Goal: Task Accomplishment & Management: Complete application form

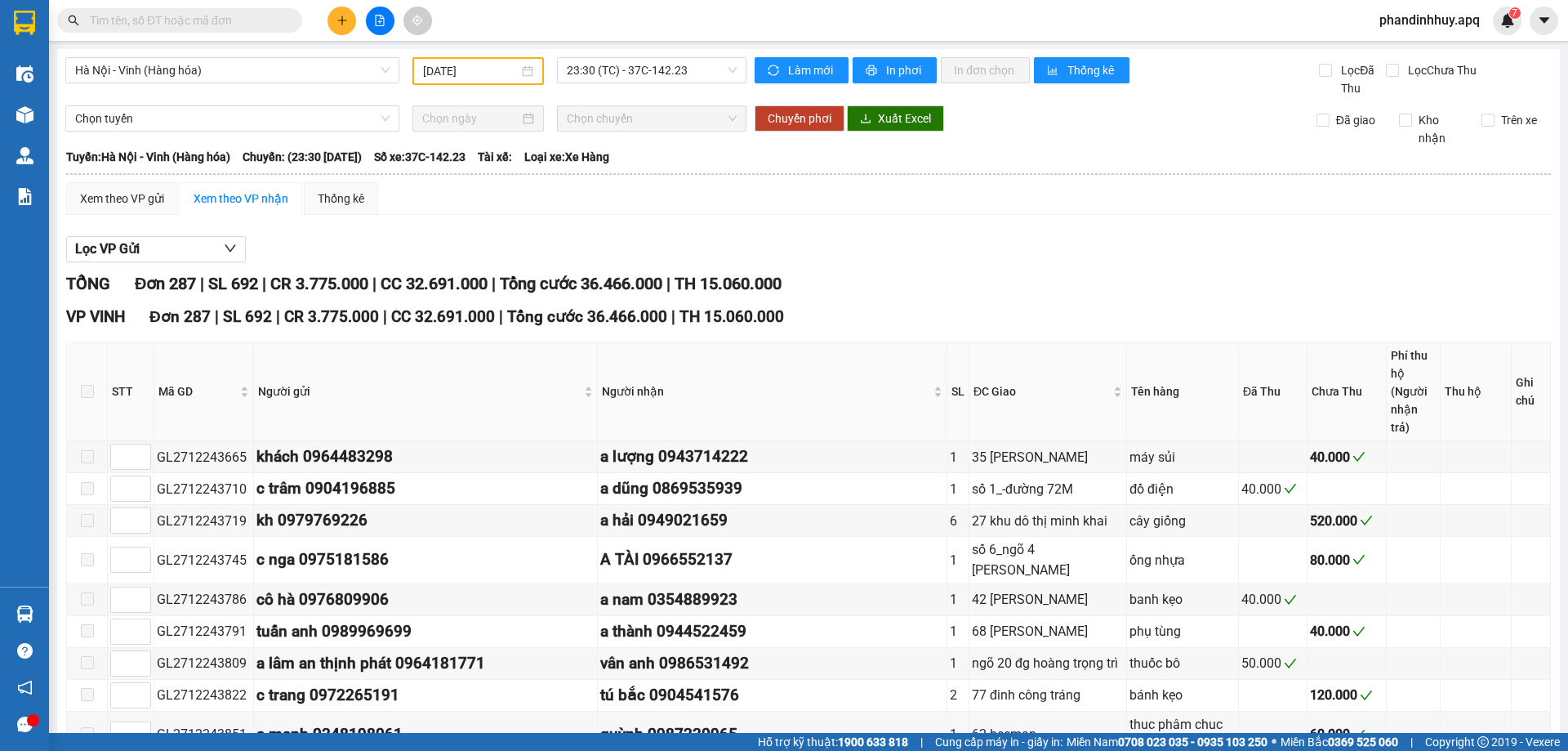
type input "[DATE]"
click at [194, 17] on input "text" at bounding box center [186, 20] width 193 height 18
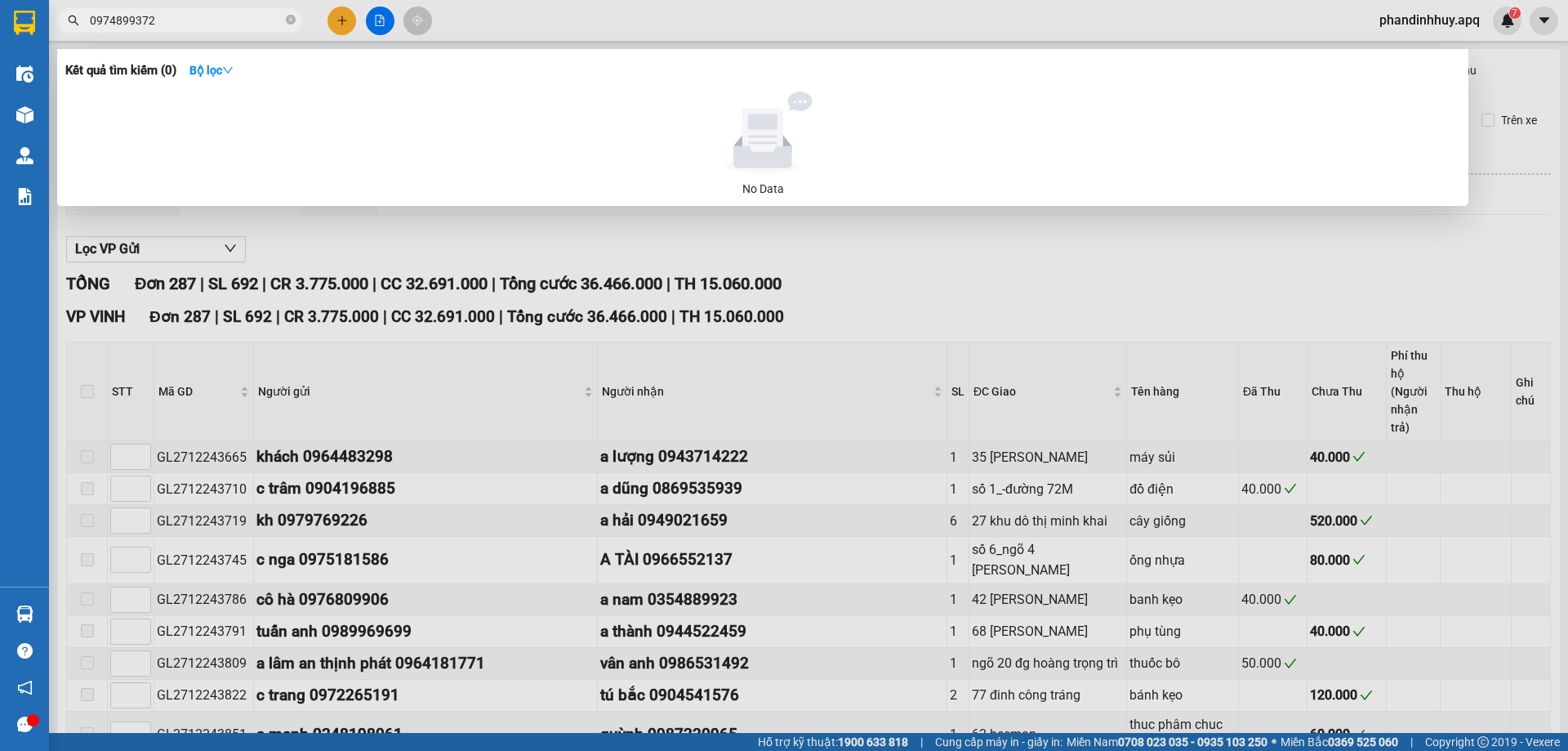
click at [184, 13] on input "0974899372" at bounding box center [186, 20] width 193 height 18
click at [951, 247] on div at bounding box center [784, 375] width 1568 height 751
click at [251, 18] on input "0974899372" at bounding box center [186, 20] width 193 height 18
click at [251, 17] on input "0974899372" at bounding box center [186, 20] width 193 height 18
type input "0"
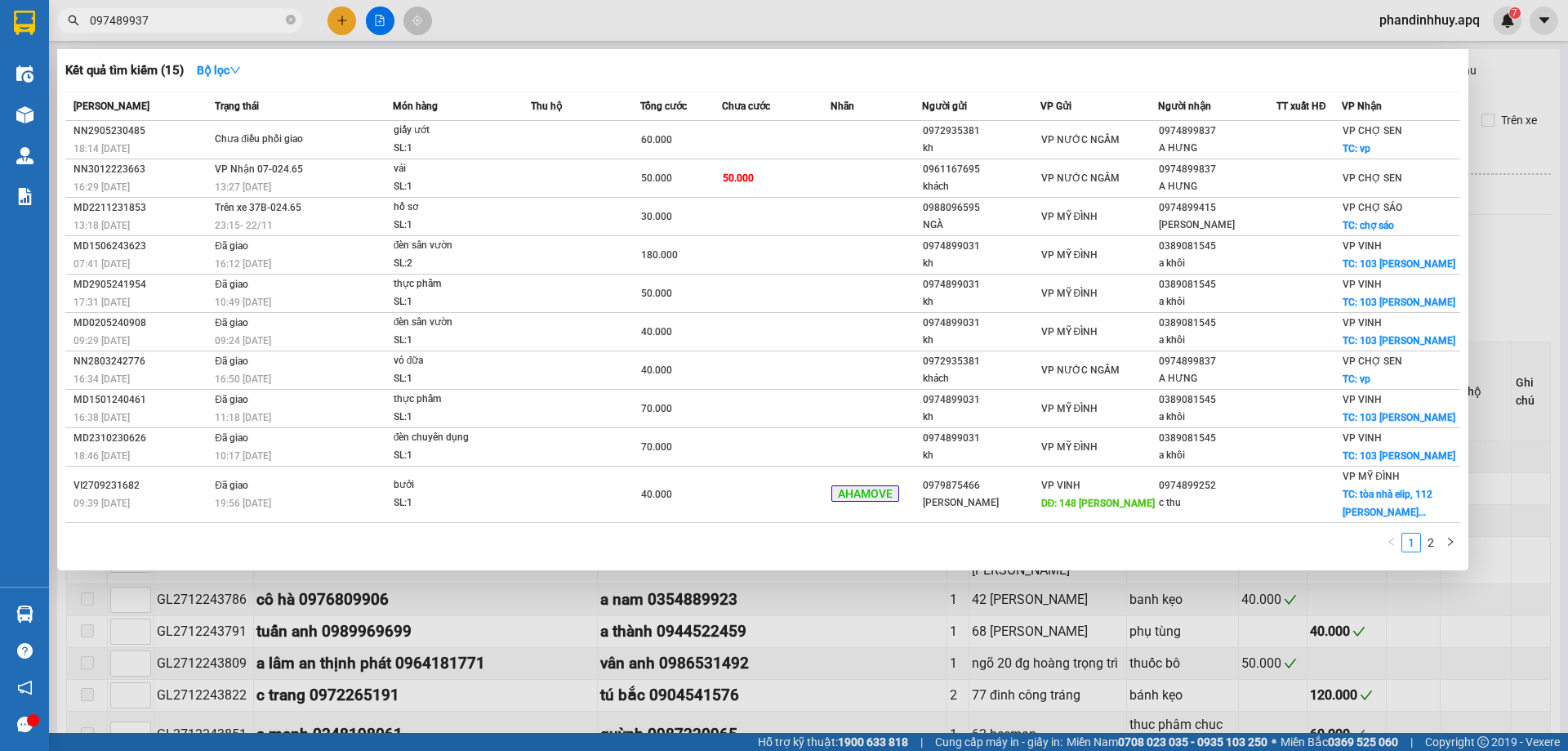
type input "0974899372"
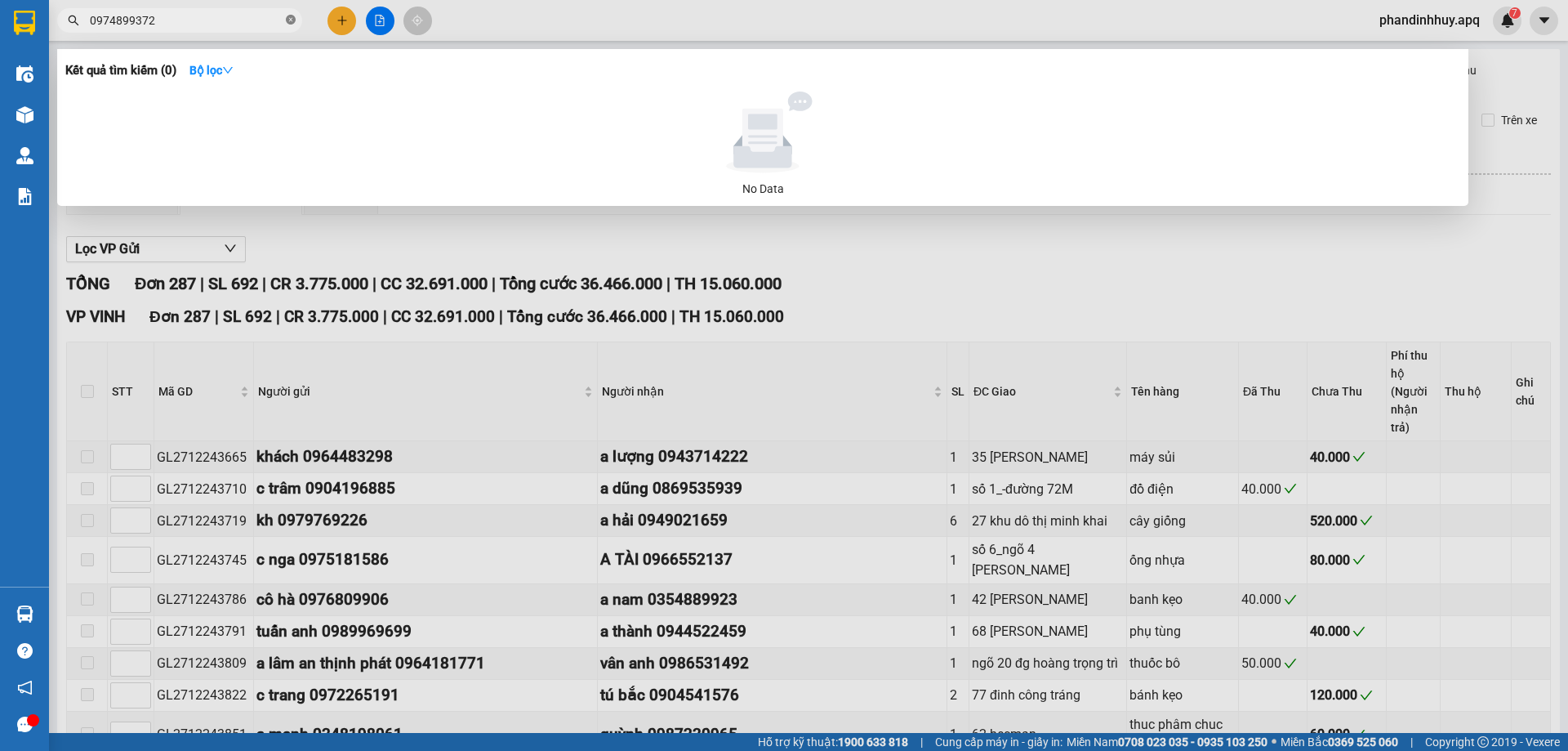
click at [290, 14] on span at bounding box center [290, 21] width 10 height 16
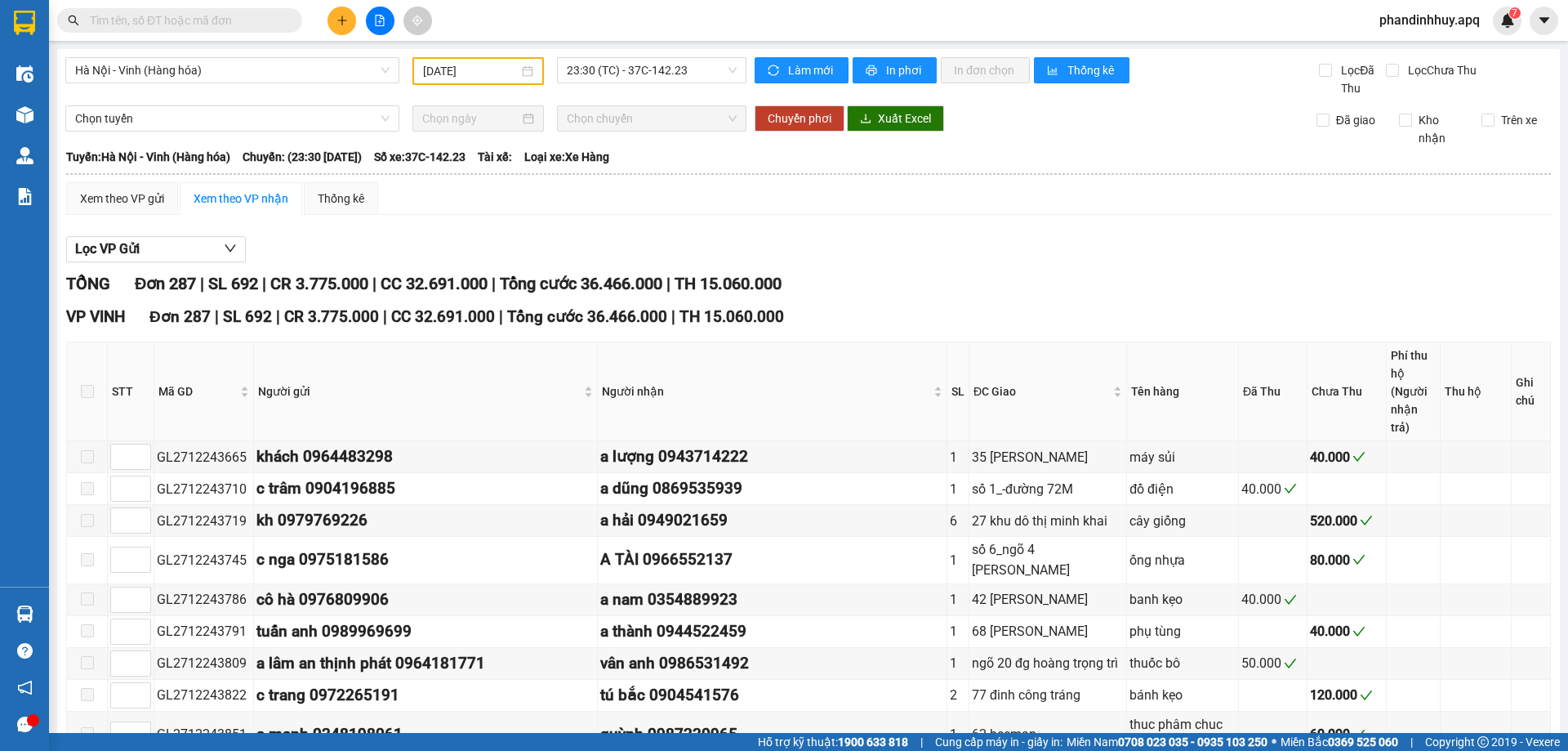
click at [254, 22] on input "text" at bounding box center [186, 20] width 193 height 18
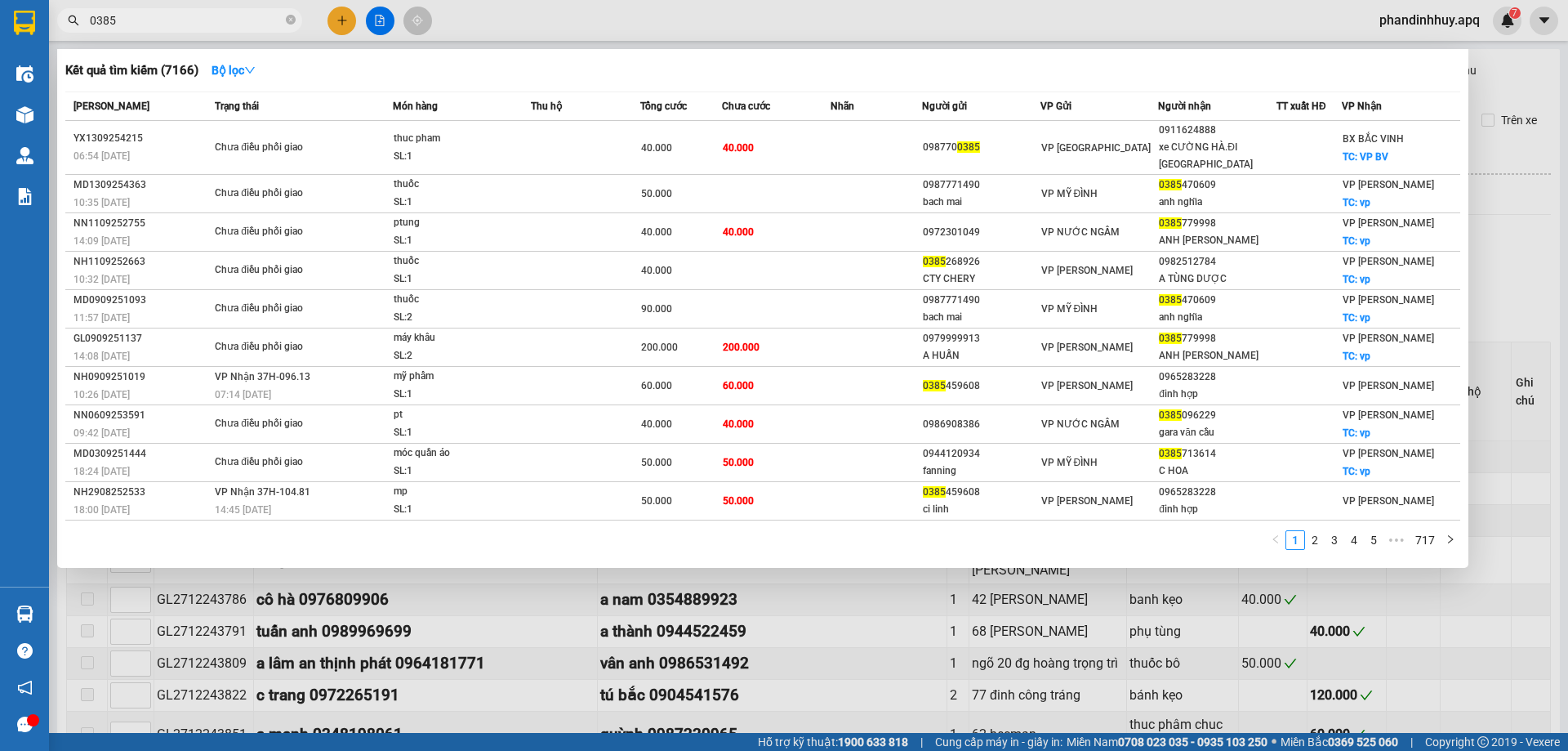
type input "0385"
click at [88, 21] on span "0385" at bounding box center [180, 20] width 245 height 24
click at [294, 20] on icon "close-circle" at bounding box center [290, 19] width 10 height 10
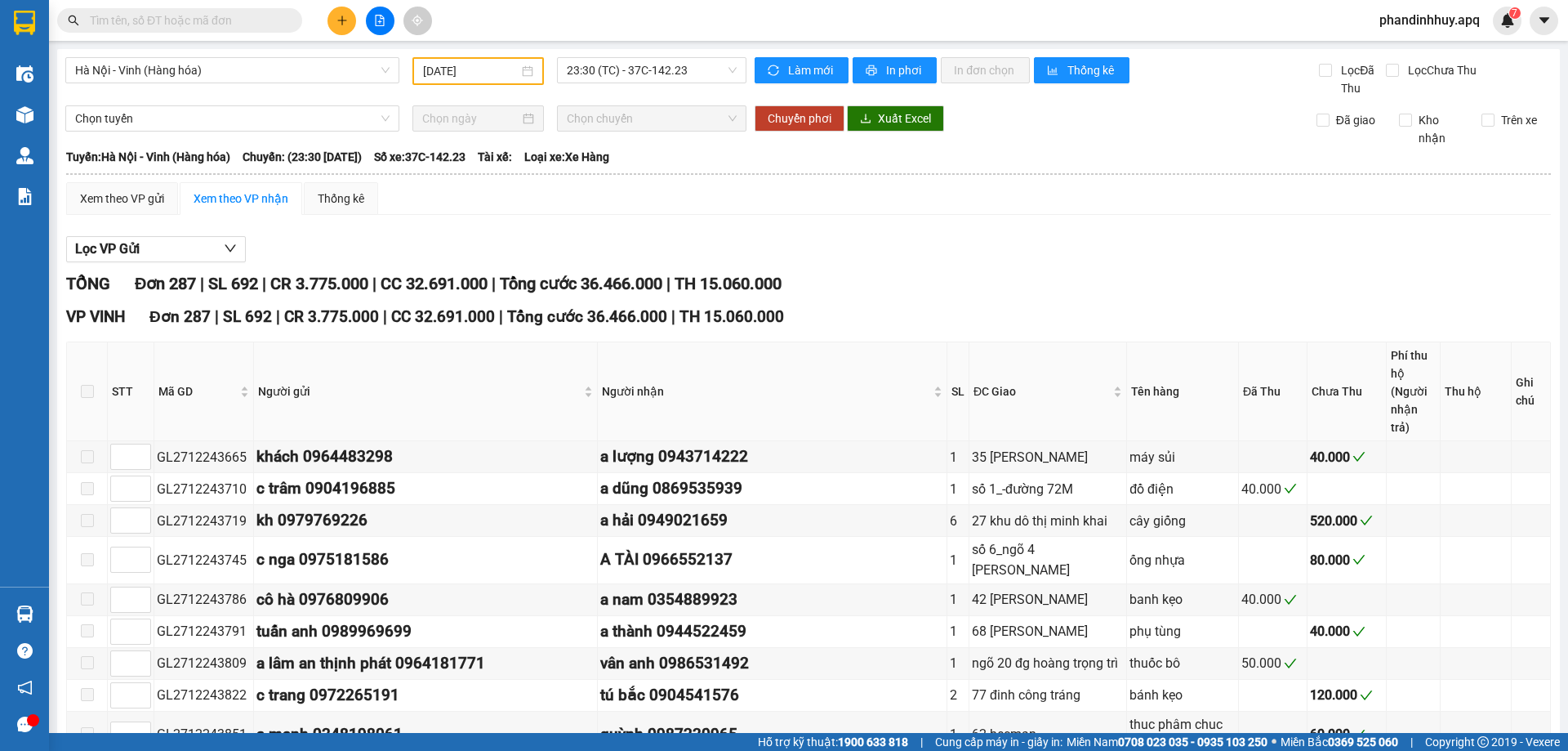
click at [231, 18] on input "text" at bounding box center [186, 20] width 193 height 18
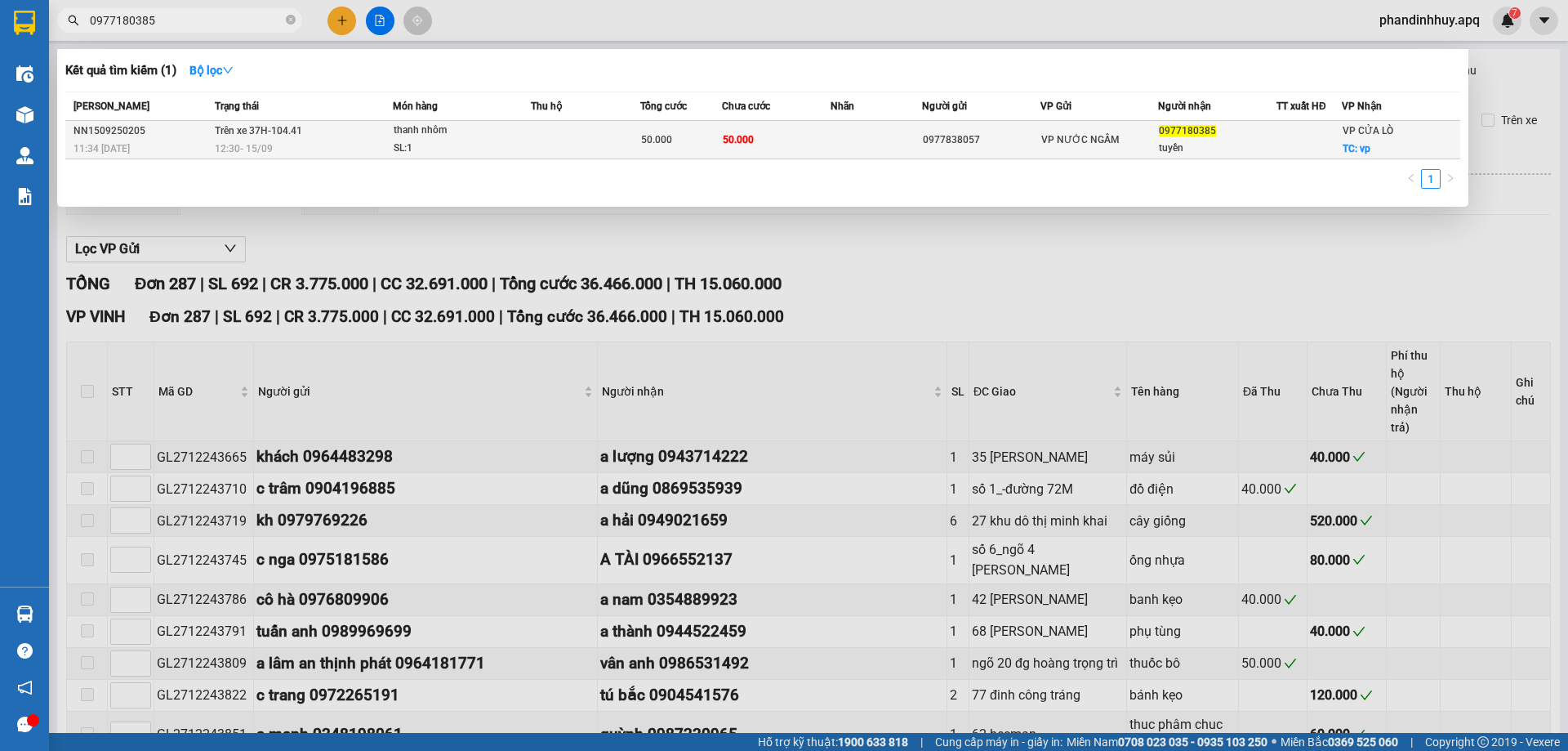
type input "0977180385"
click at [530, 133] on td at bounding box center [585, 140] width 110 height 38
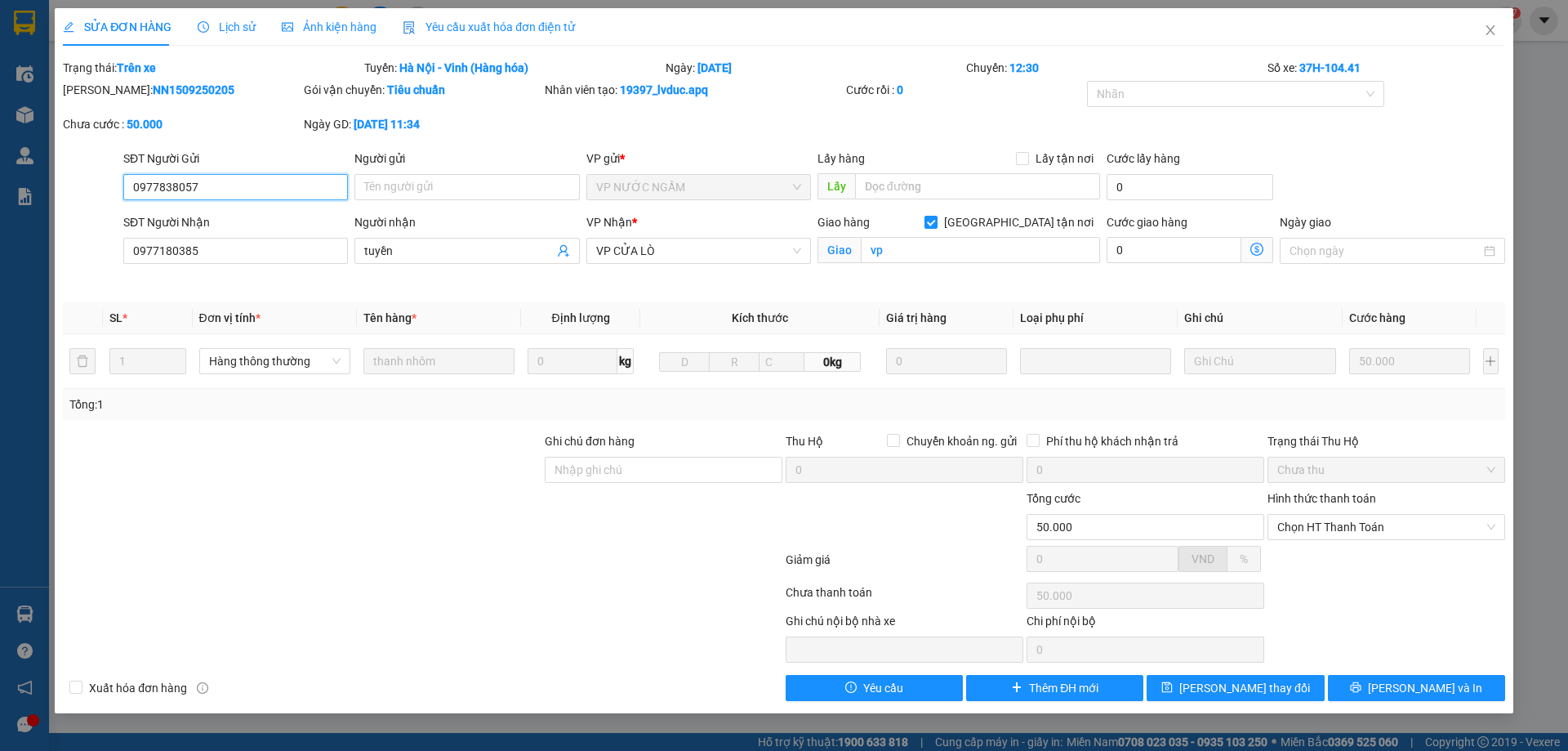
type input "0977838057"
type input "0977180385"
type input "tuyền"
checkbox input "true"
type input "vp"
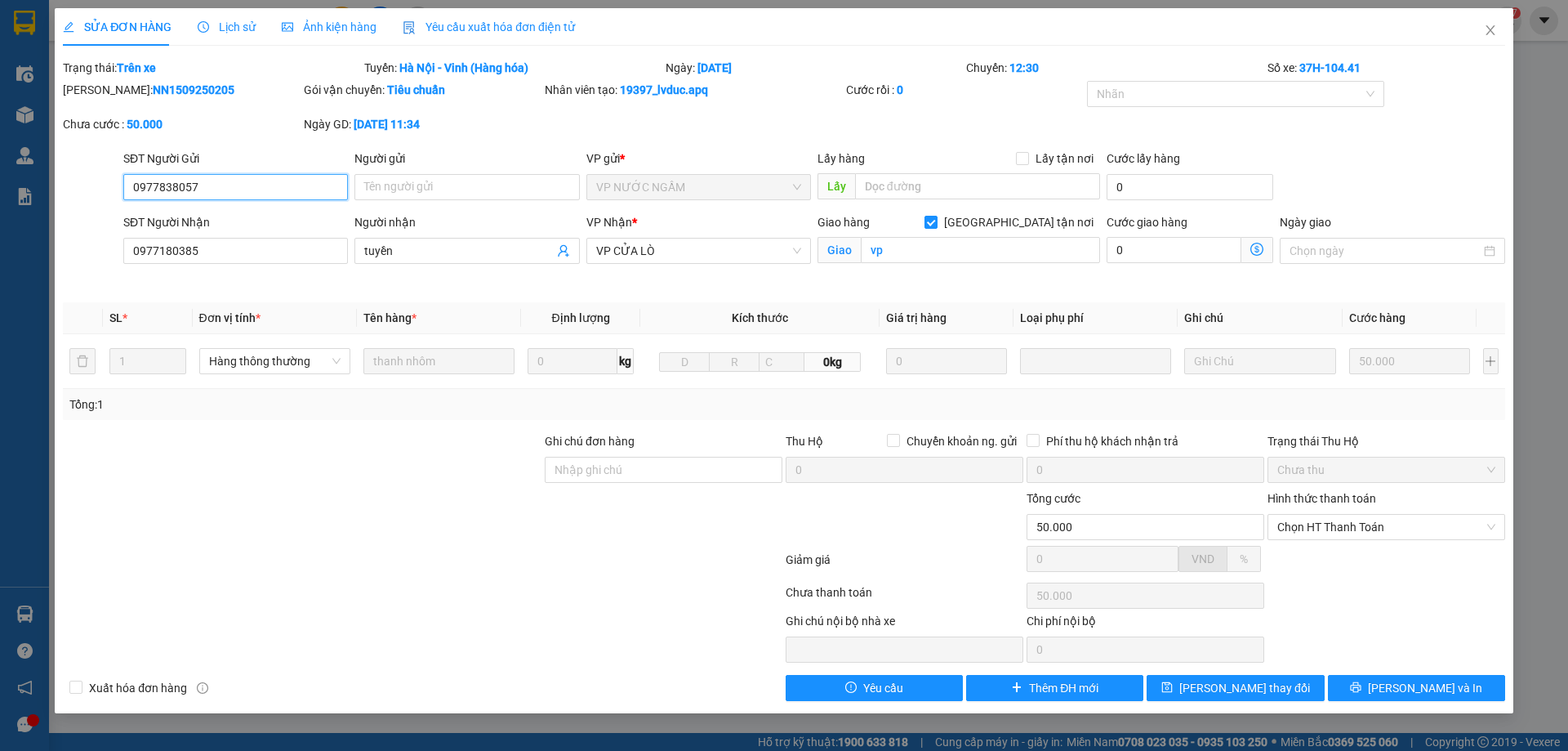
type input "50.000"
click at [236, 29] on span "Lịch sử" at bounding box center [226, 27] width 58 height 13
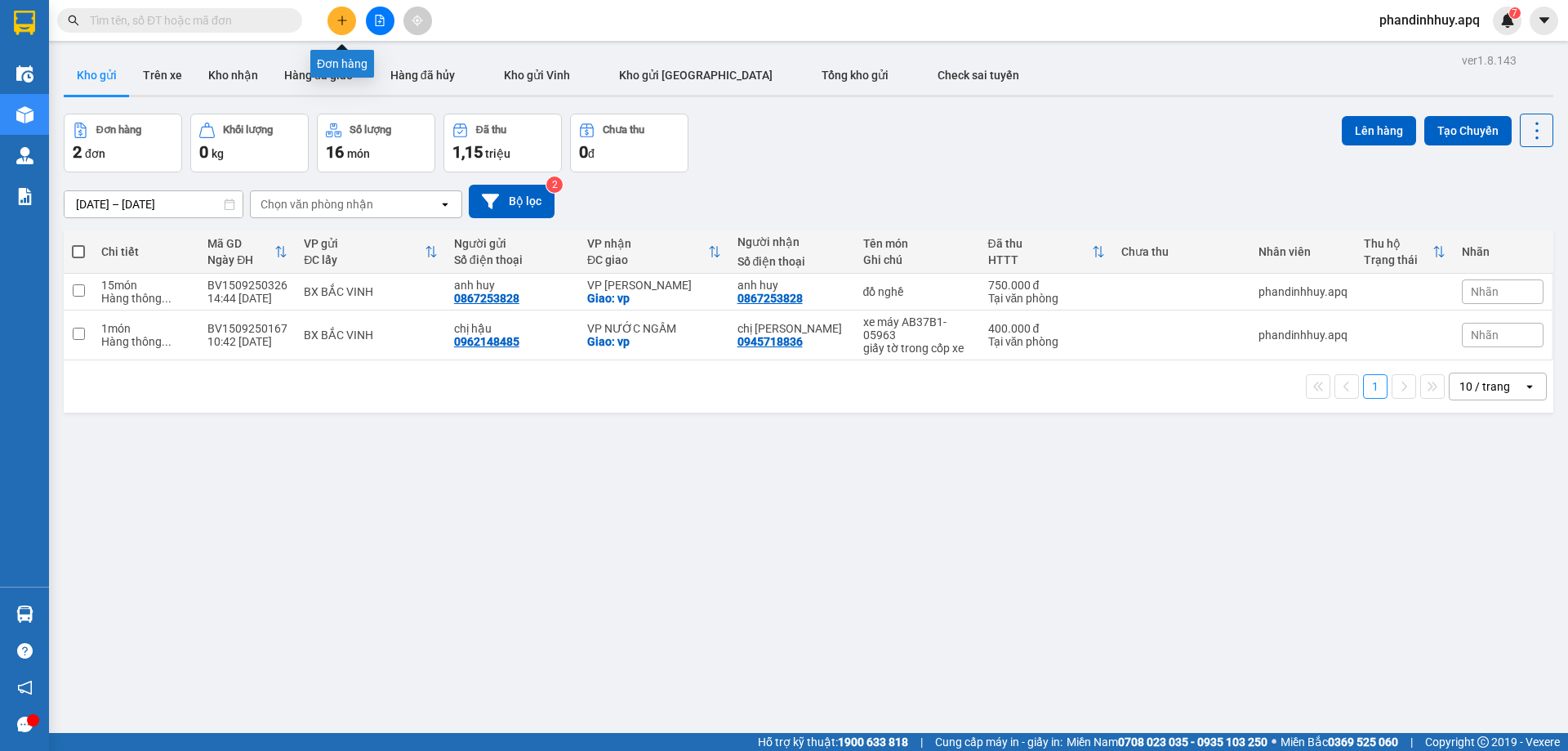
click at [350, 17] on button at bounding box center [341, 21] width 29 height 29
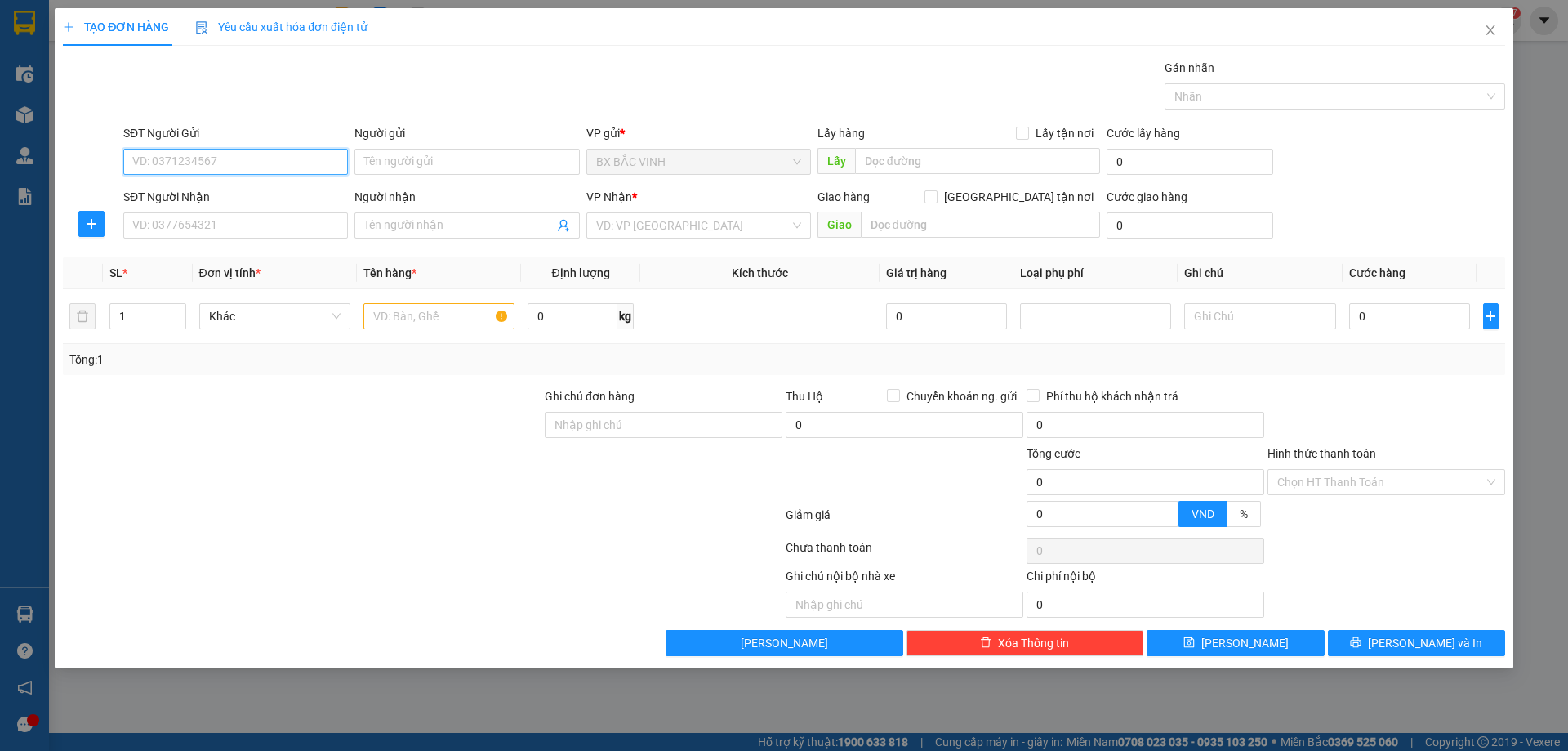
click at [213, 168] on input "SĐT Người Gửi" at bounding box center [236, 162] width 225 height 26
type input "0354364636"
click at [234, 194] on div "0354364636 - A DŨNG" at bounding box center [235, 194] width 205 height 18
type input "A DŨNG"
checkbox input "true"
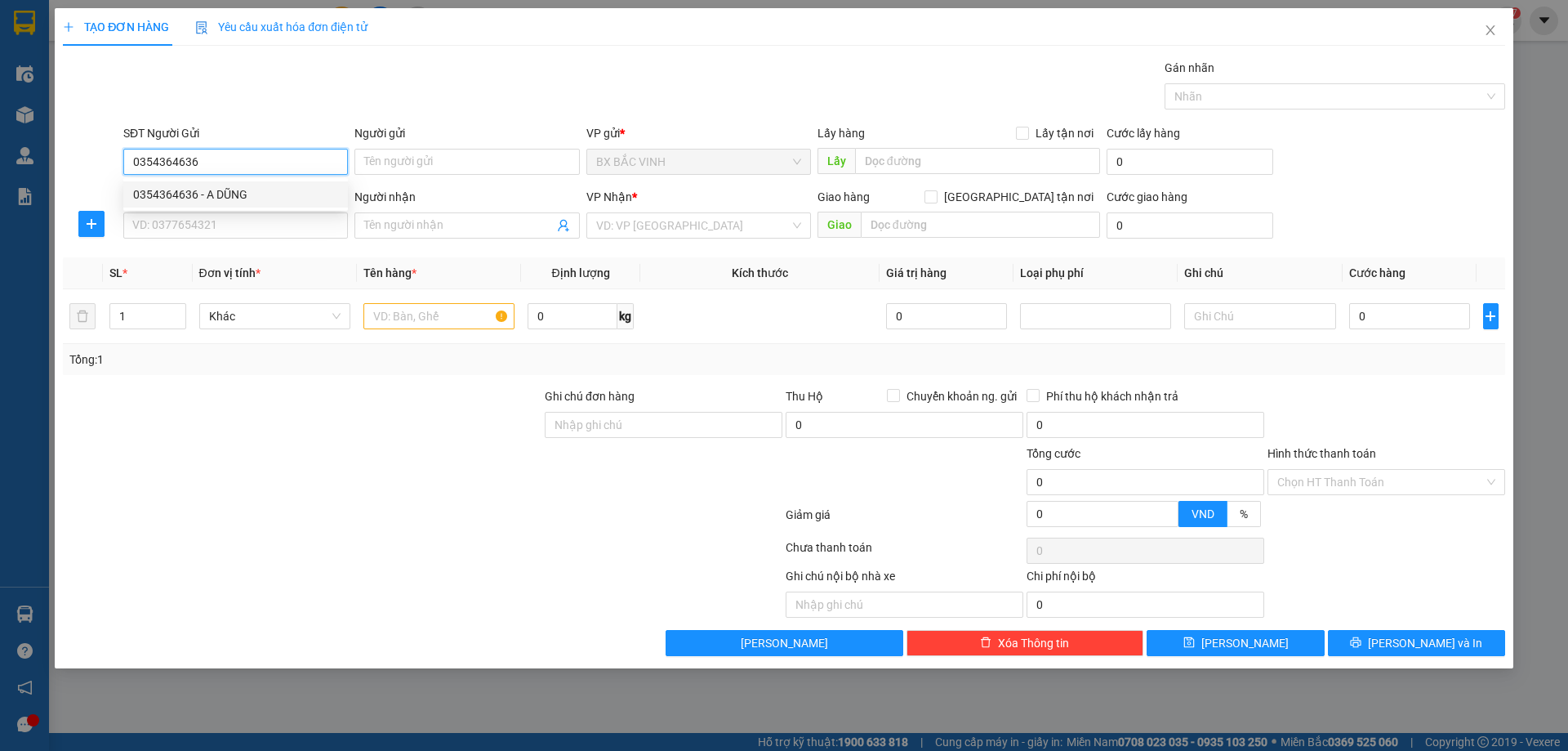
type input "nhận bxm"
type input "0354364636"
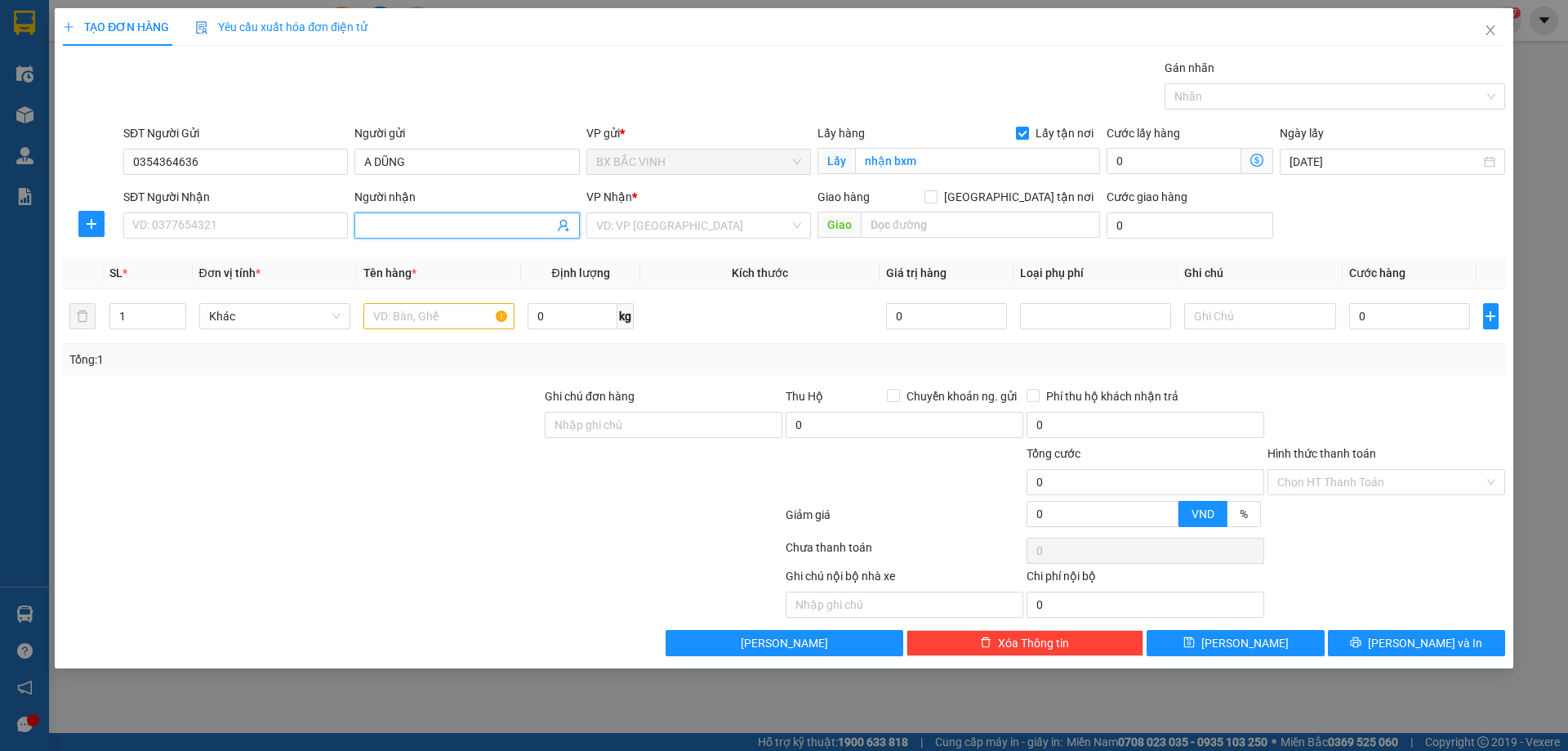
click at [564, 222] on icon "user-add" at bounding box center [563, 225] width 13 height 13
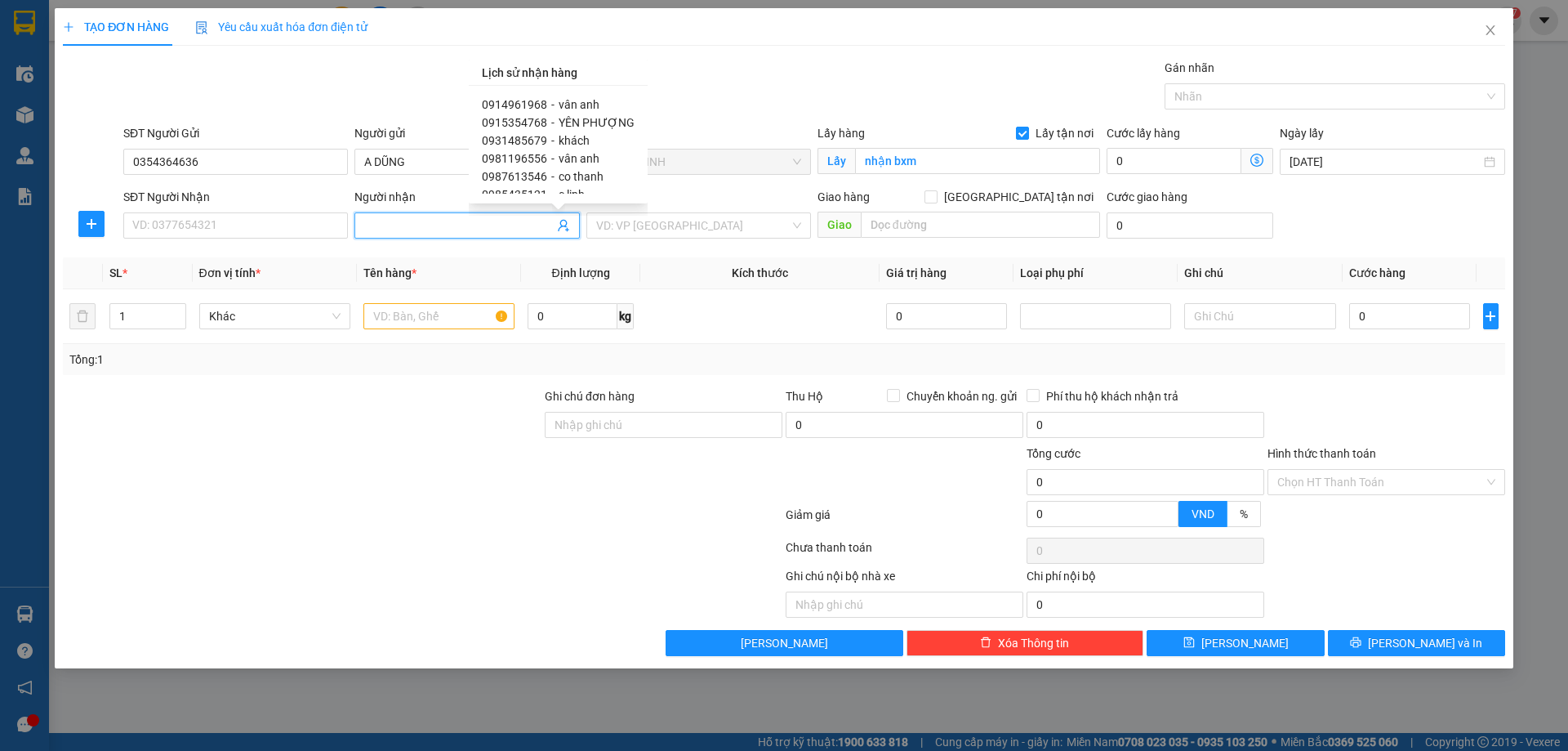
click at [581, 100] on span "vân anh" at bounding box center [579, 104] width 41 height 13
type input "0914961968"
type input "vân anh"
type input "vp"
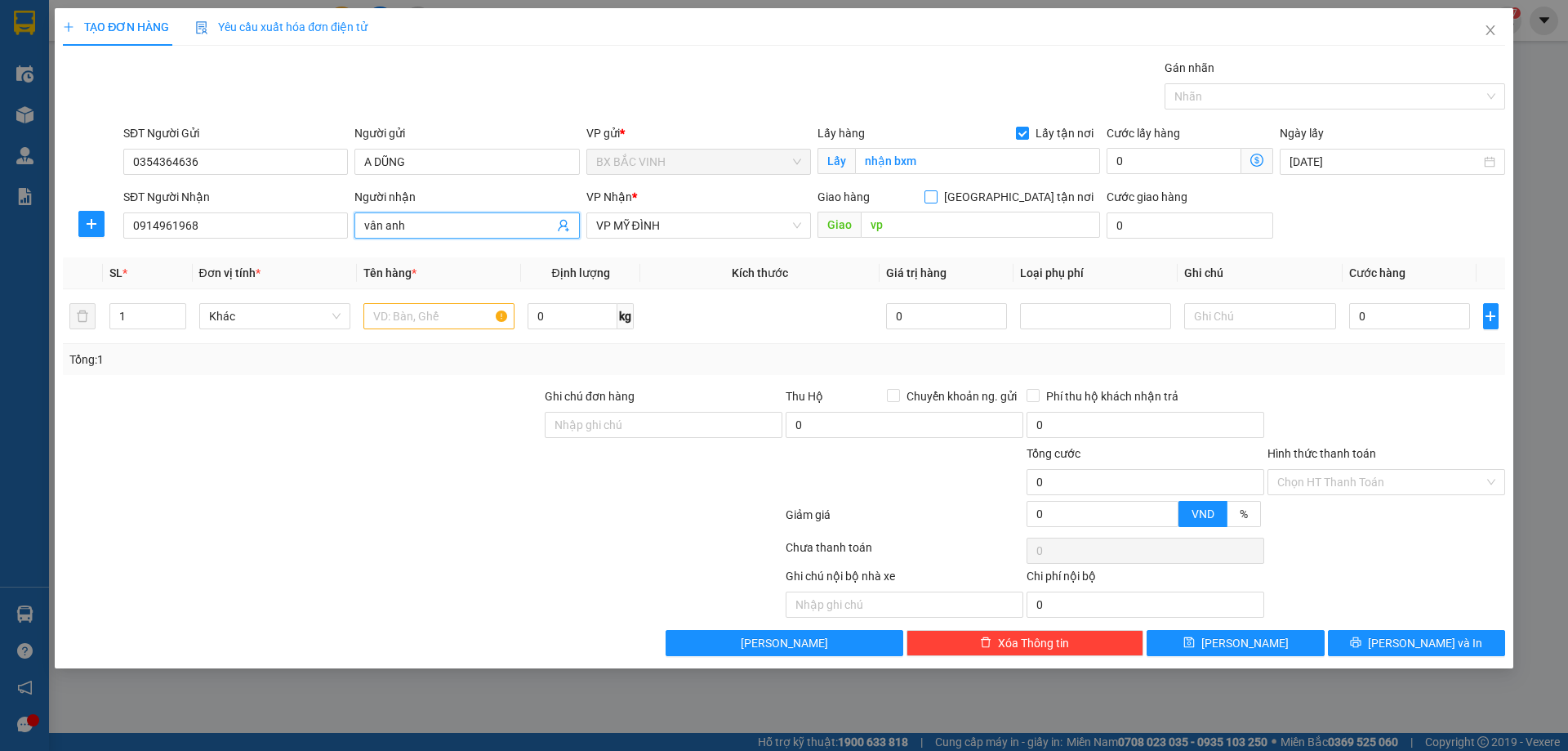
click at [937, 194] on span at bounding box center [930, 196] width 13 height 13
click at [936, 194] on input "[GEOGRAPHIC_DATA] tận nơi" at bounding box center [930, 195] width 11 height 11
checkbox input "true"
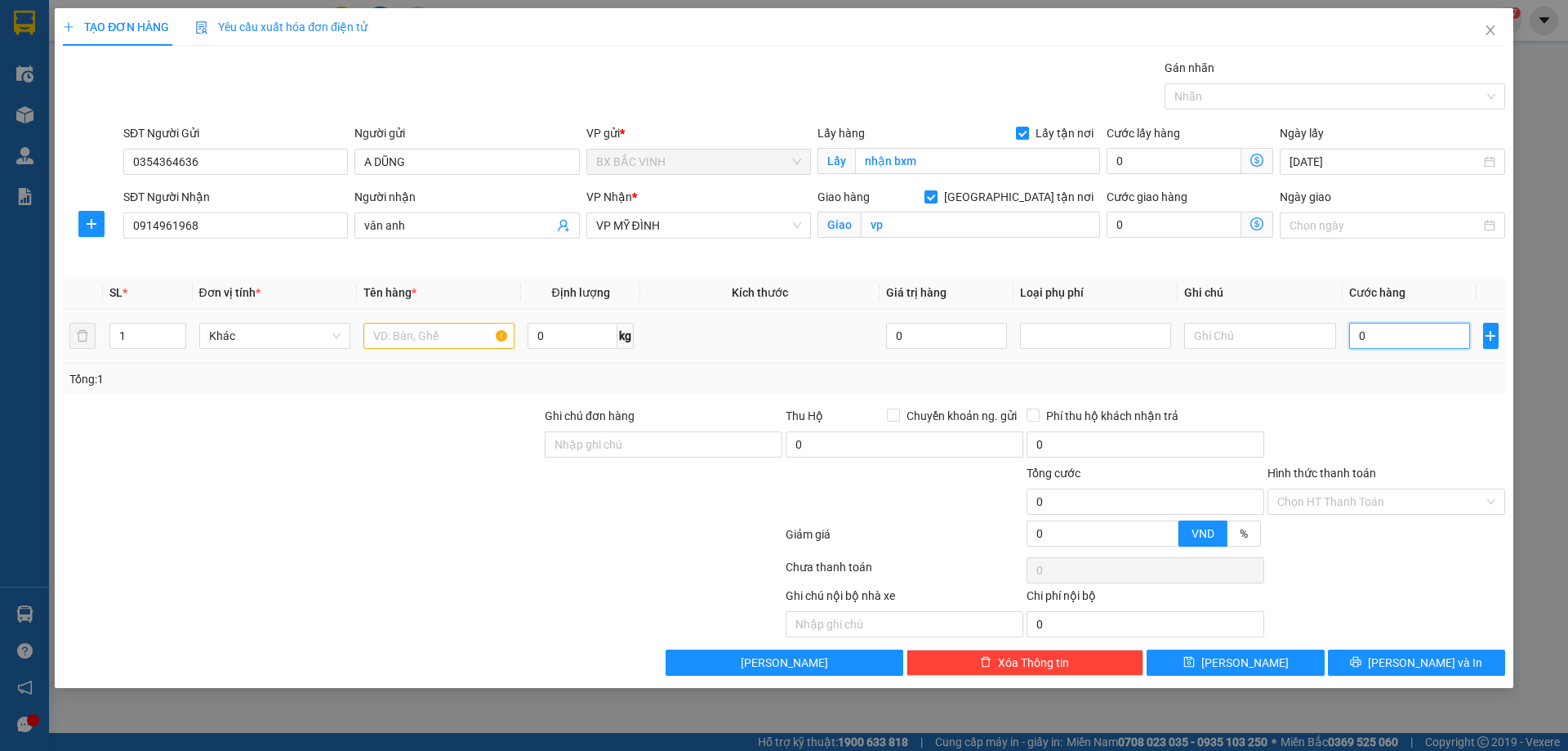
click at [1408, 340] on input "0" at bounding box center [1409, 335] width 122 height 26
type input "1"
type input "10"
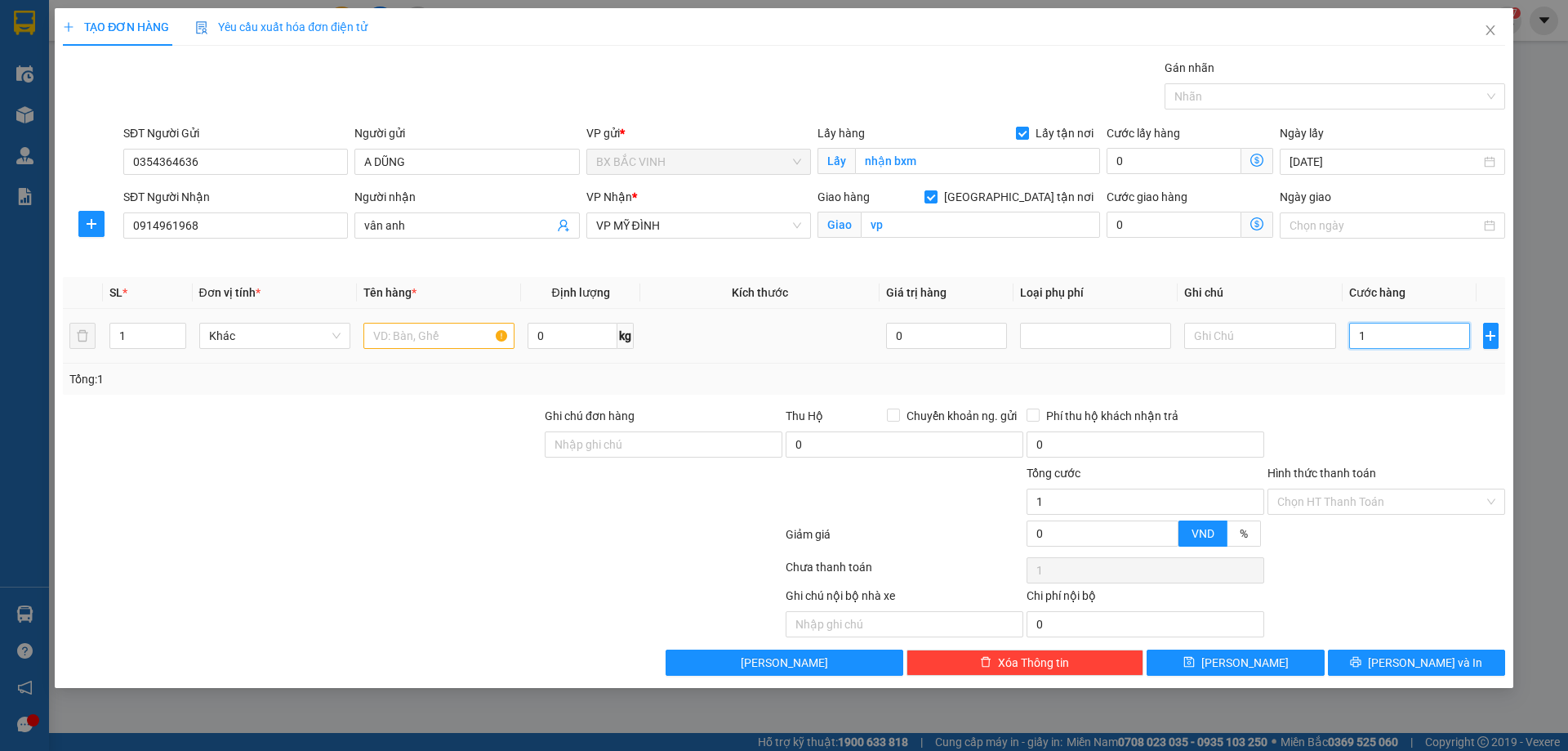
type input "10"
type input "100"
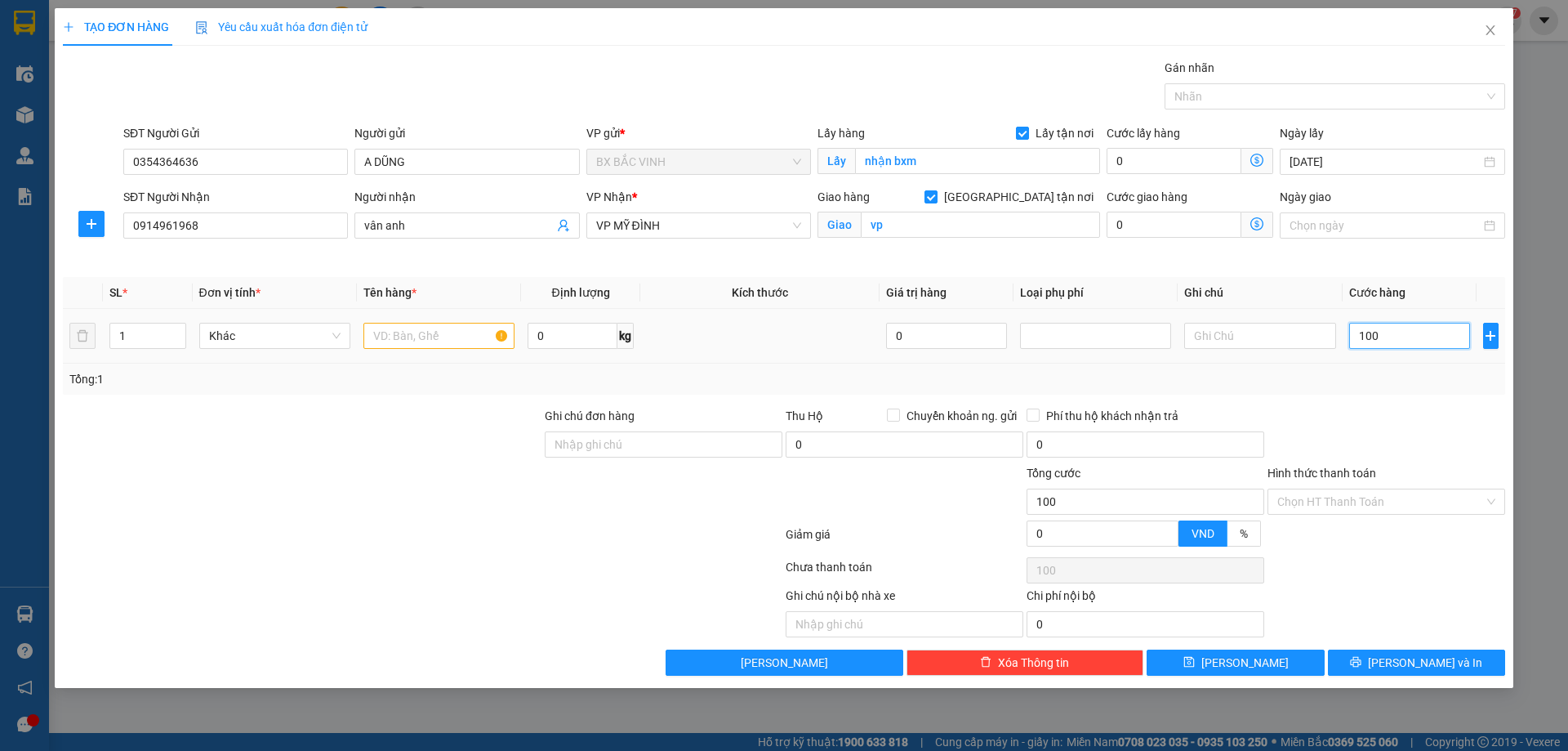
type input "1.000"
type input "10.000"
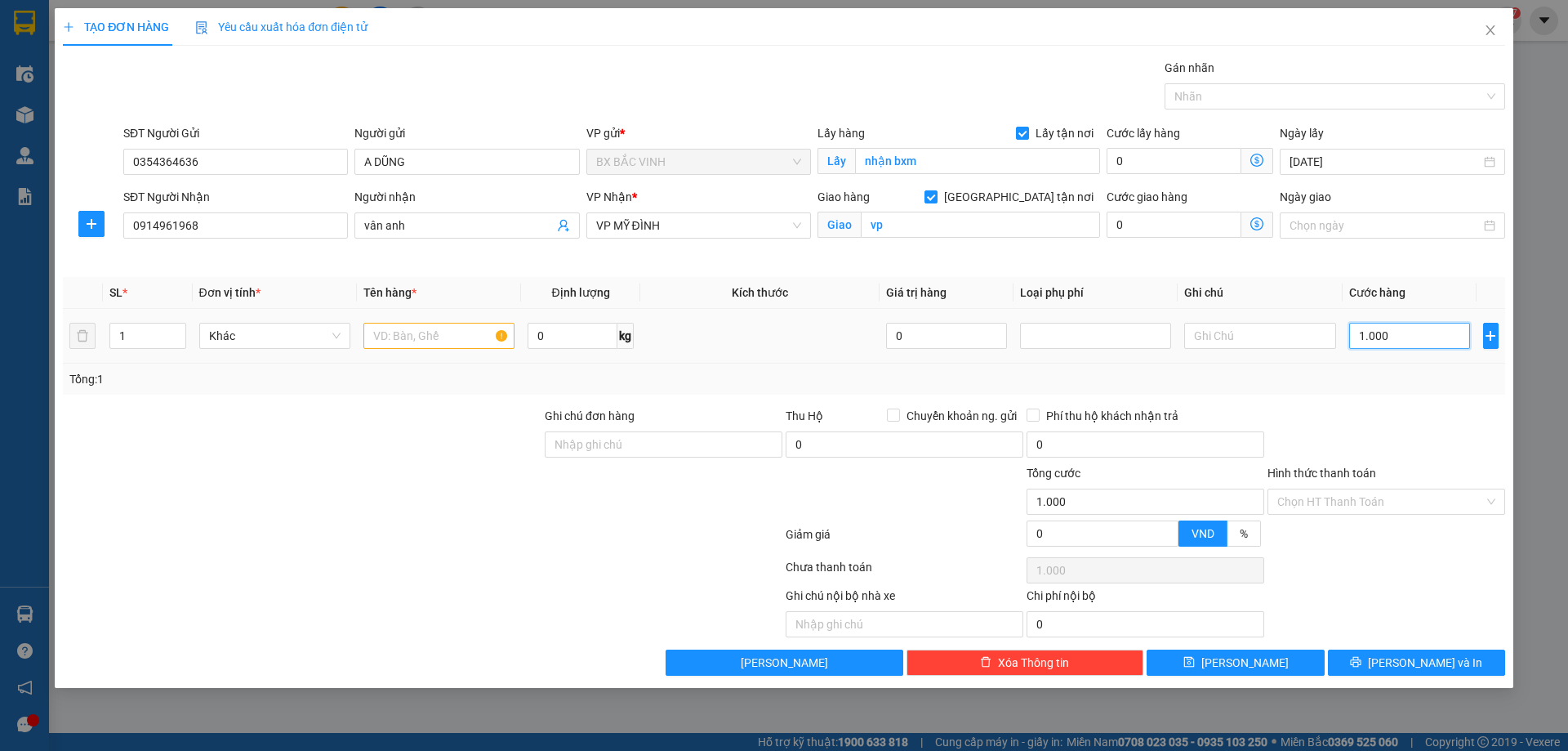
type input "10.000"
type input "100.000"
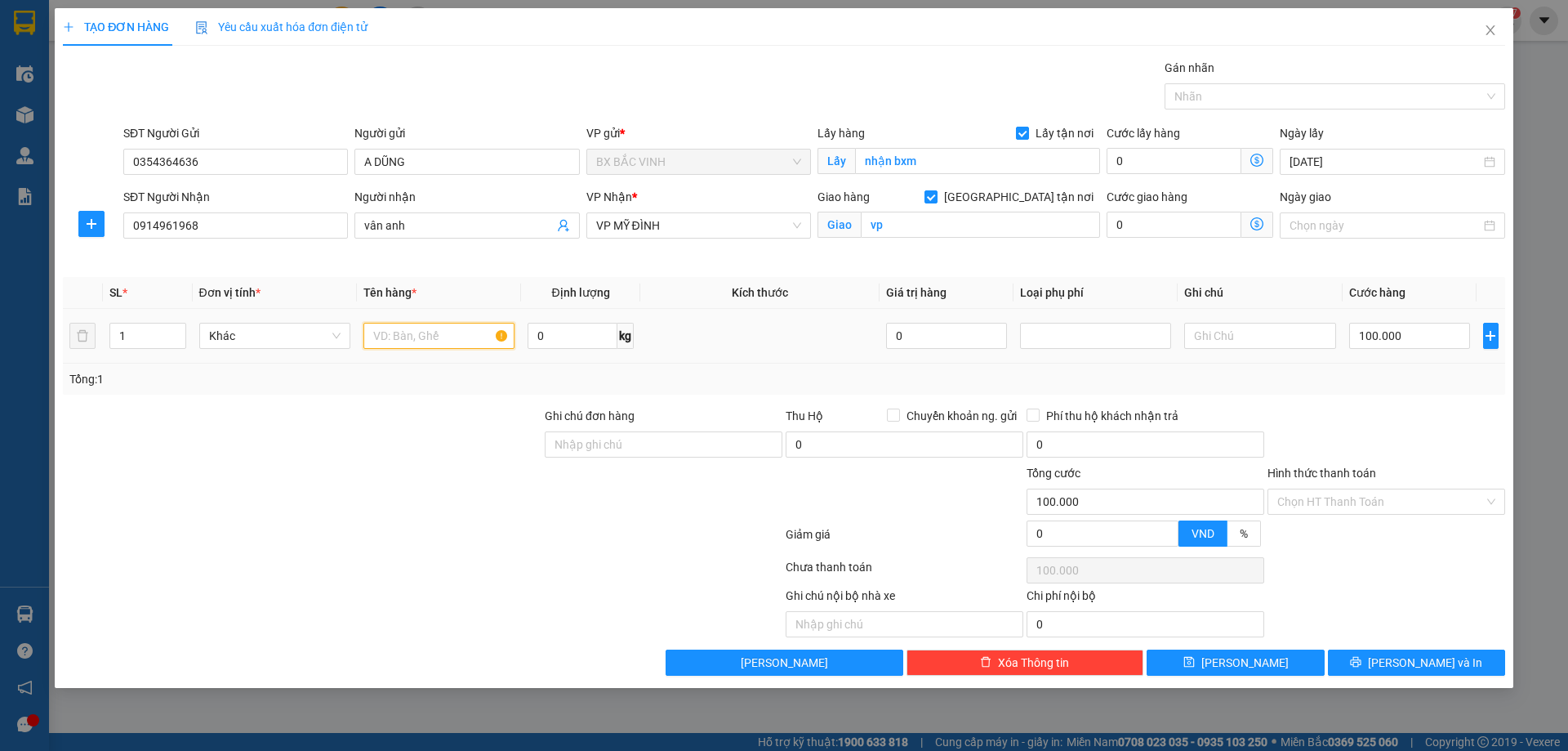
click at [467, 337] on input "text" at bounding box center [439, 335] width 151 height 26
type input "h"
type input "măng muối"
click at [1426, 661] on span "[PERSON_NAME] và In" at bounding box center [1425, 662] width 114 height 18
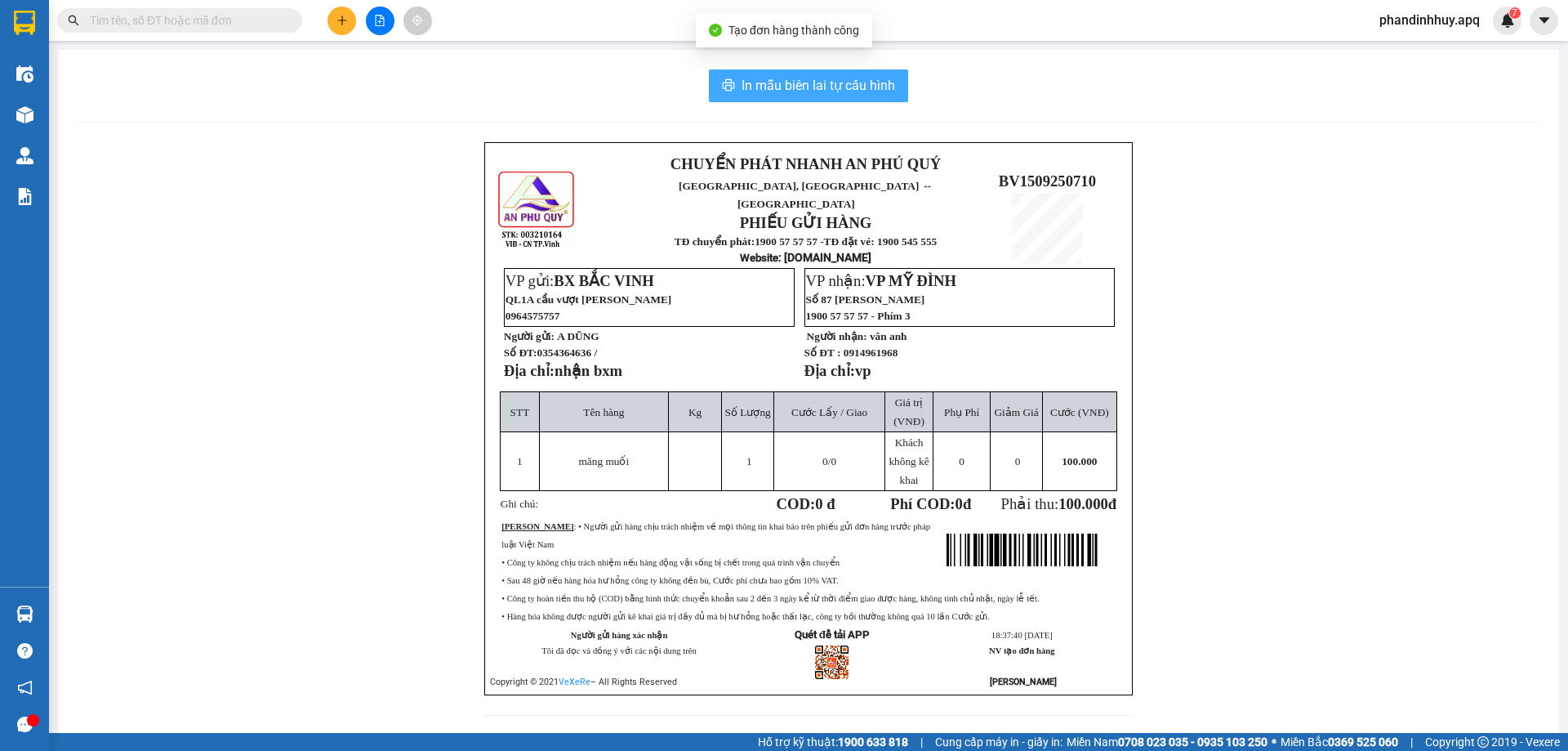
click at [849, 79] on span "In mẫu biên lai tự cấu hình" at bounding box center [818, 86] width 154 height 21
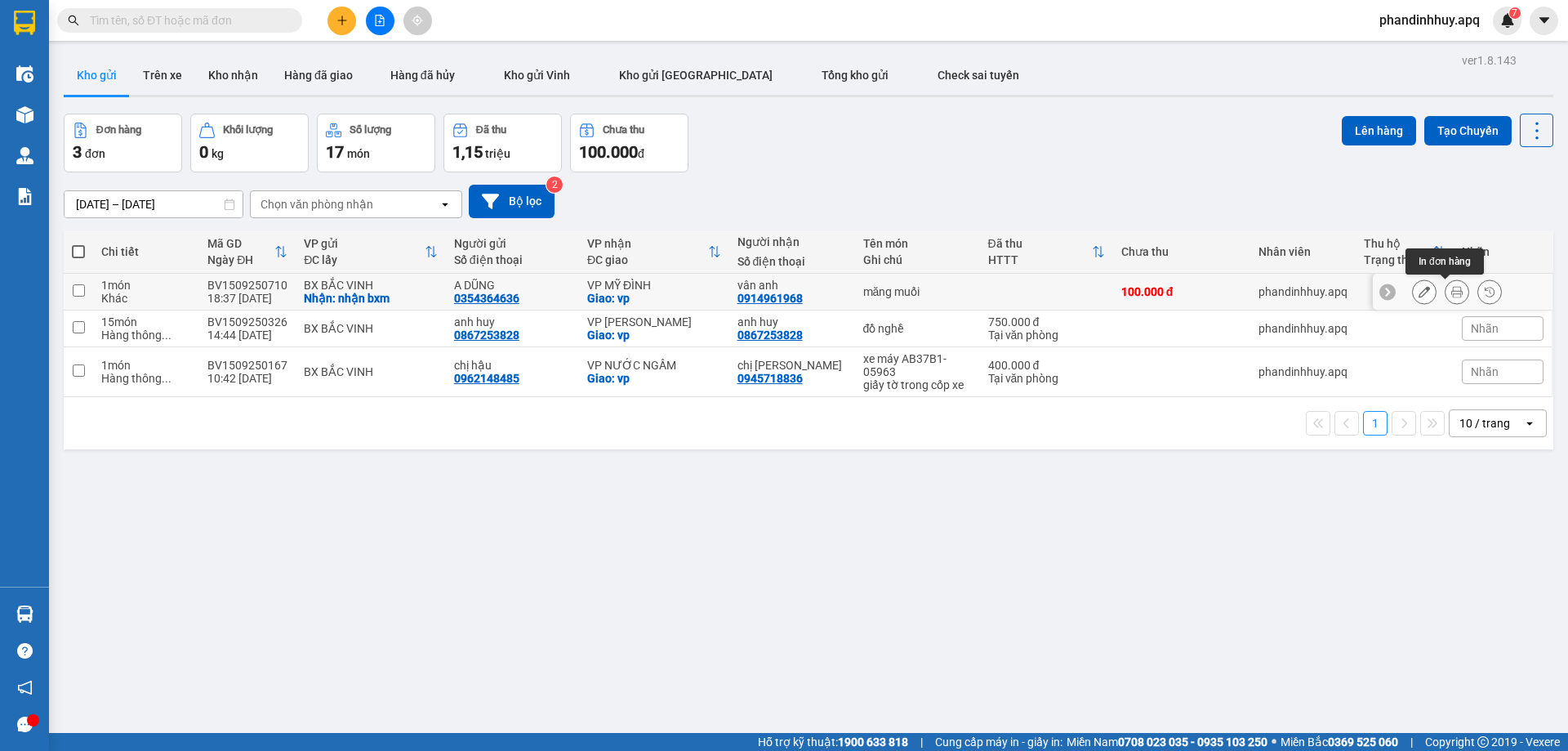
click at [1451, 290] on icon at bounding box center [1457, 291] width 11 height 11
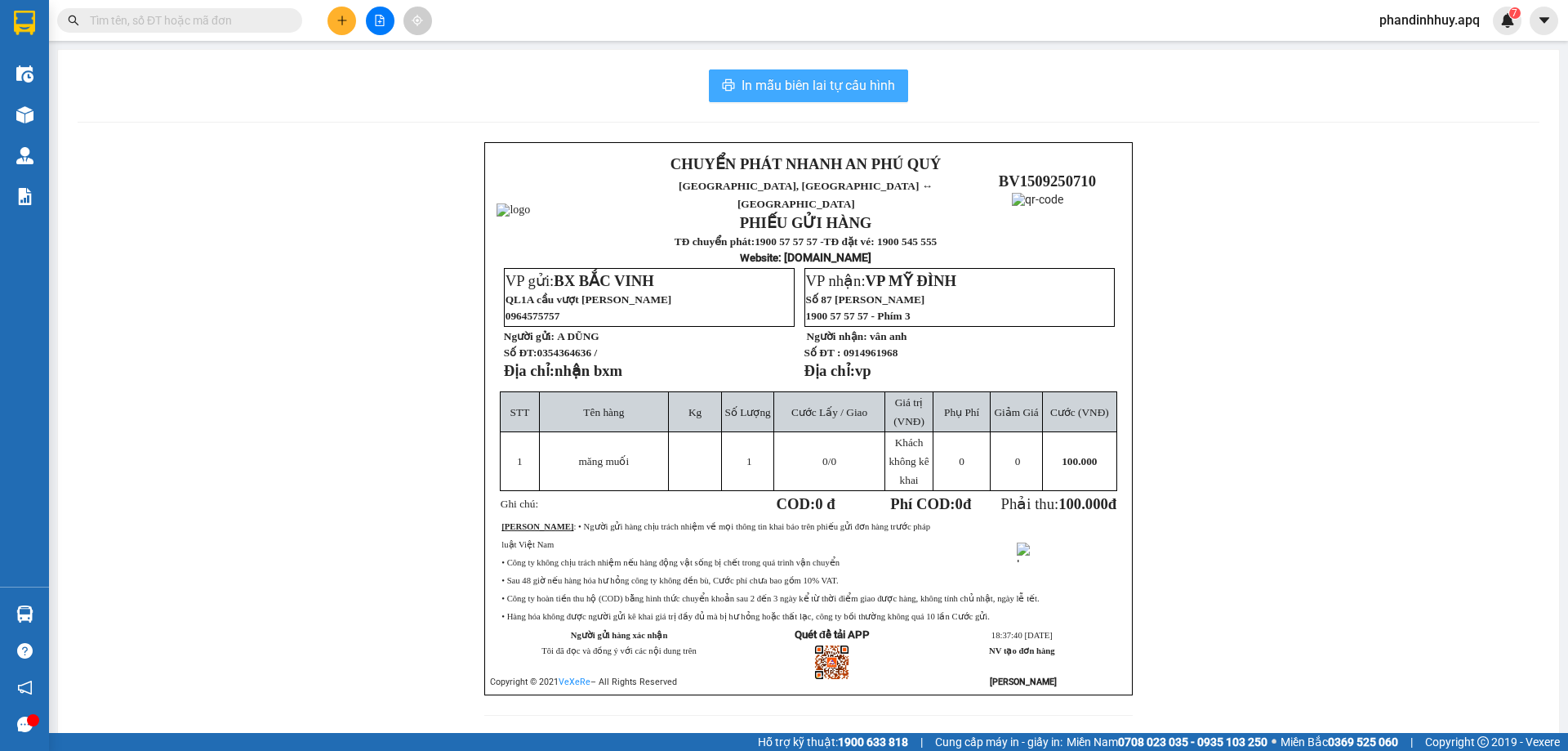
click at [847, 84] on span "In mẫu biên lai tự cấu hình" at bounding box center [818, 86] width 154 height 21
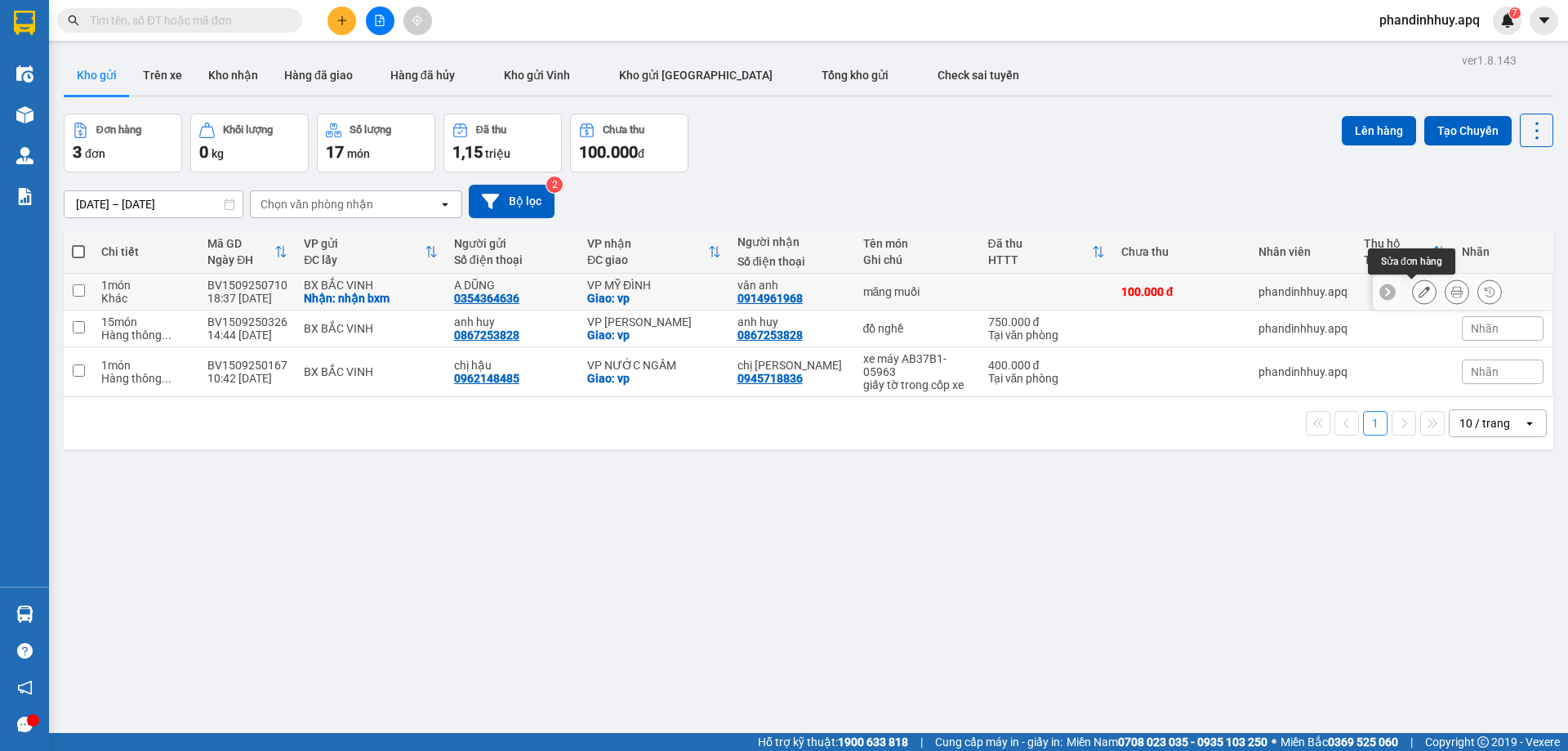
click at [1419, 290] on icon at bounding box center [1424, 291] width 11 height 11
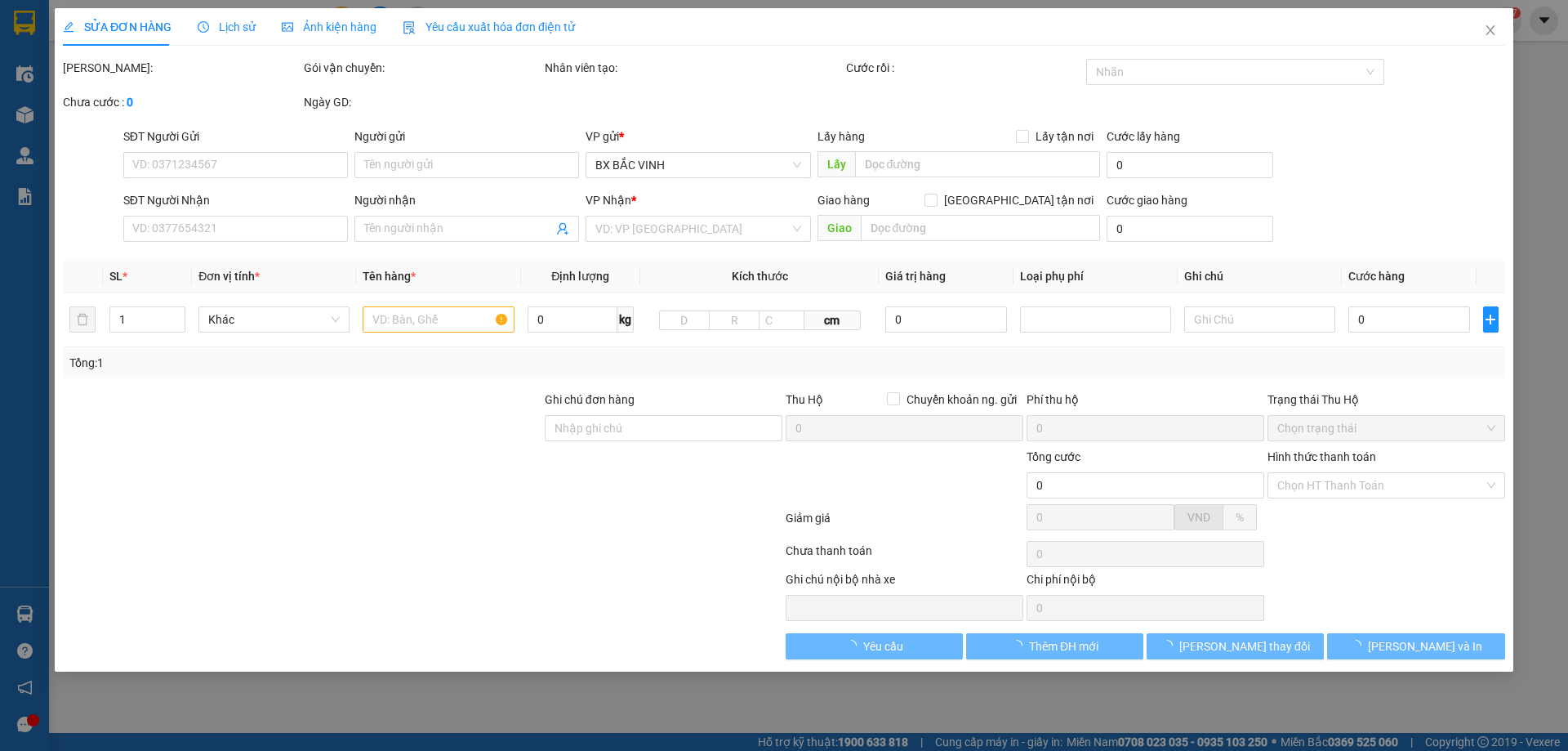
type input "0354364636"
type input "A DŨNG"
checkbox input "true"
type input "nhận bxm"
type input "0914961968"
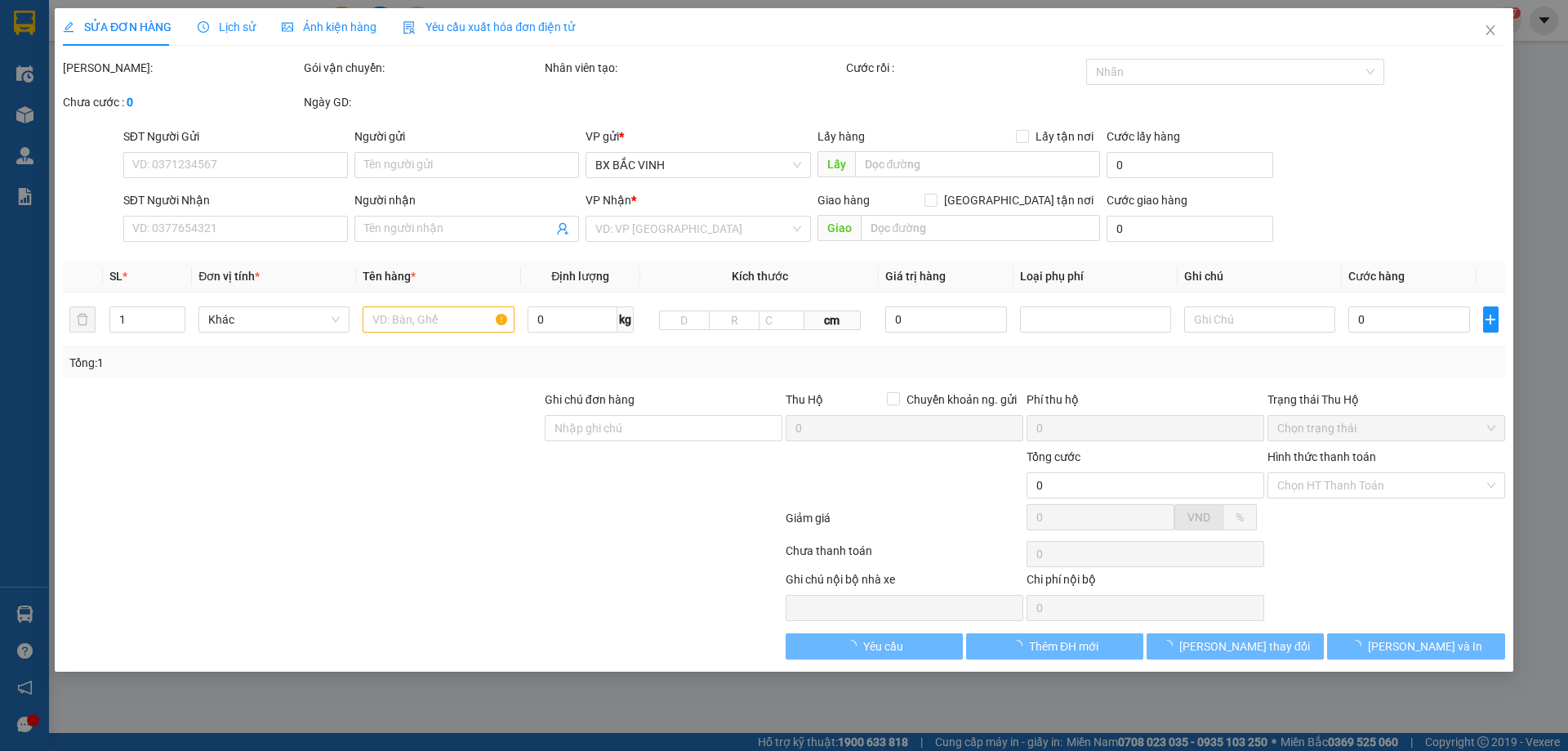
type input "vân anh"
checkbox input "true"
type input "vp"
type input "100.000"
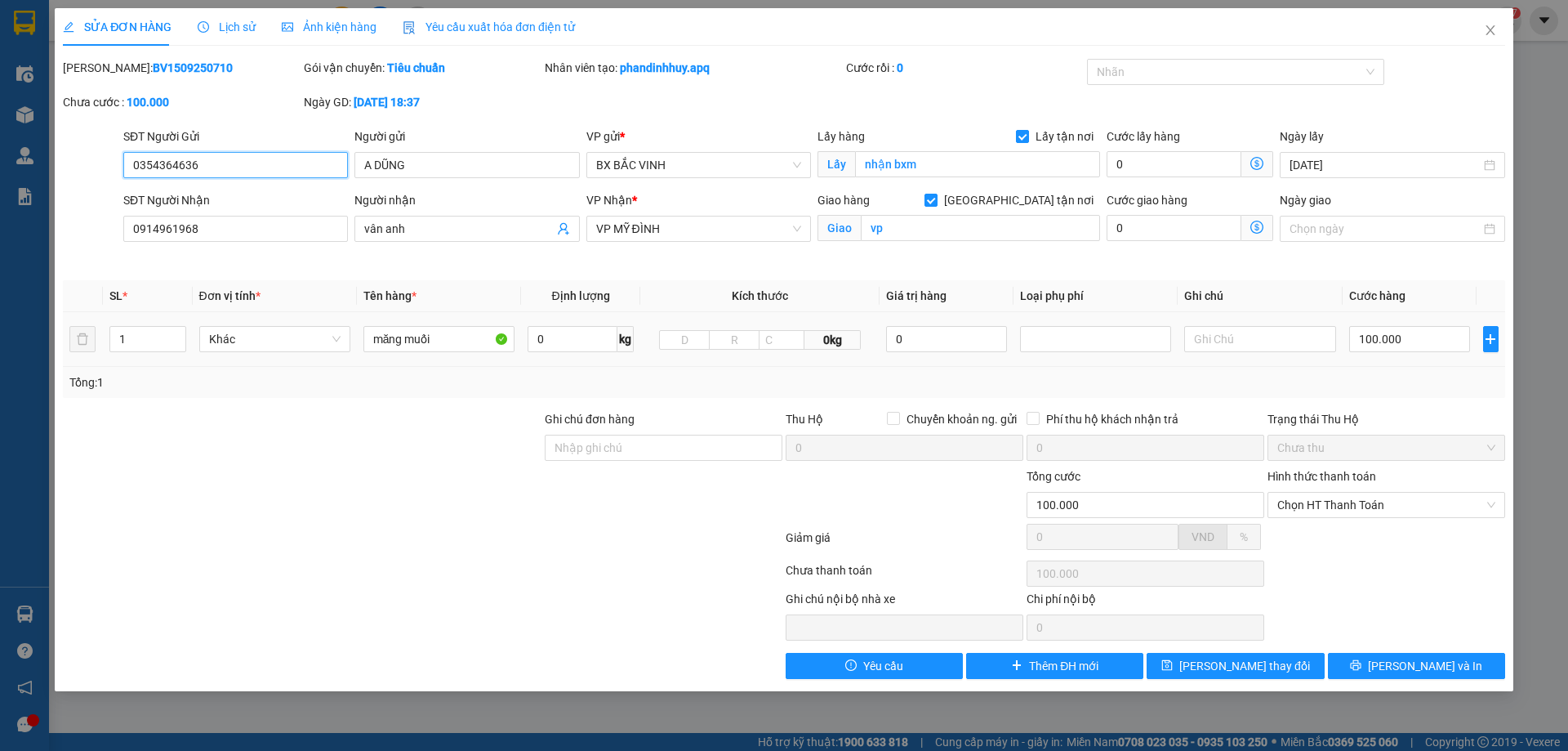
drag, startPoint x: 129, startPoint y: 159, endPoint x: 208, endPoint y: 165, distance: 79.2
click at [208, 165] on input "0354364636" at bounding box center [236, 165] width 225 height 26
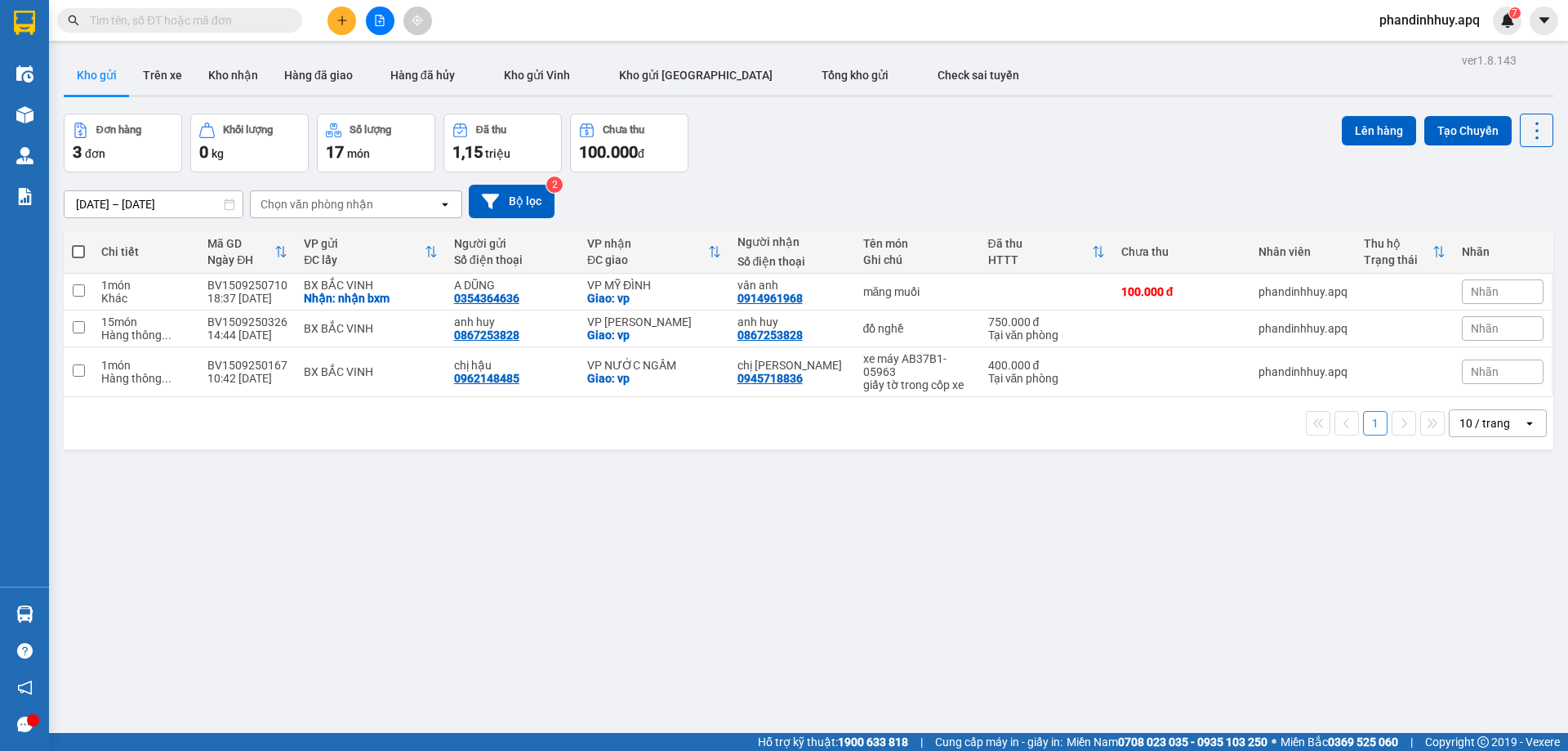
paste input "0354364636"
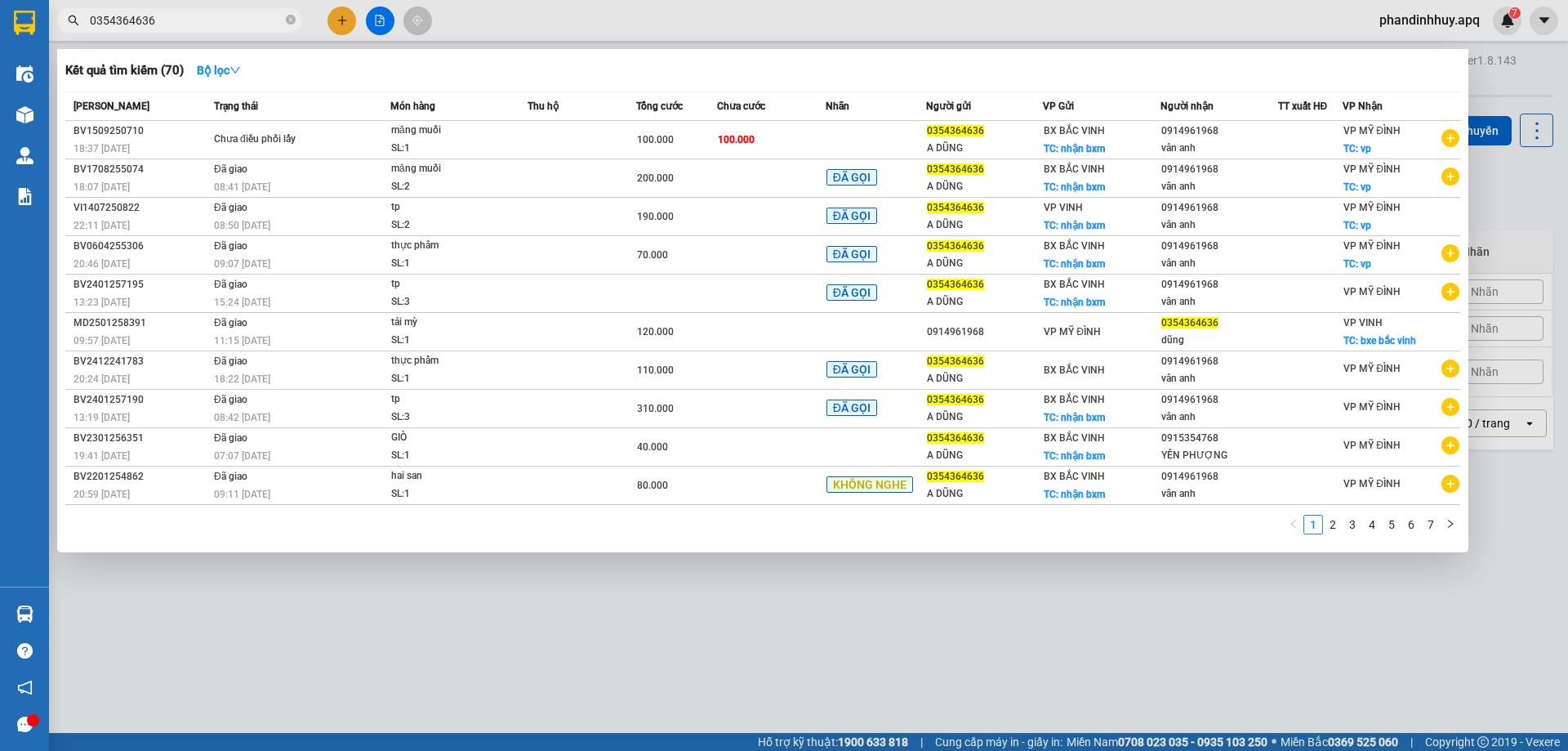
type input "0354364636"
click at [379, 20] on div at bounding box center [784, 375] width 1568 height 751
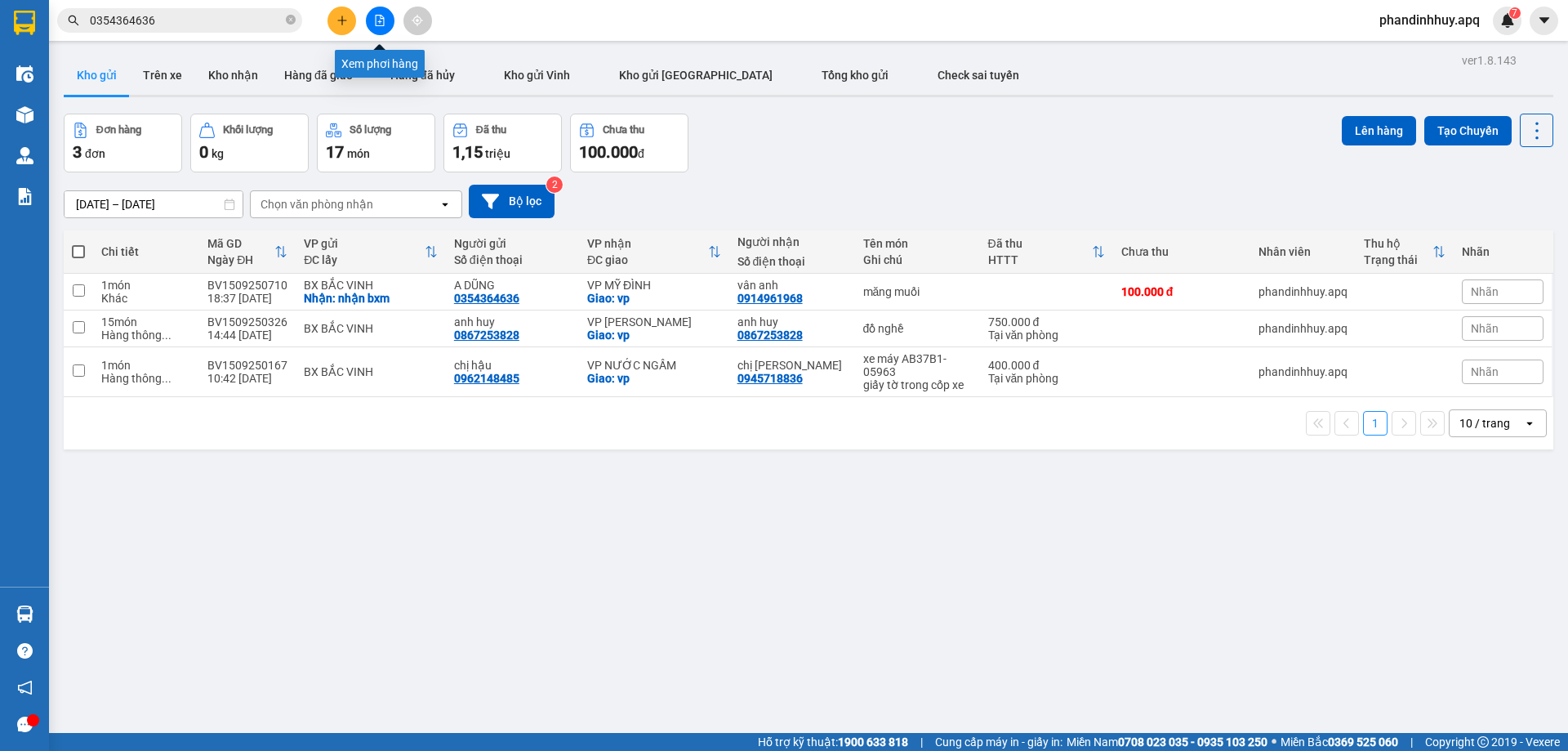
click at [379, 20] on icon "file-add" at bounding box center [379, 20] width 11 height 11
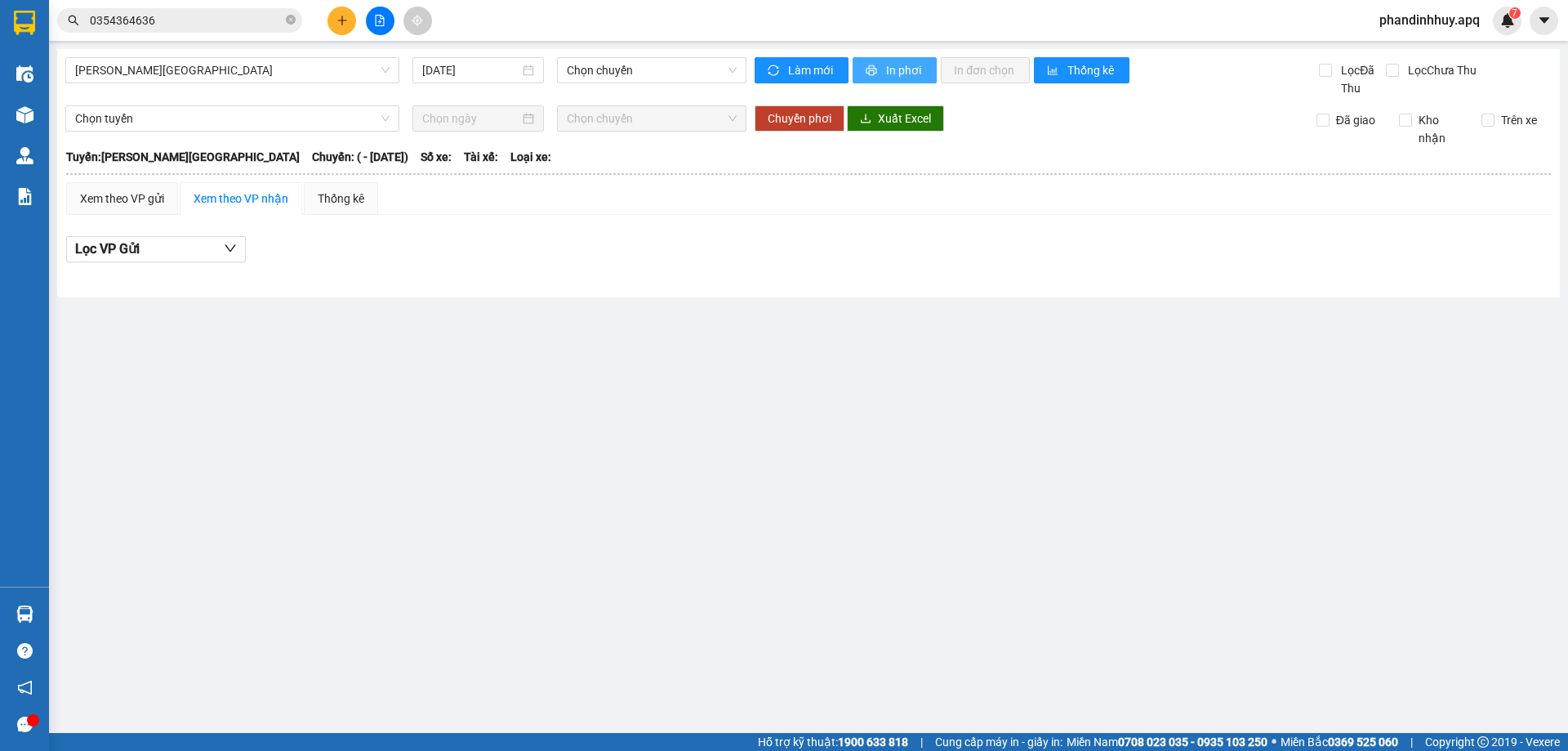
click at [887, 64] on span "In phơi" at bounding box center [905, 70] width 37 height 18
click at [308, 72] on span "Gia Lâm - Mỹ Đình" at bounding box center [232, 70] width 314 height 24
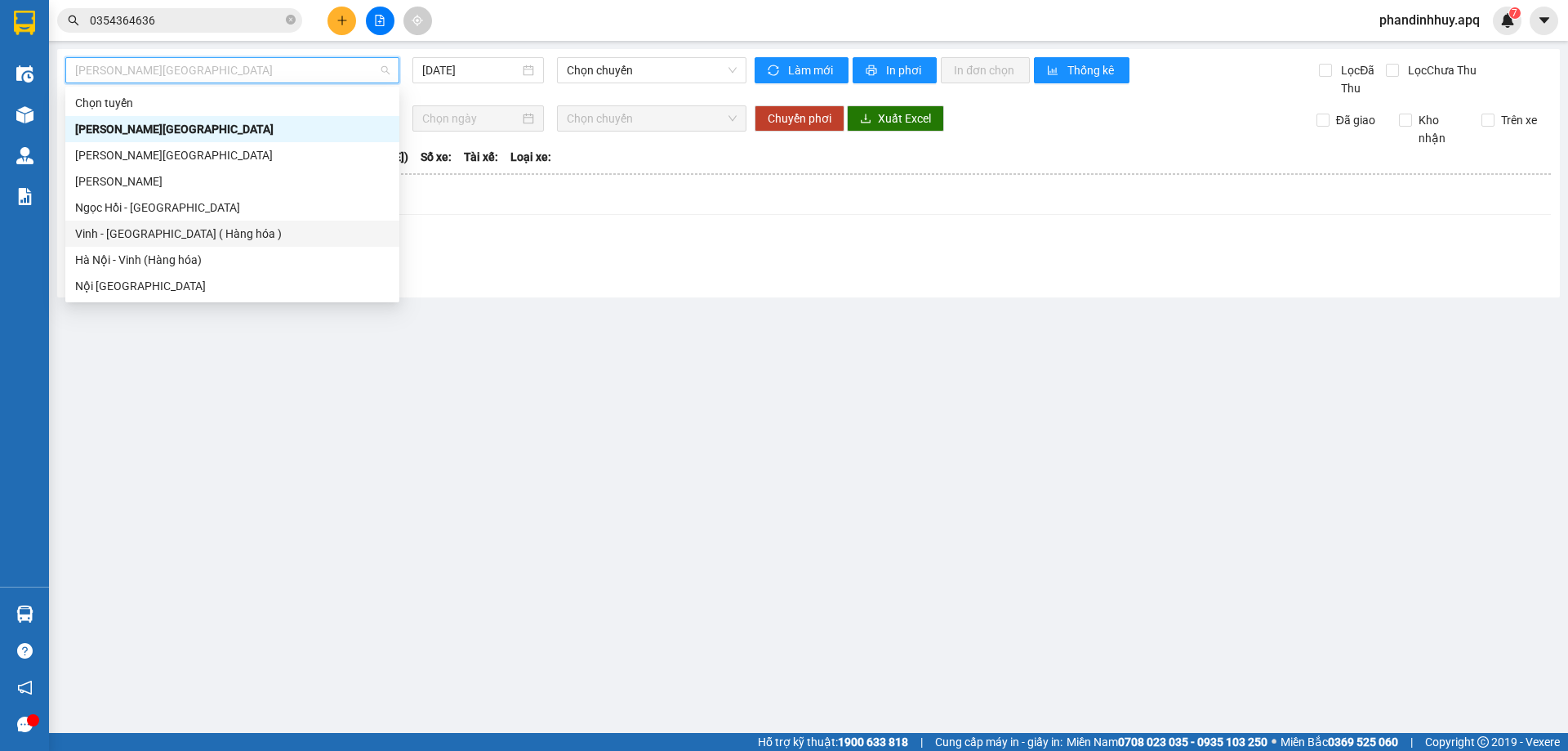
click at [216, 231] on div "Vinh - Hà Nội ( Hàng hóa )" at bounding box center [232, 233] width 314 height 18
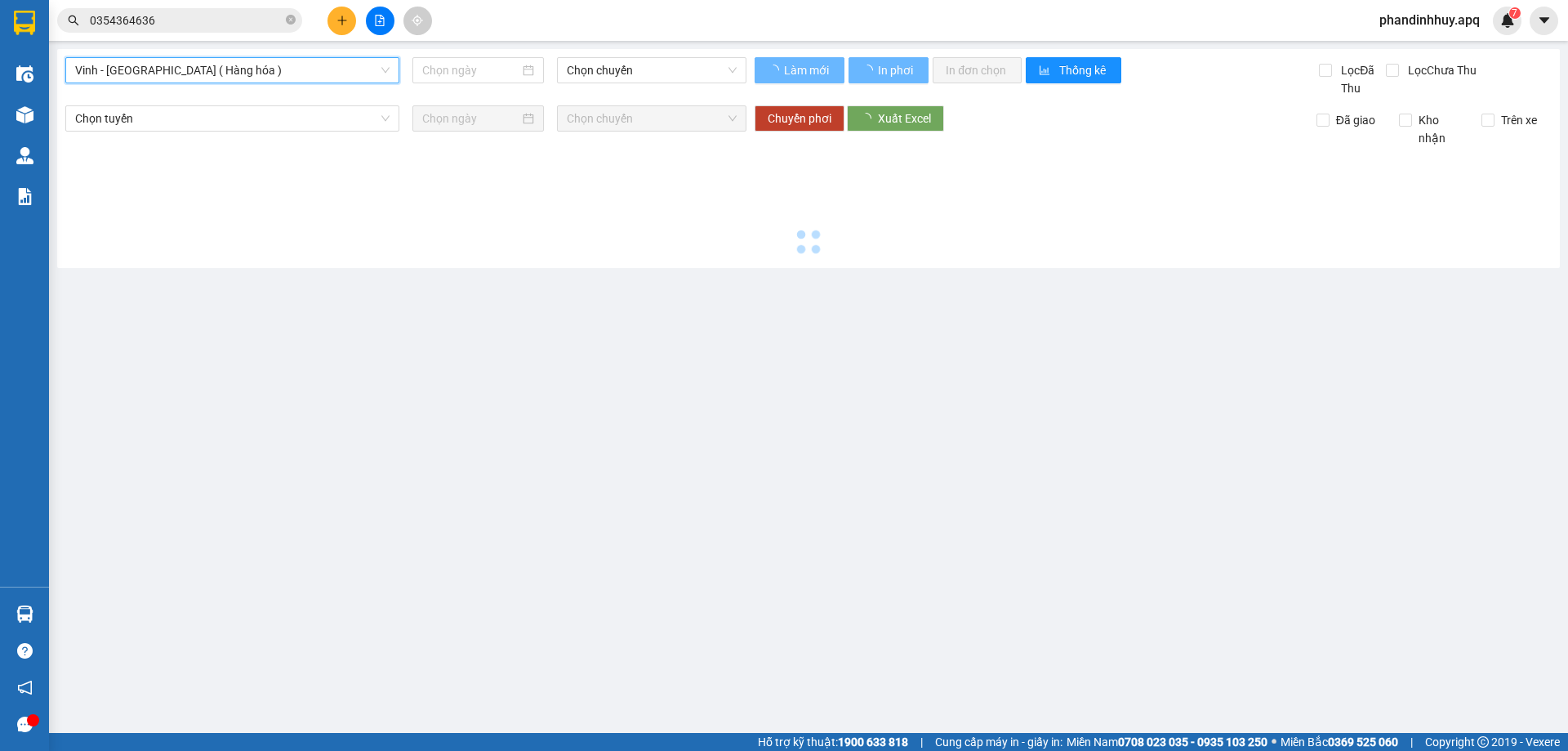
type input "[DATE]"
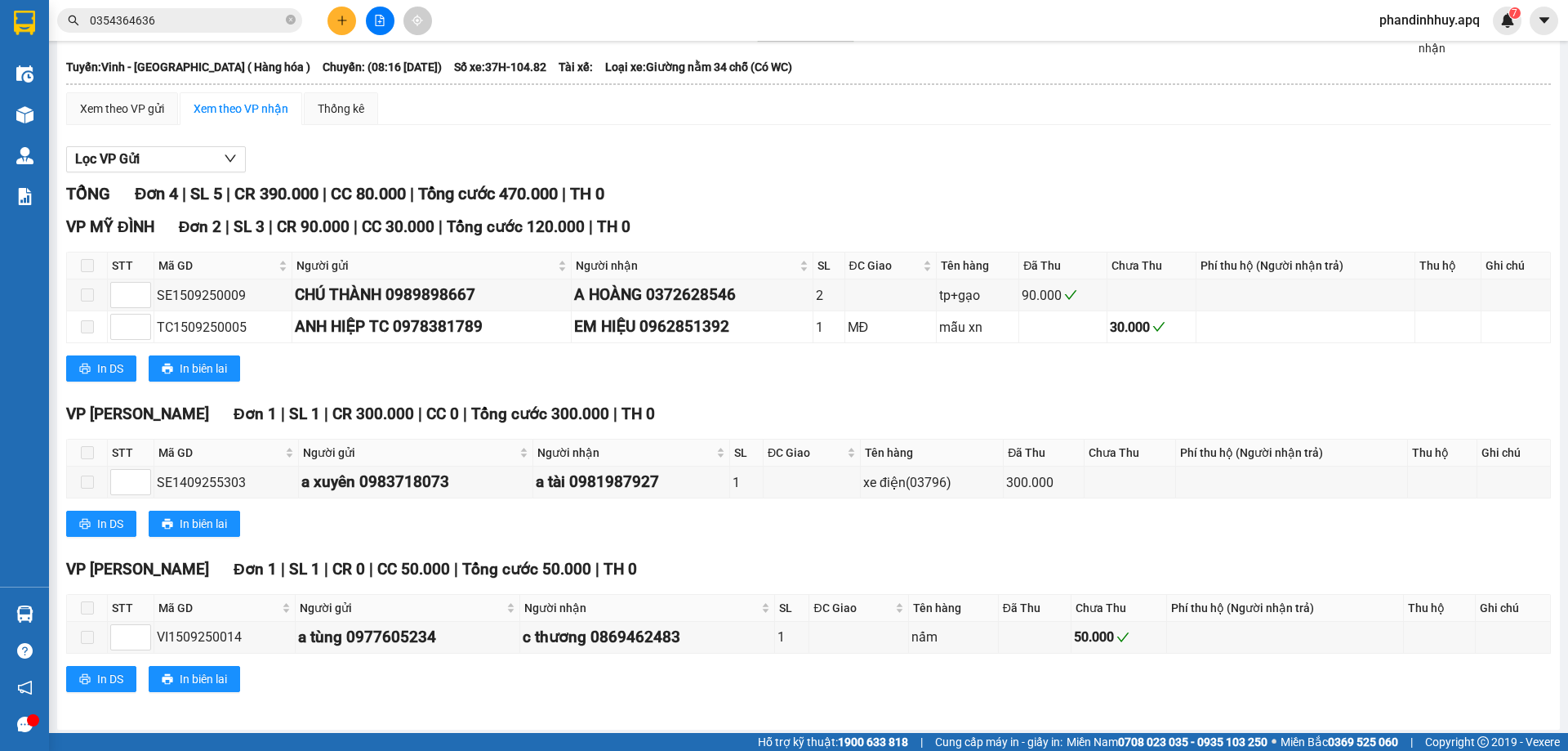
scroll to position [95, 0]
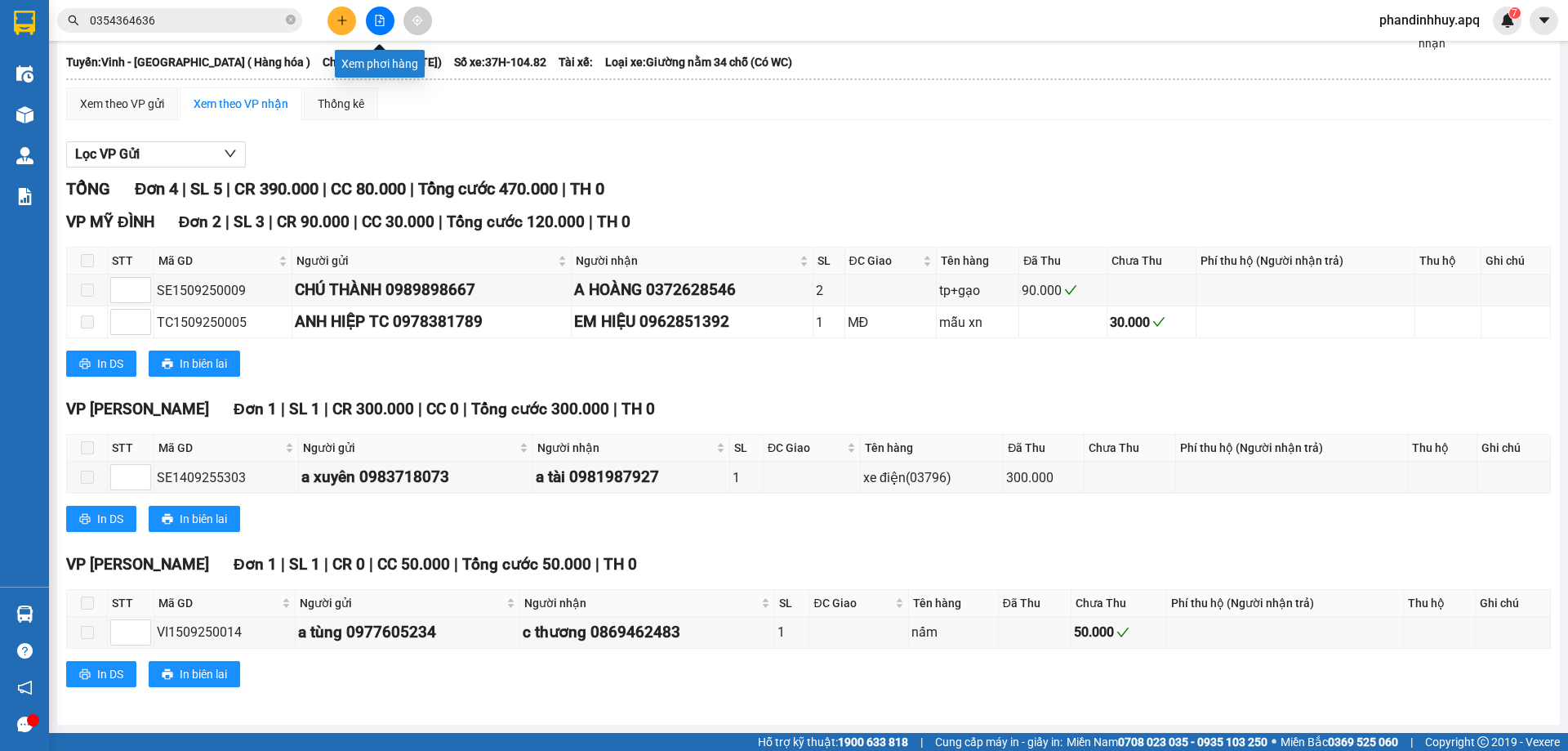
click at [378, 15] on icon "file-add" at bounding box center [380, 20] width 9 height 11
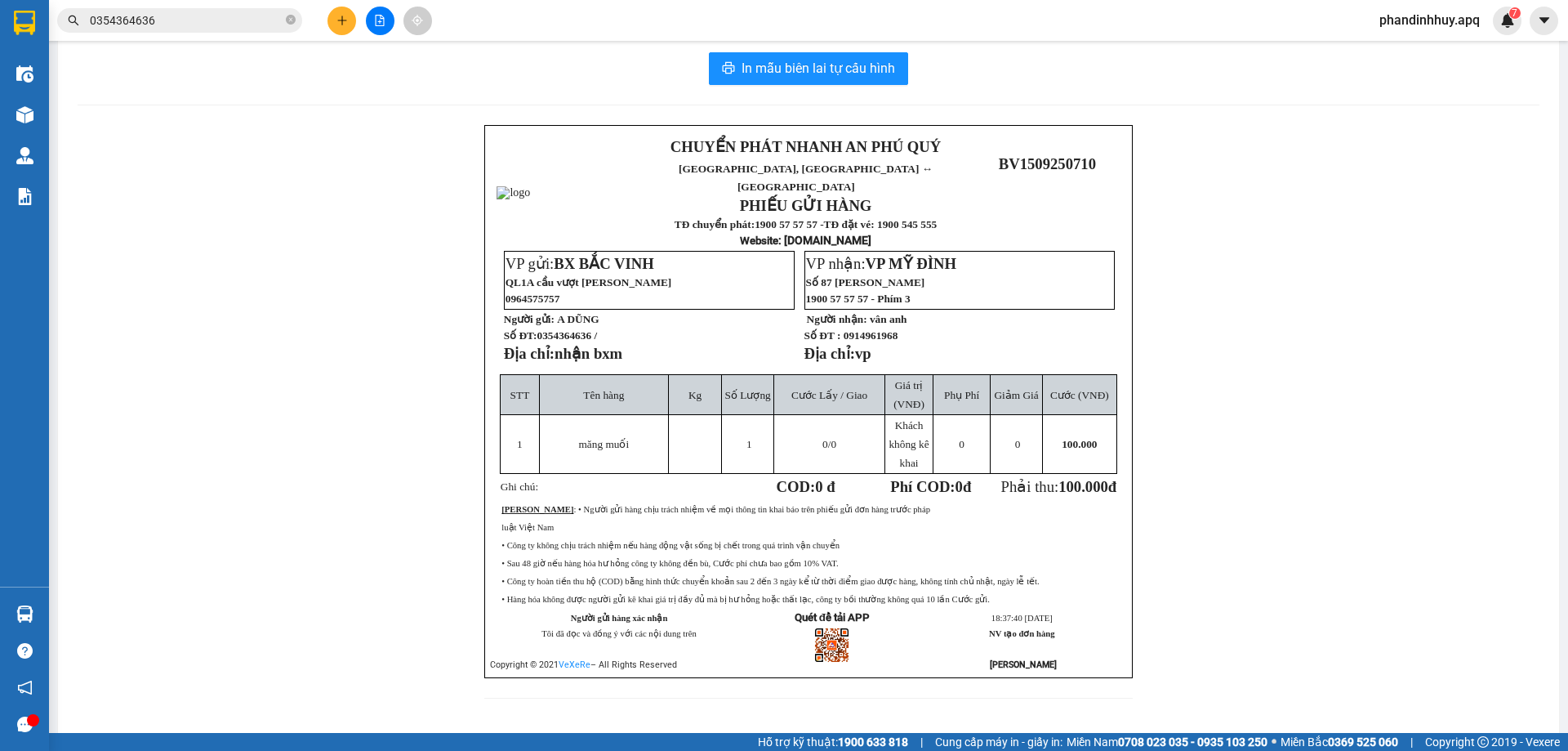
scroll to position [11, 0]
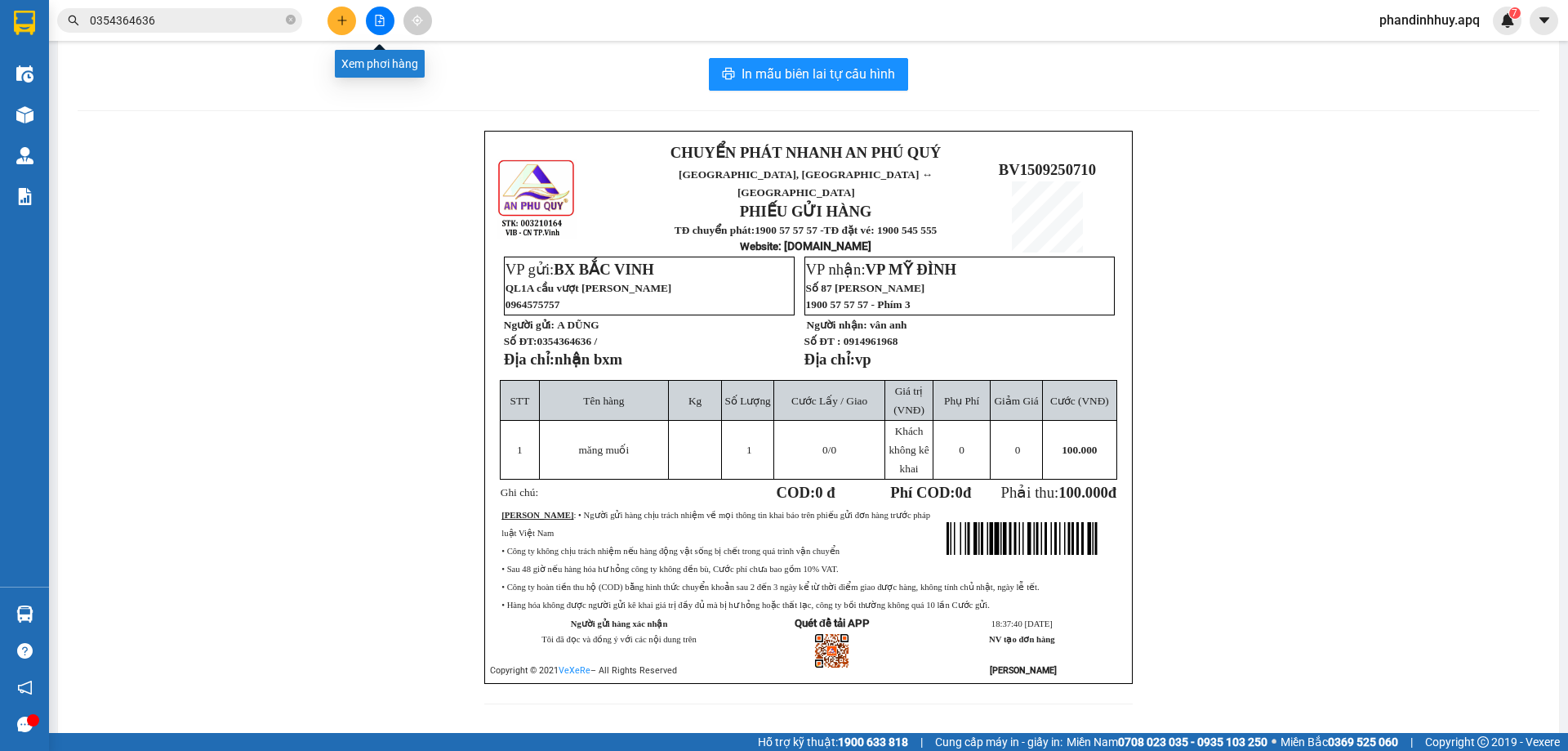
click at [377, 19] on icon "file-add" at bounding box center [379, 20] width 11 height 11
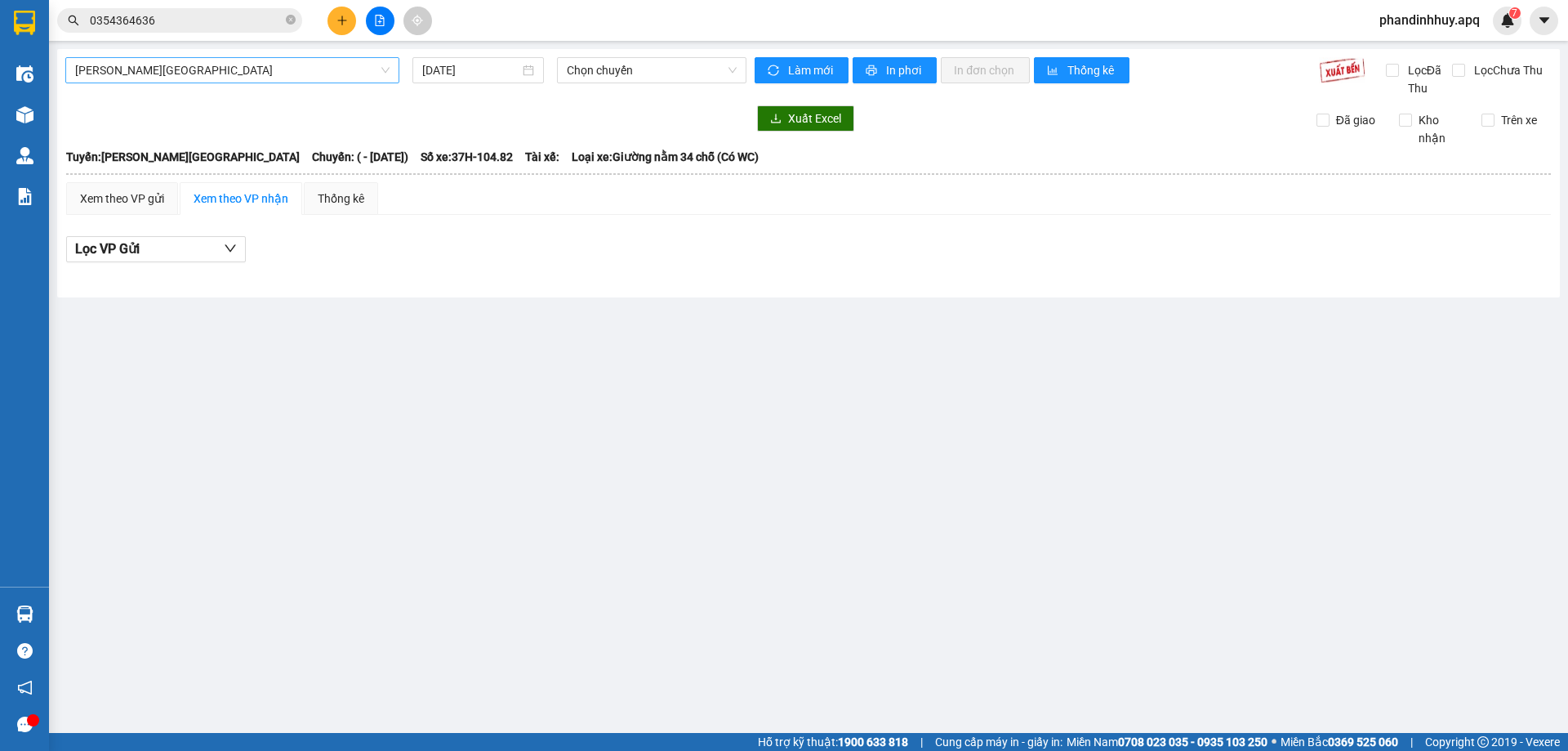
click at [199, 73] on span "Gia Lâm - Mỹ Đình" at bounding box center [232, 70] width 314 height 24
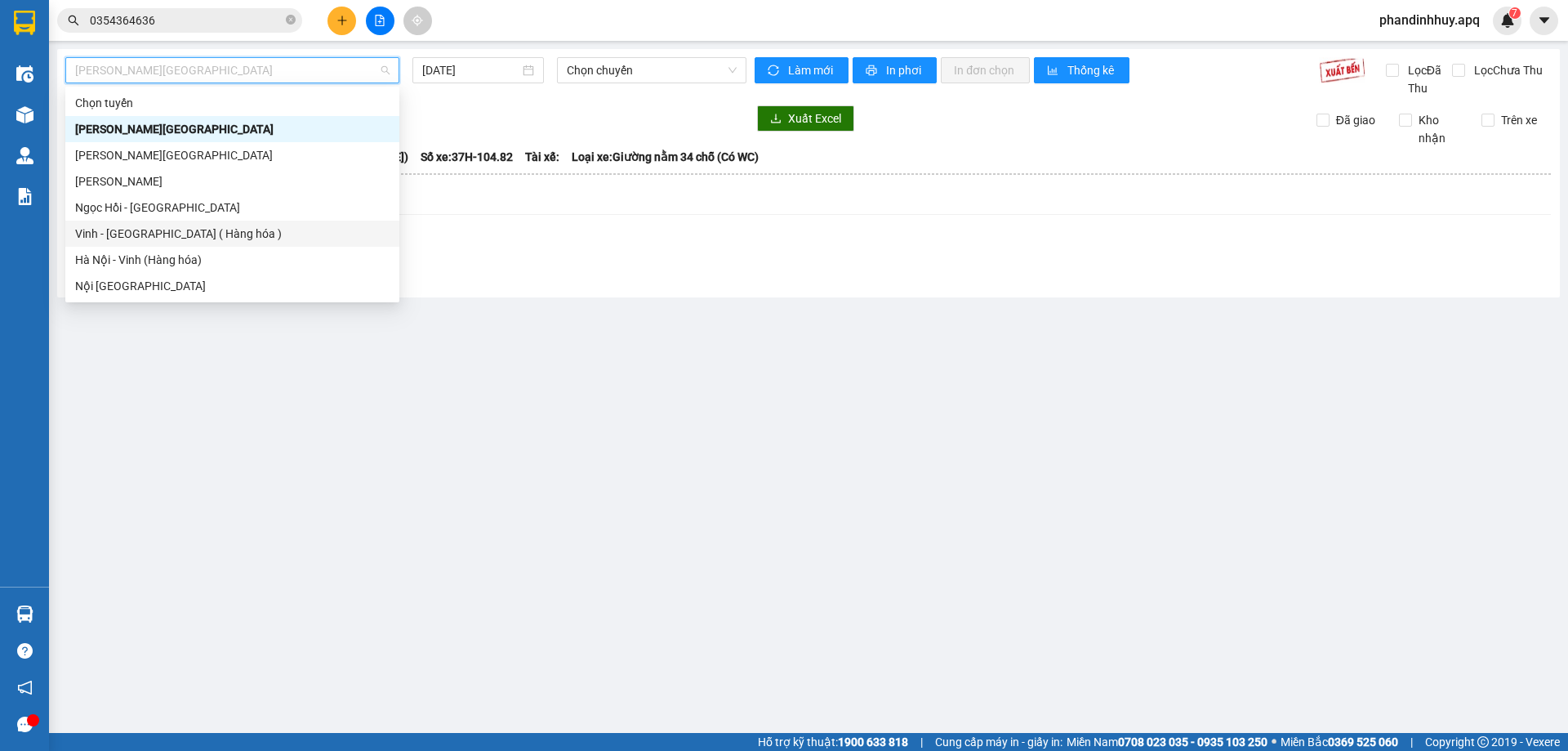
click at [167, 239] on div "Vinh - Hà Nội ( Hàng hóa )" at bounding box center [232, 233] width 314 height 18
type input "[DATE]"
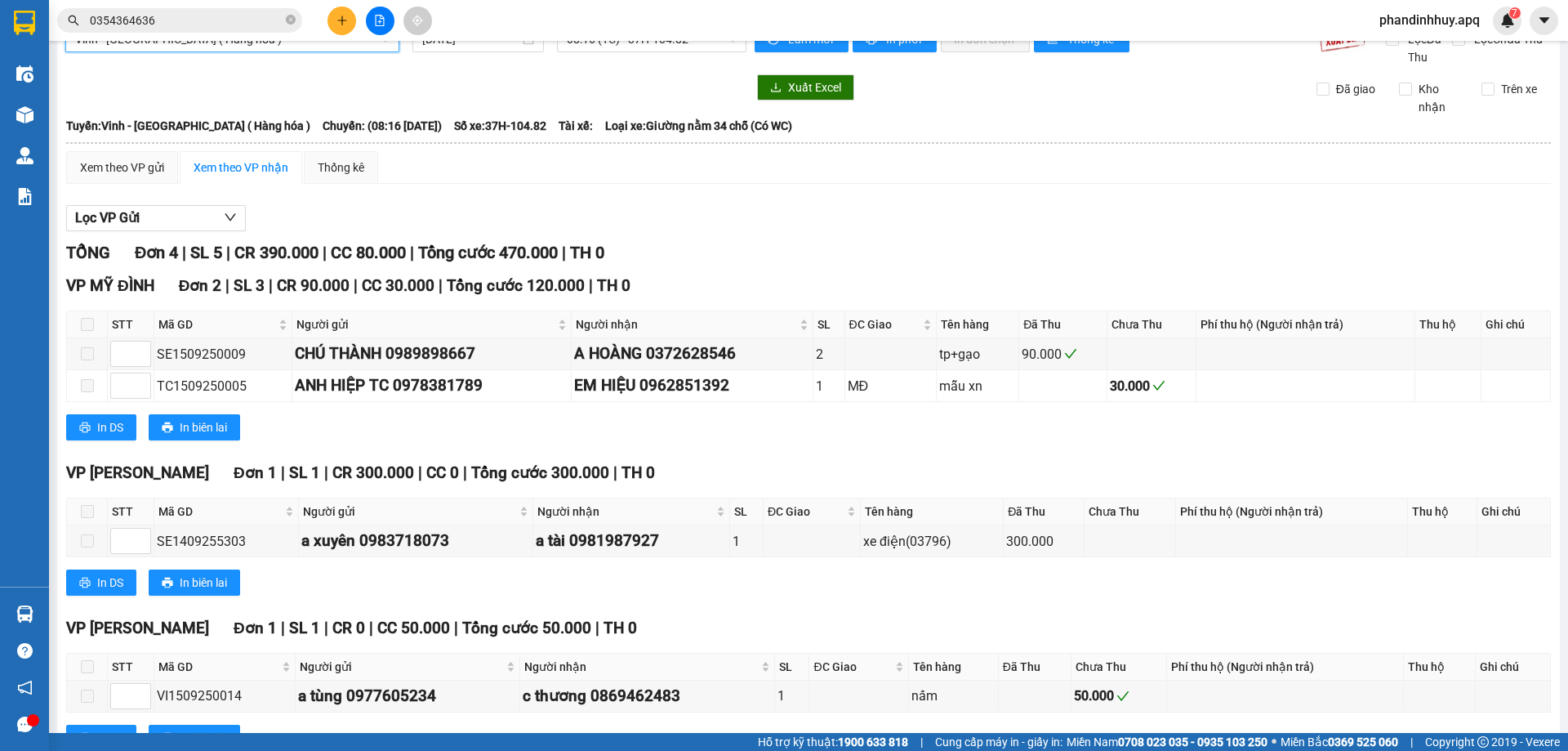
scroll to position [13, 0]
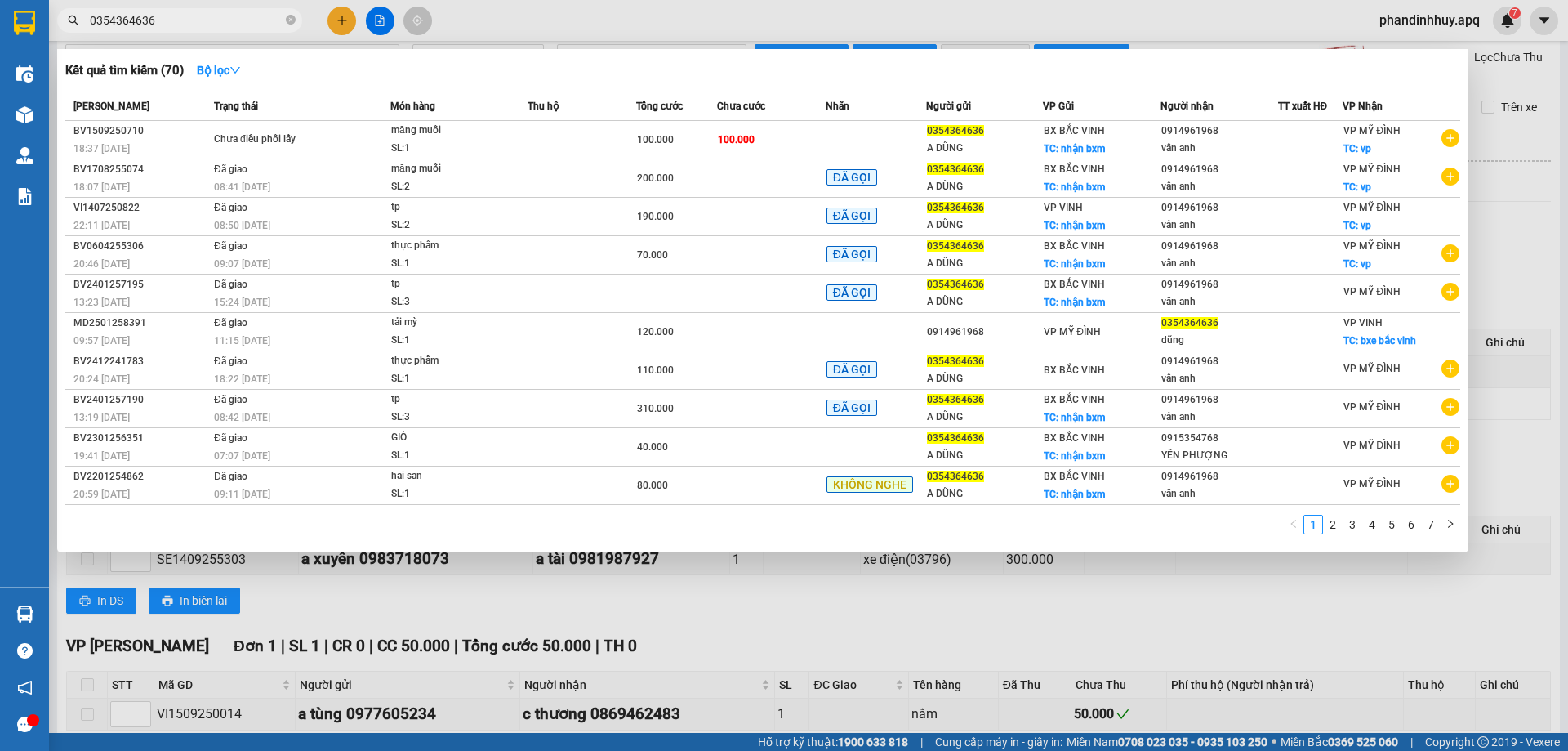
click at [181, 13] on input "0354364636" at bounding box center [186, 20] width 193 height 18
type input "0"
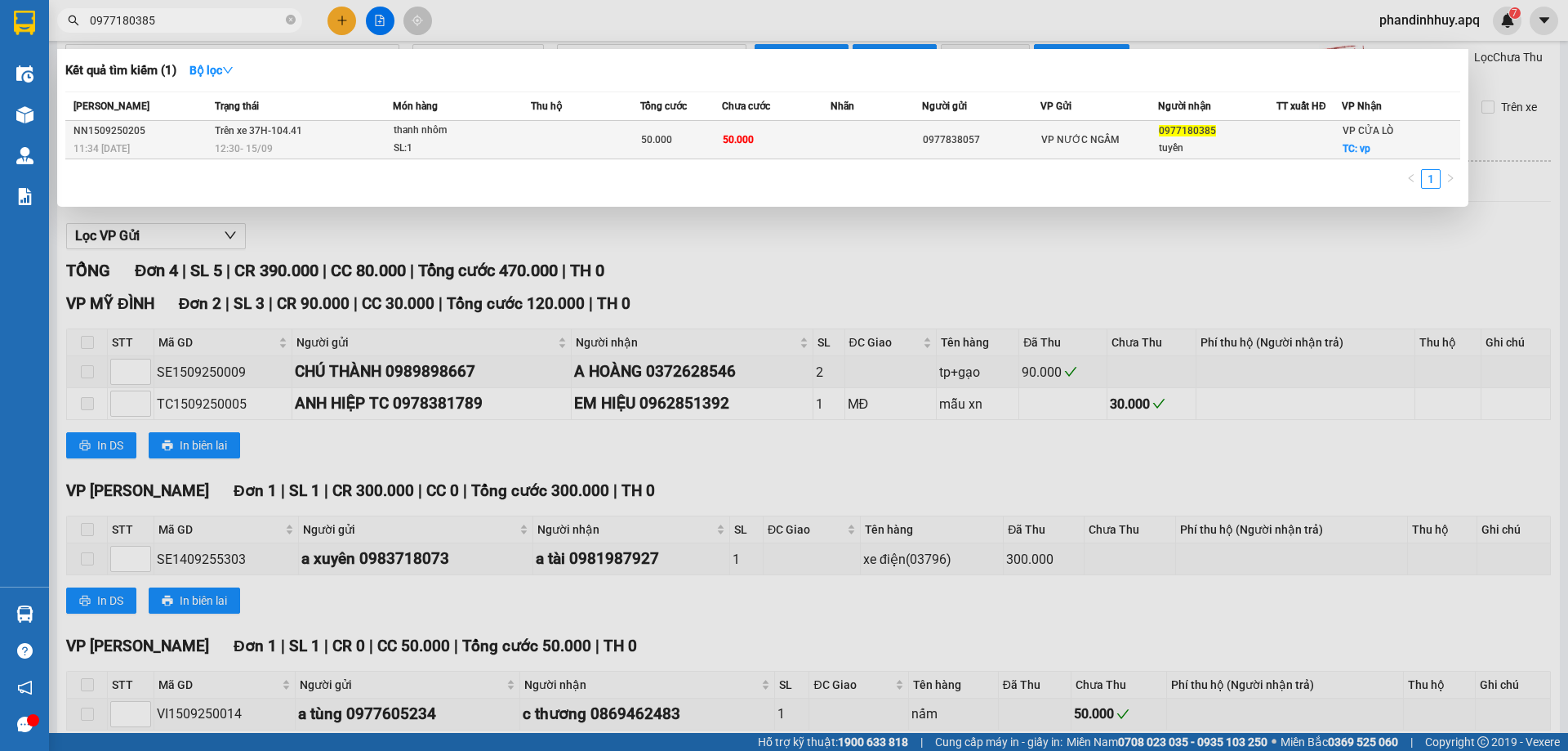
type input "0977180385"
click at [758, 138] on td "50.000" at bounding box center [777, 140] width 110 height 38
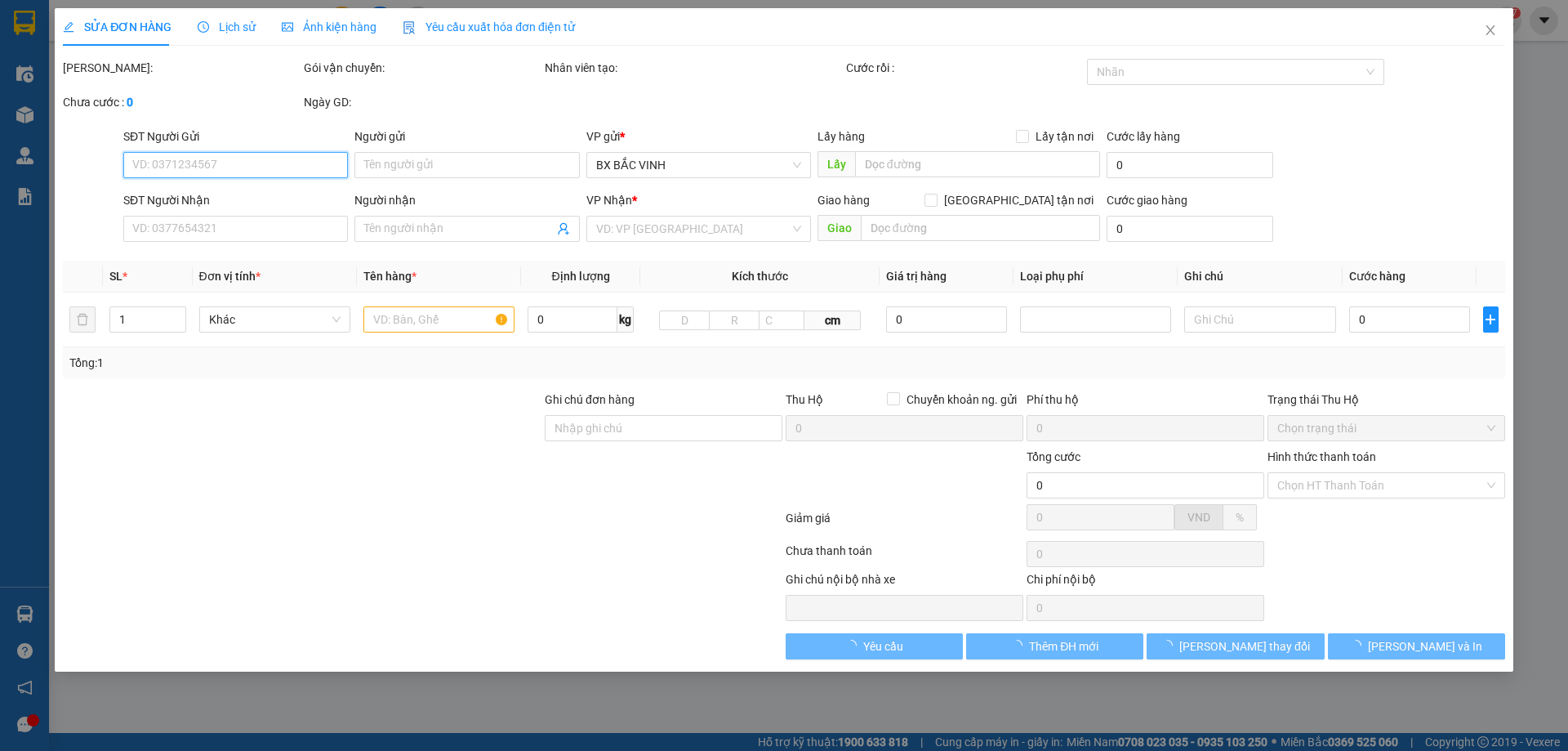
type input "0977838057"
type input "0977180385"
type input "tuyền"
checkbox input "true"
type input "vp"
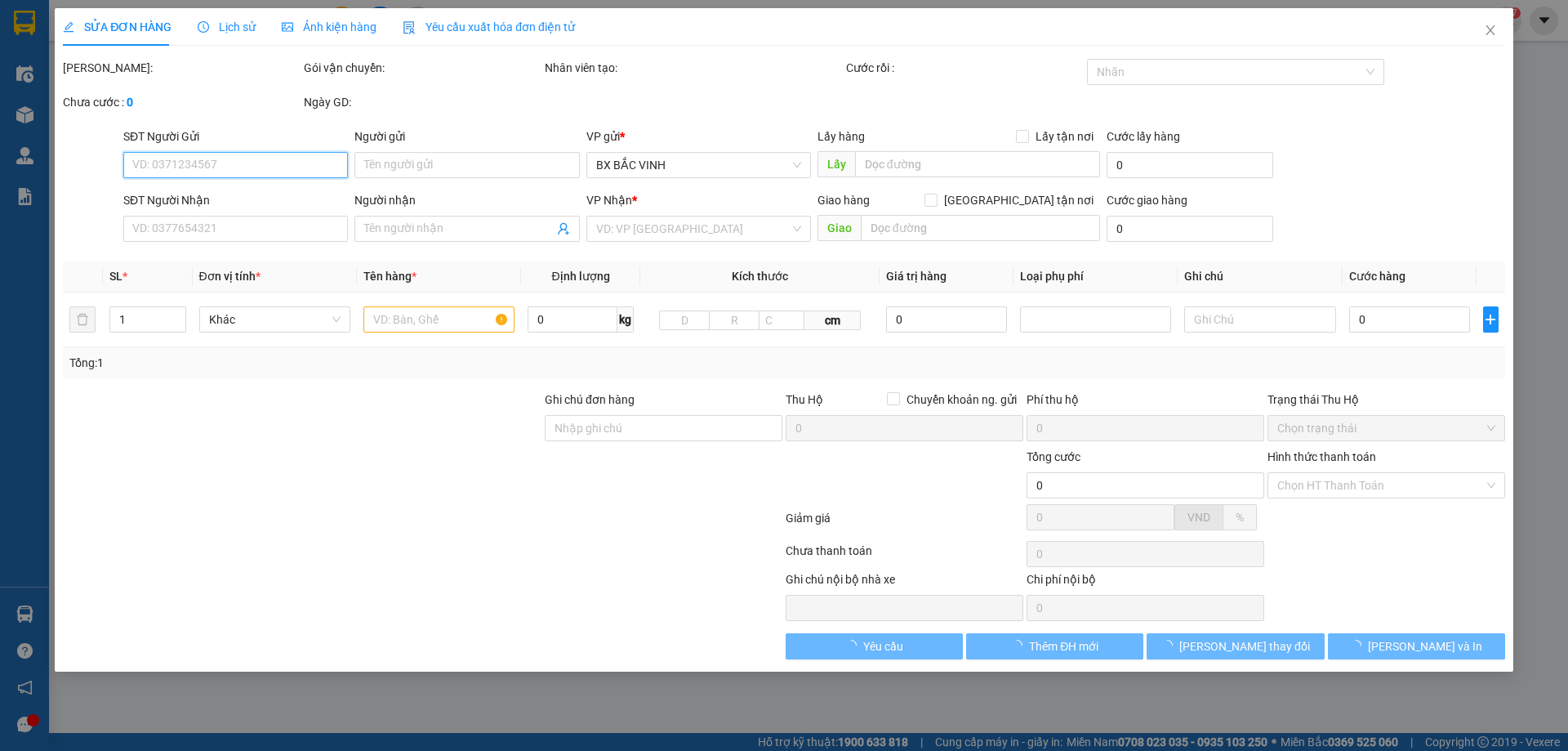
type input "50.000"
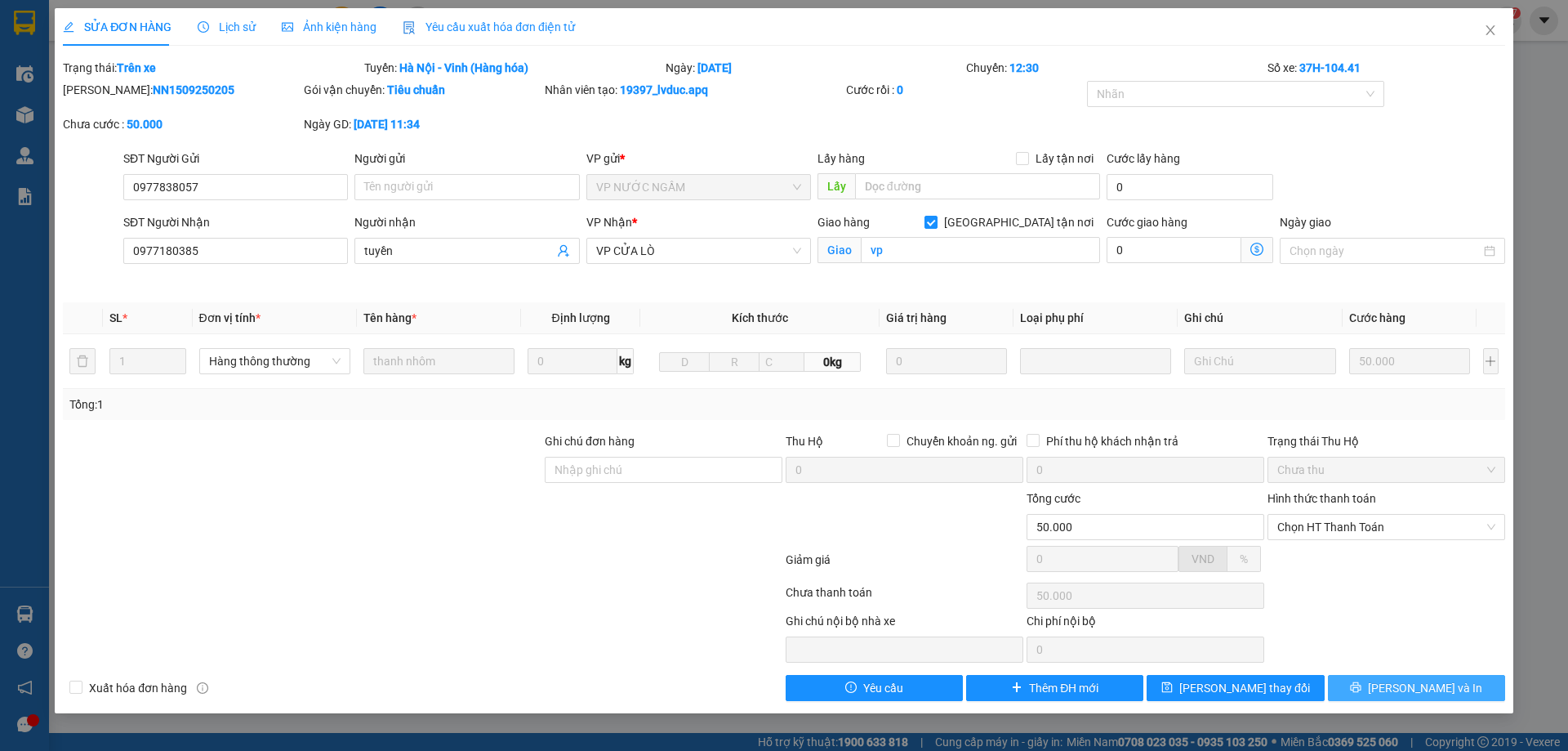
click at [1431, 687] on span "[PERSON_NAME] và In" at bounding box center [1425, 687] width 114 height 18
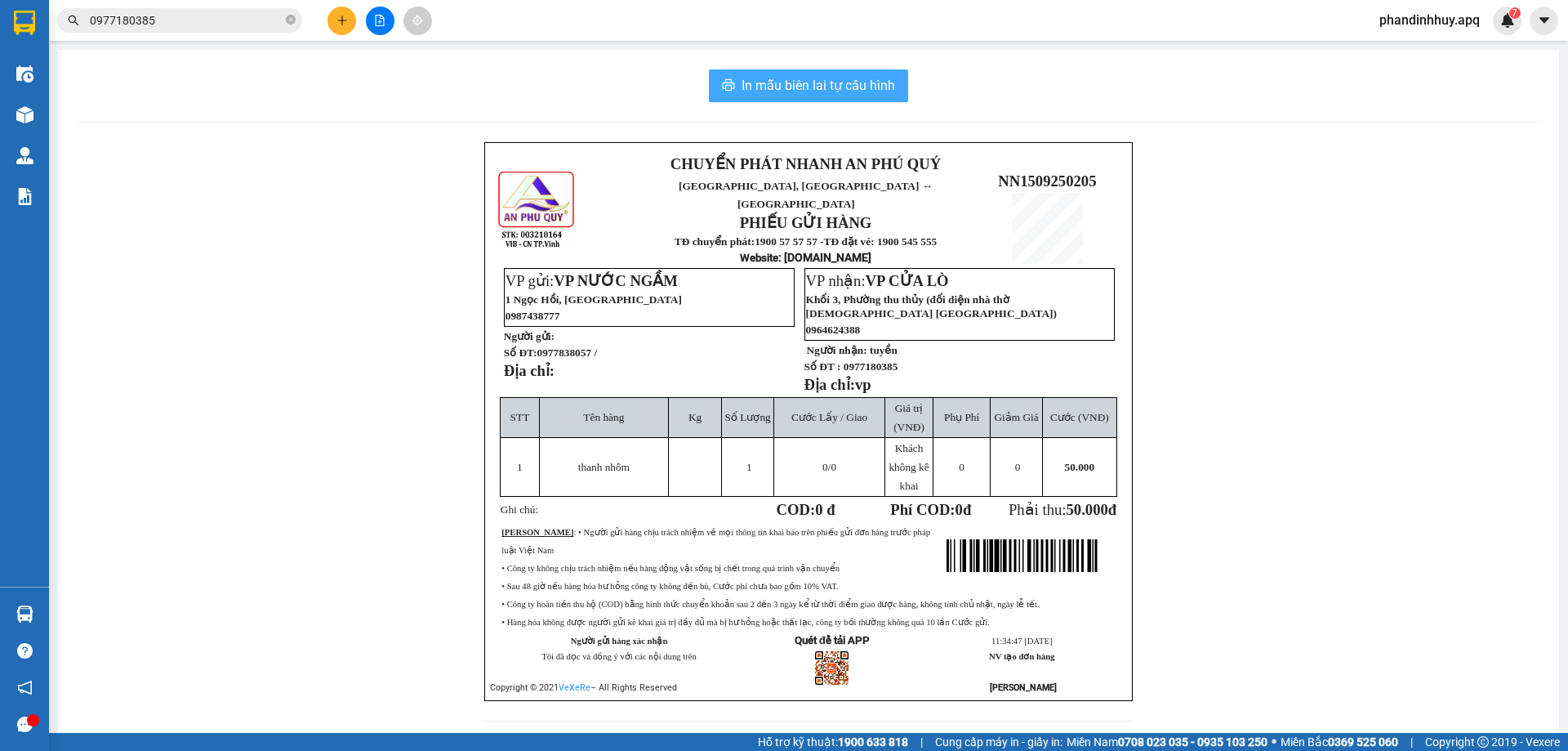
click at [821, 83] on span "In mẫu biên lai tự cấu hình" at bounding box center [818, 86] width 154 height 21
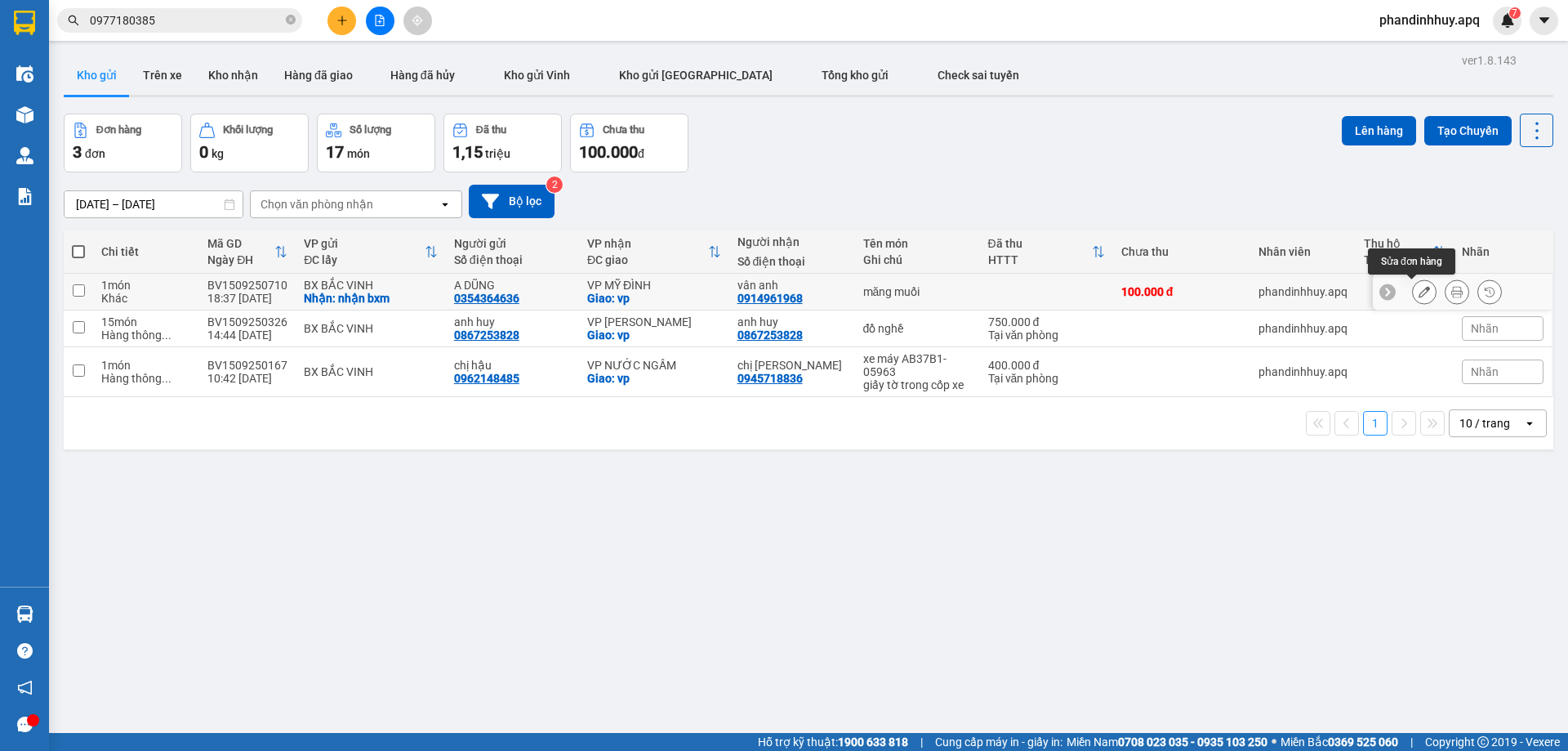
click at [1419, 290] on icon at bounding box center [1424, 291] width 11 height 11
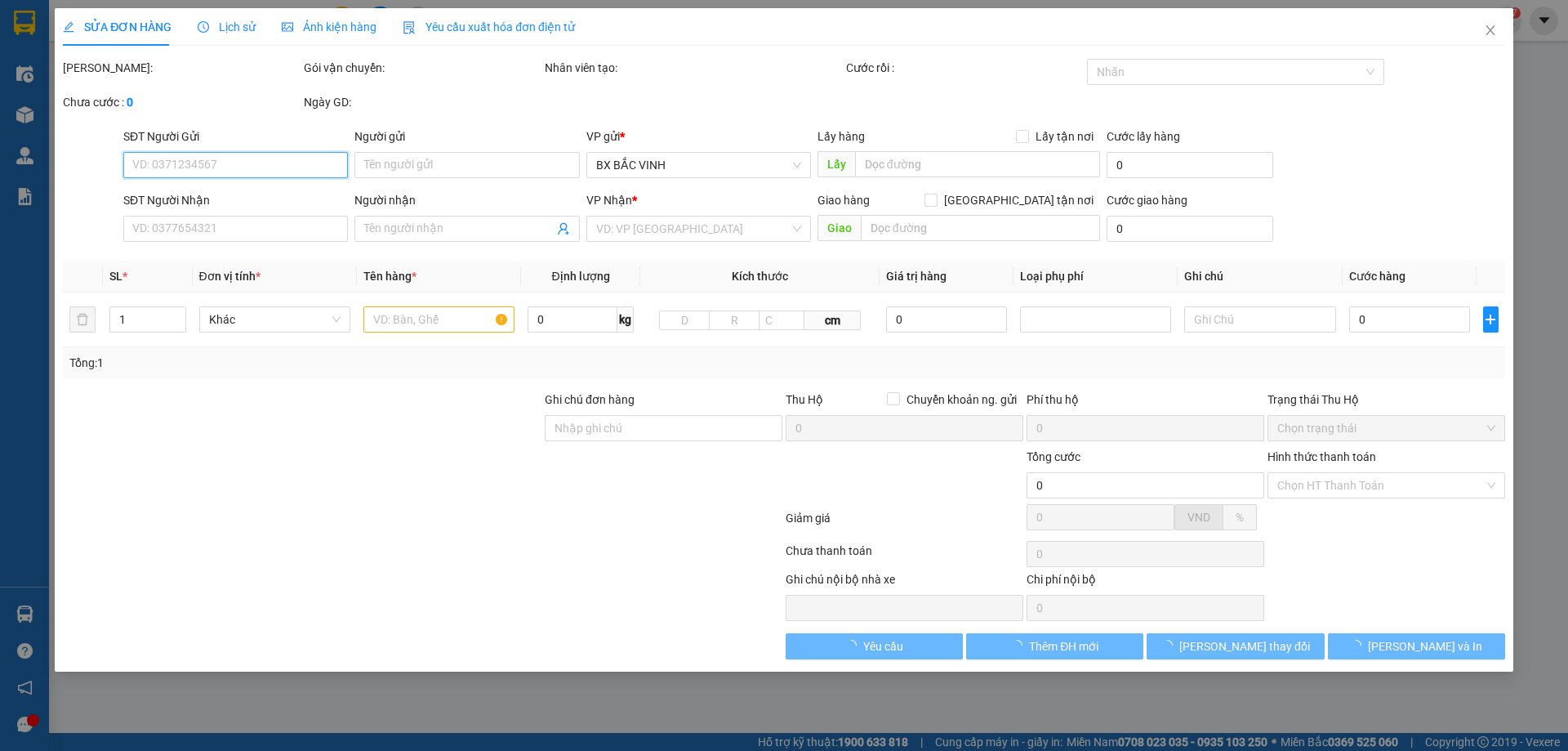
type input "0354364636"
type input "A DŨNG"
checkbox input "true"
type input "nhận bxm"
type input "0914961968"
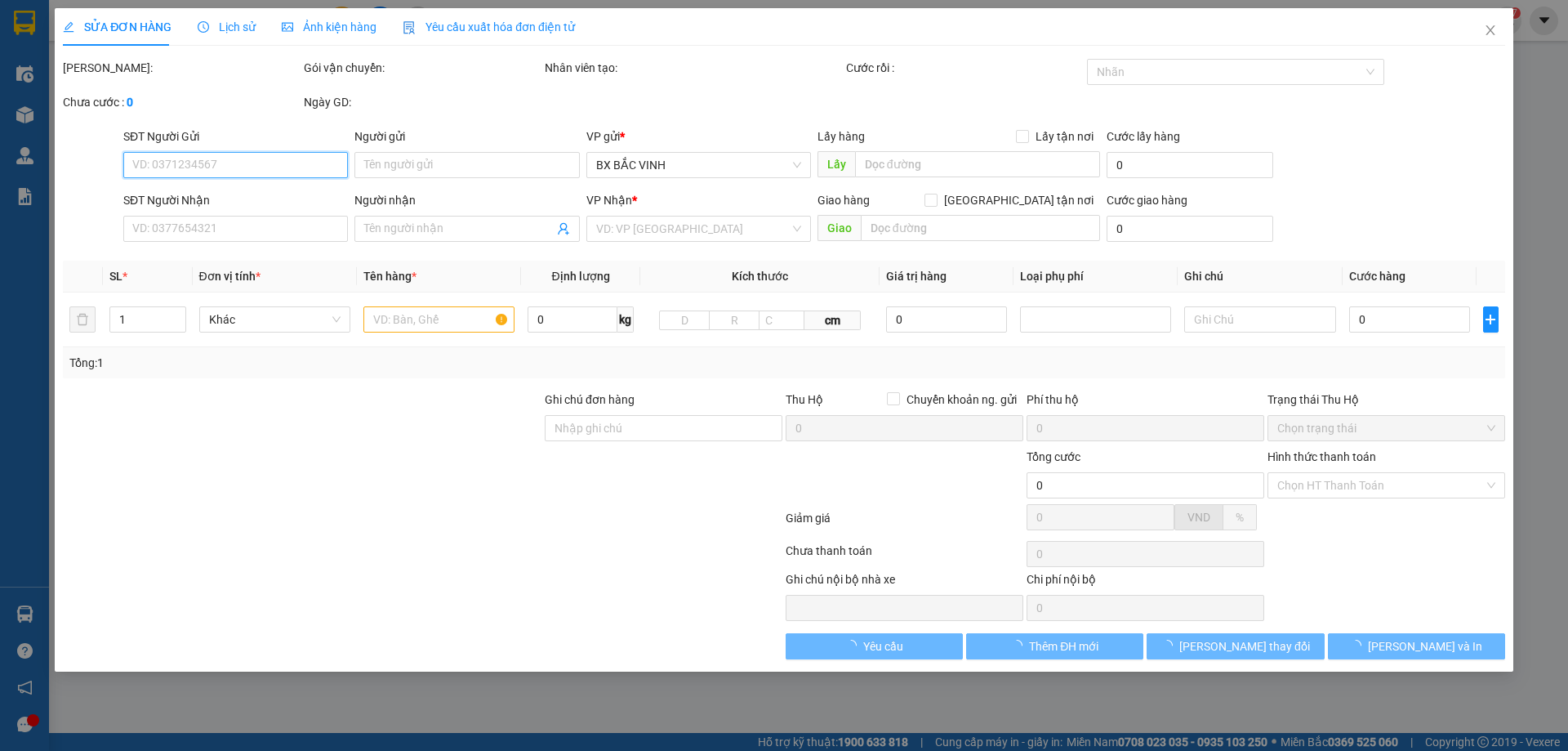
type input "vân anh"
checkbox input "true"
type input "vp"
type input "100.000"
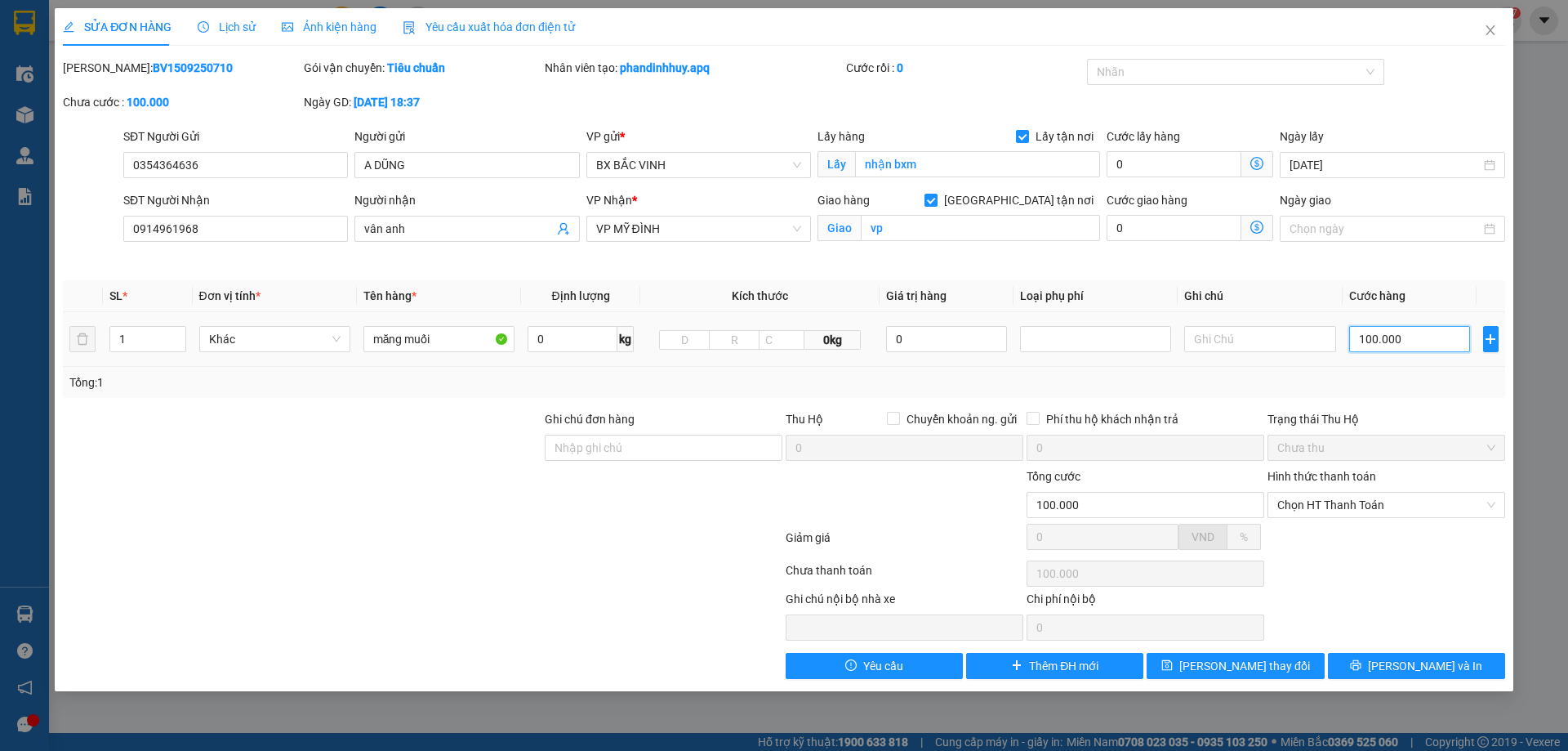
click at [1406, 344] on input "100.000" at bounding box center [1409, 339] width 122 height 26
type input "0"
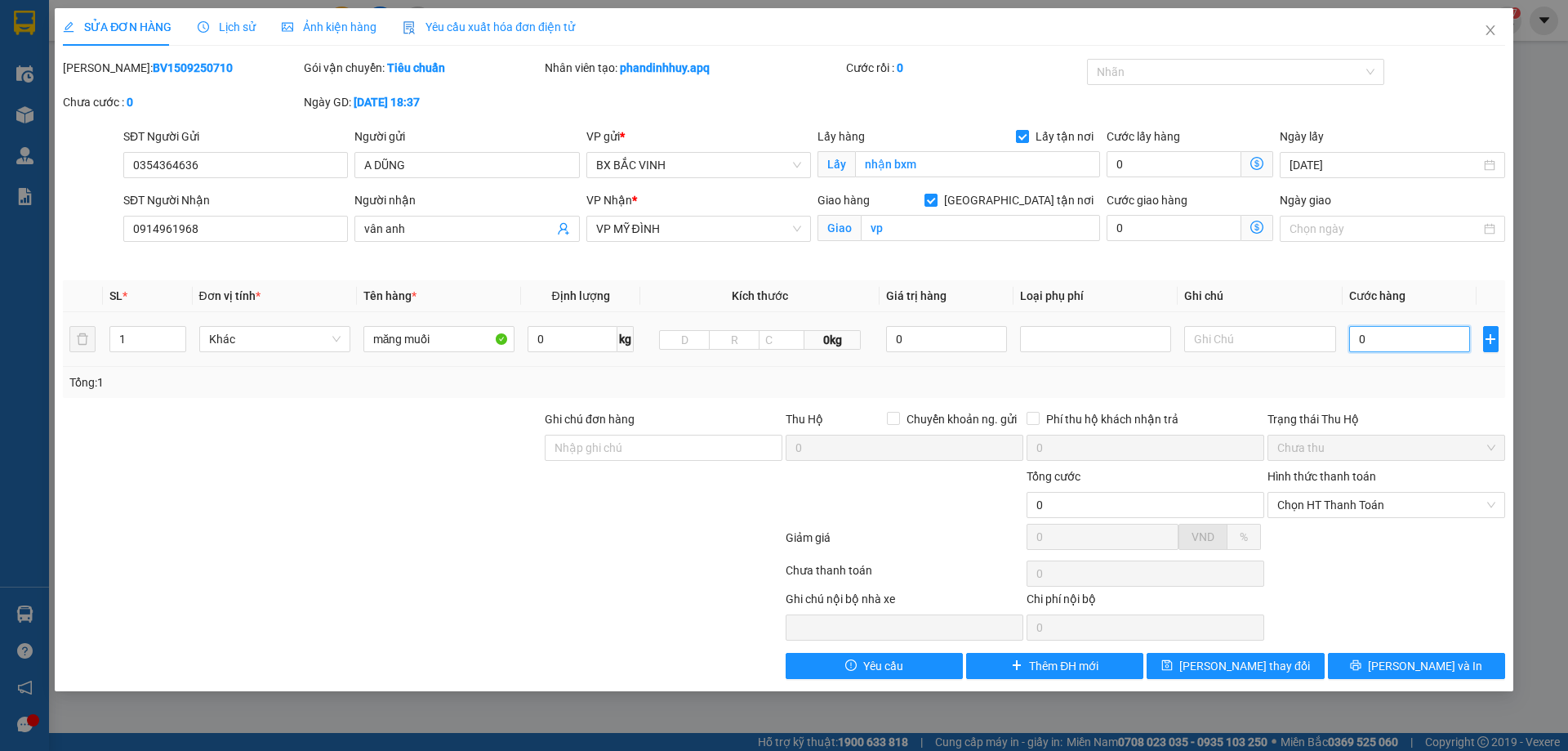
type input "1"
type input "012"
type input "12"
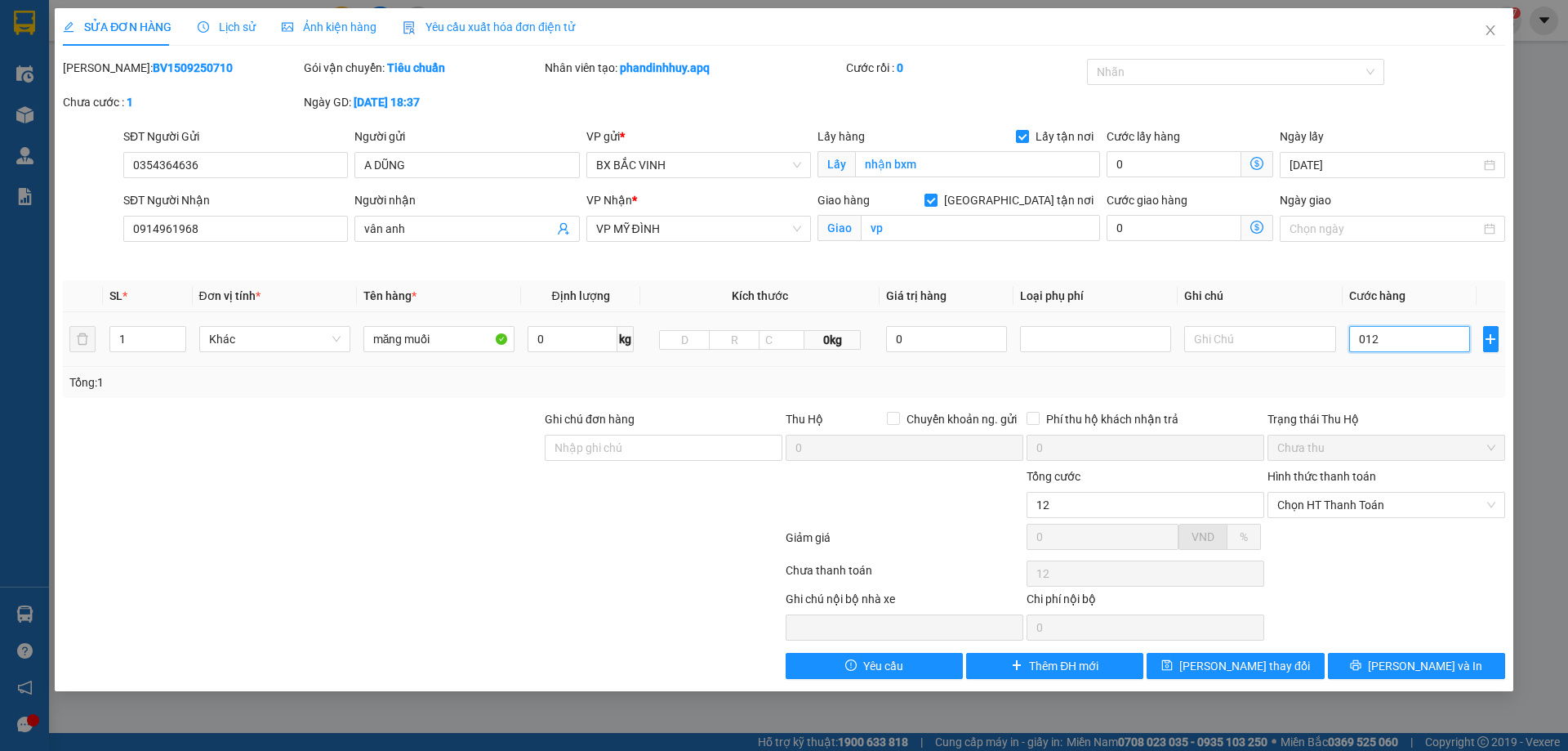
type input "120"
type input "01.200"
type input "1.200"
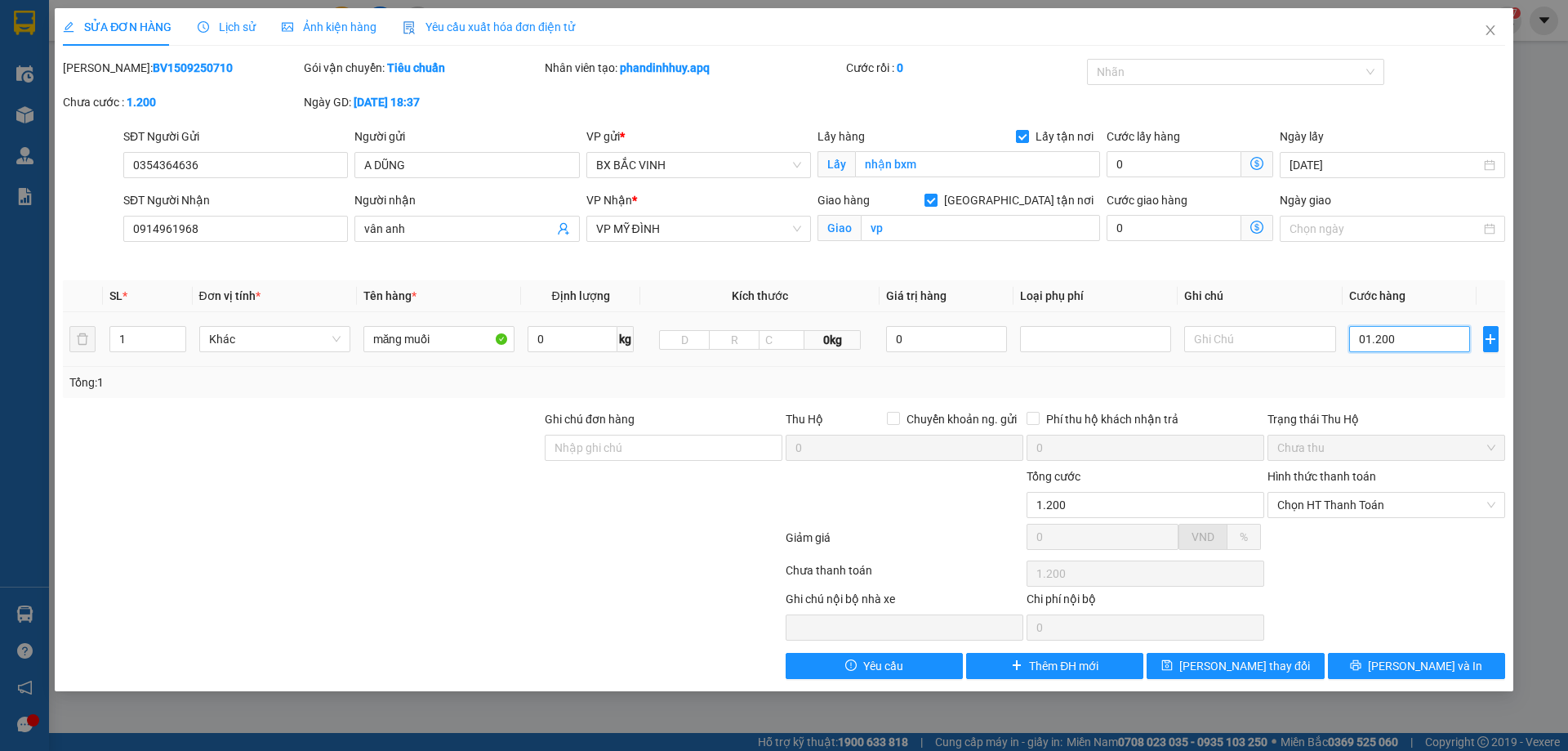
type input "012.000"
type input "12.000"
type input "120.000"
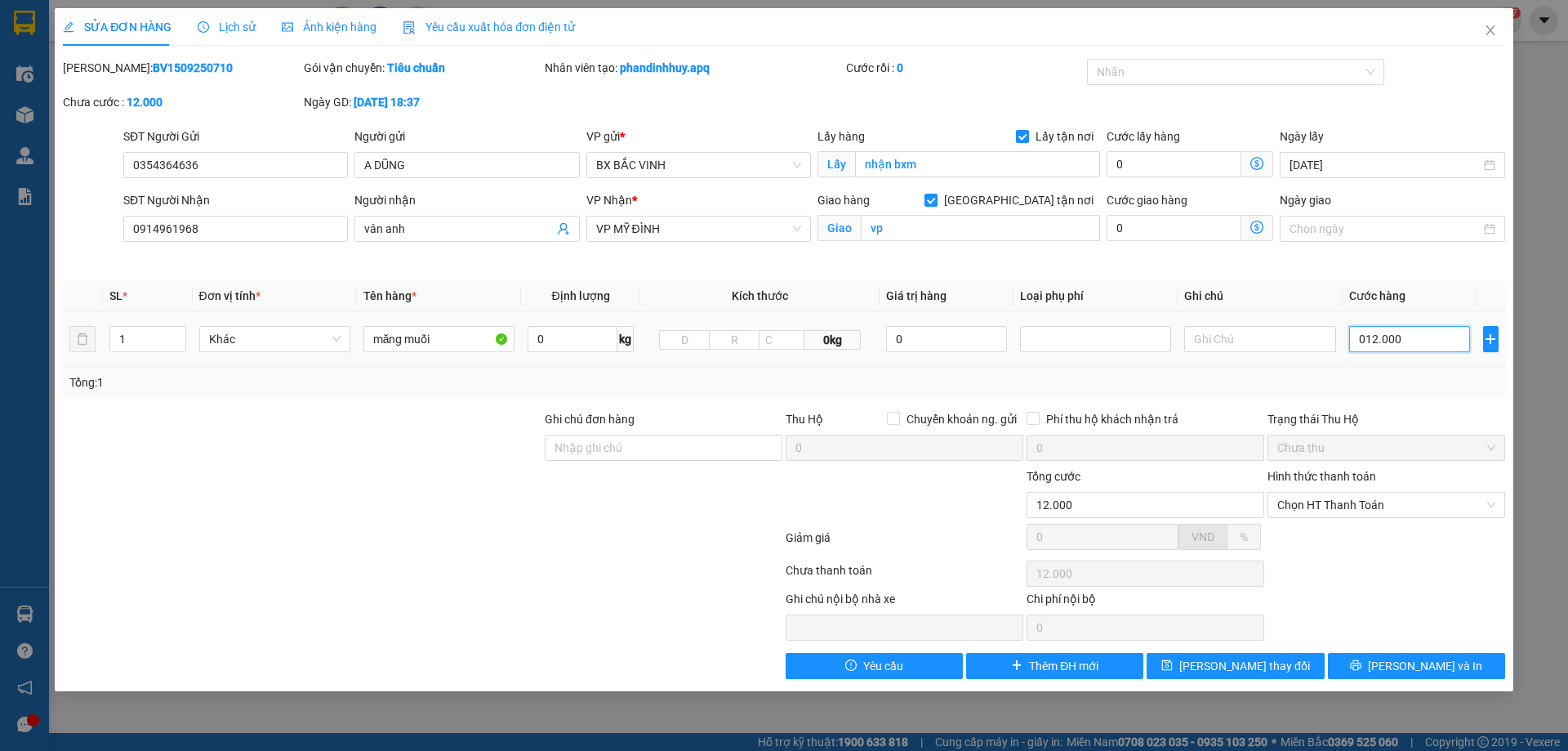
type input "0.120.000"
type input "12.000"
type input "0"
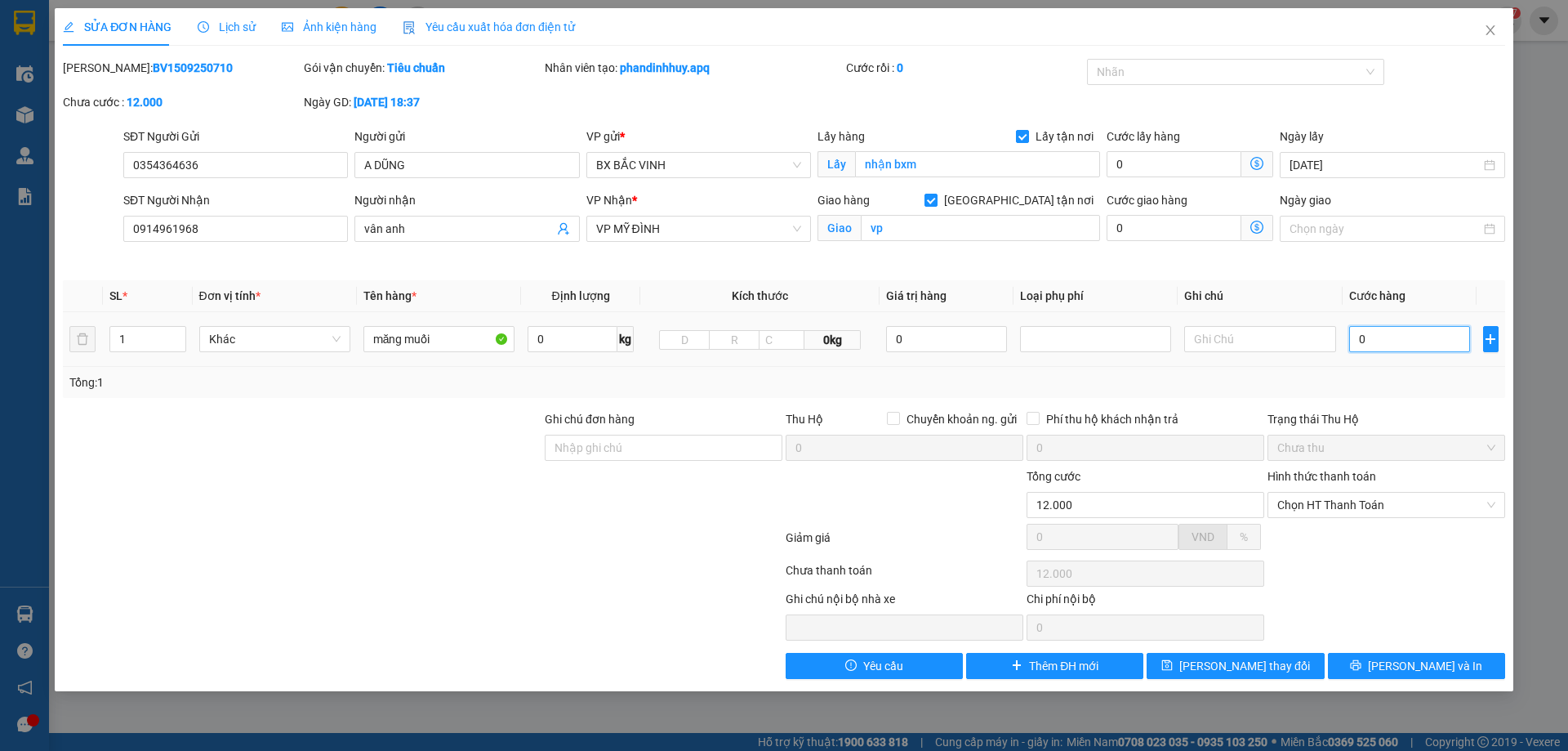
type input "0"
type input "01"
type input "1"
type input "12"
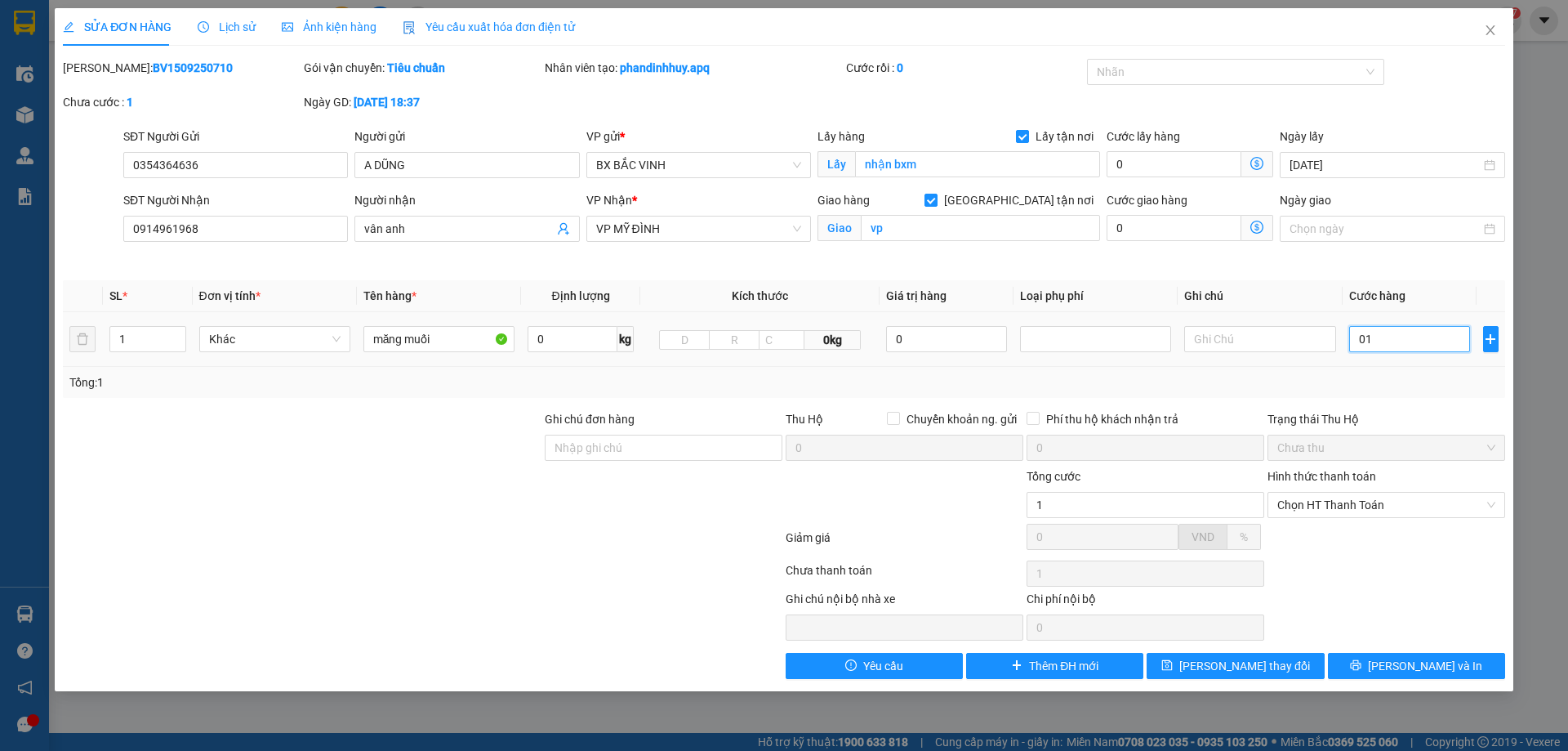
type input "12"
type input "012"
type input "120"
type input "01.200"
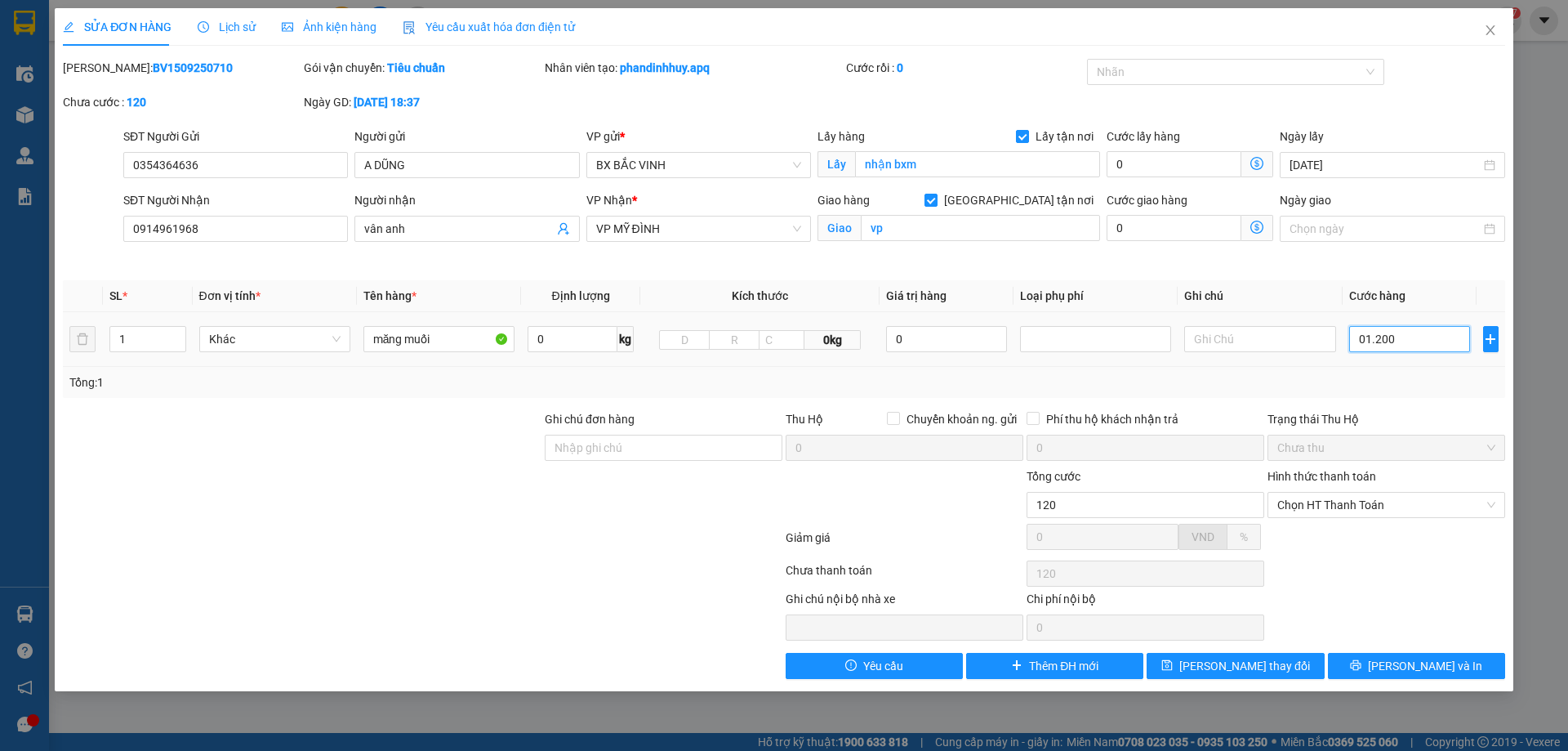
type input "1.200"
type input "12.000"
type input "012.000"
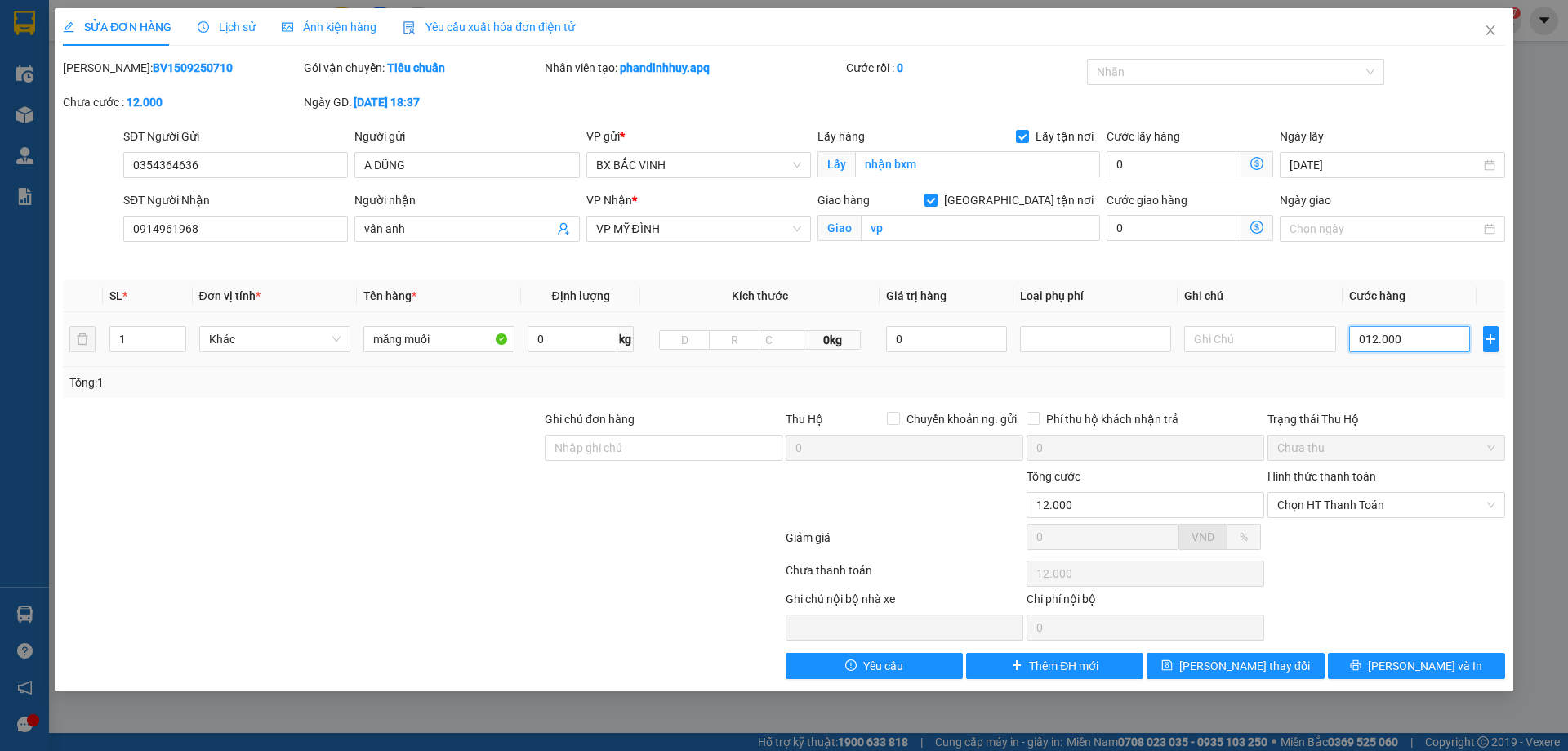
type input "120.000"
click at [1428, 664] on span "[PERSON_NAME] và In" at bounding box center [1425, 665] width 114 height 18
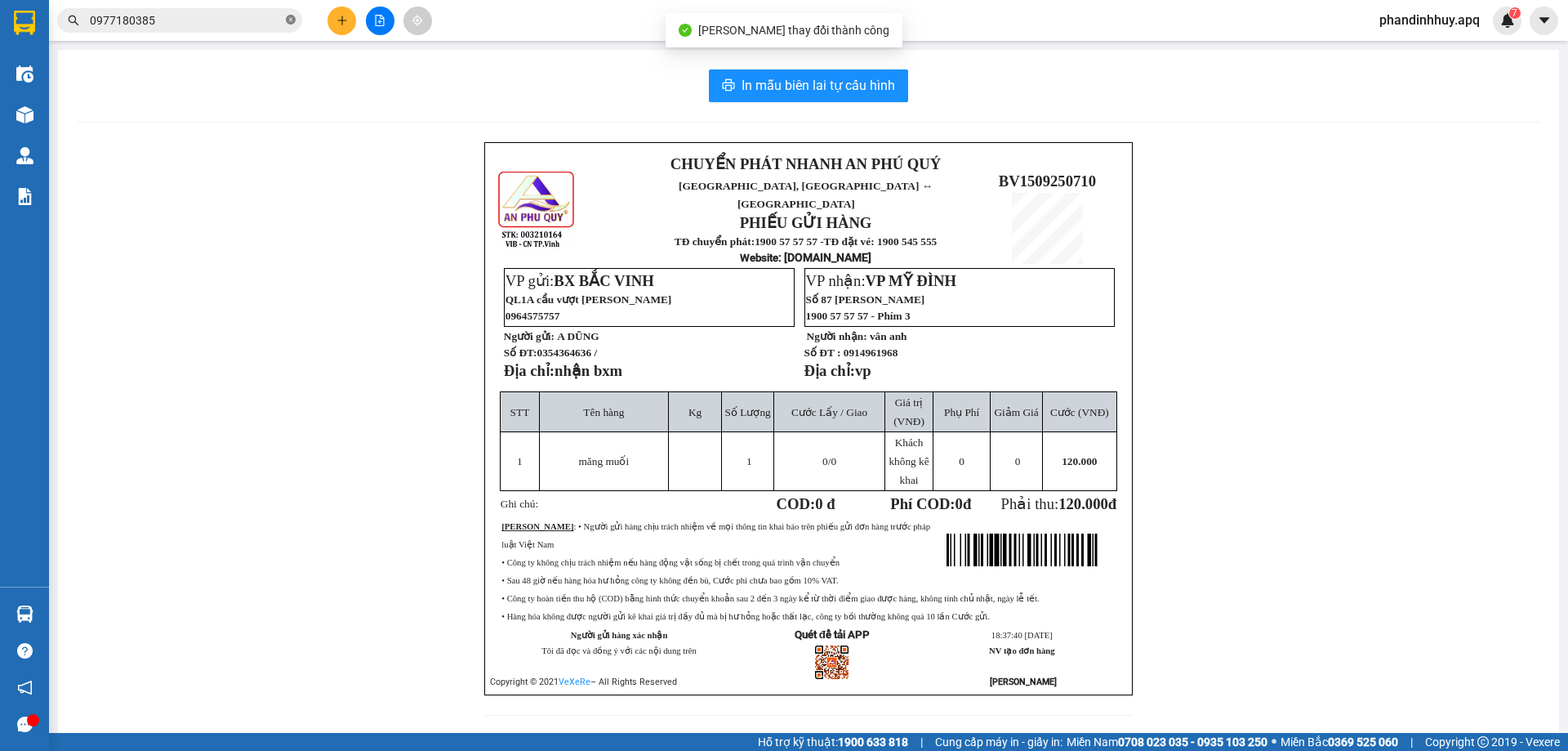
click at [289, 17] on icon "close-circle" at bounding box center [290, 19] width 10 height 10
click at [225, 22] on input "text" at bounding box center [186, 20] width 193 height 18
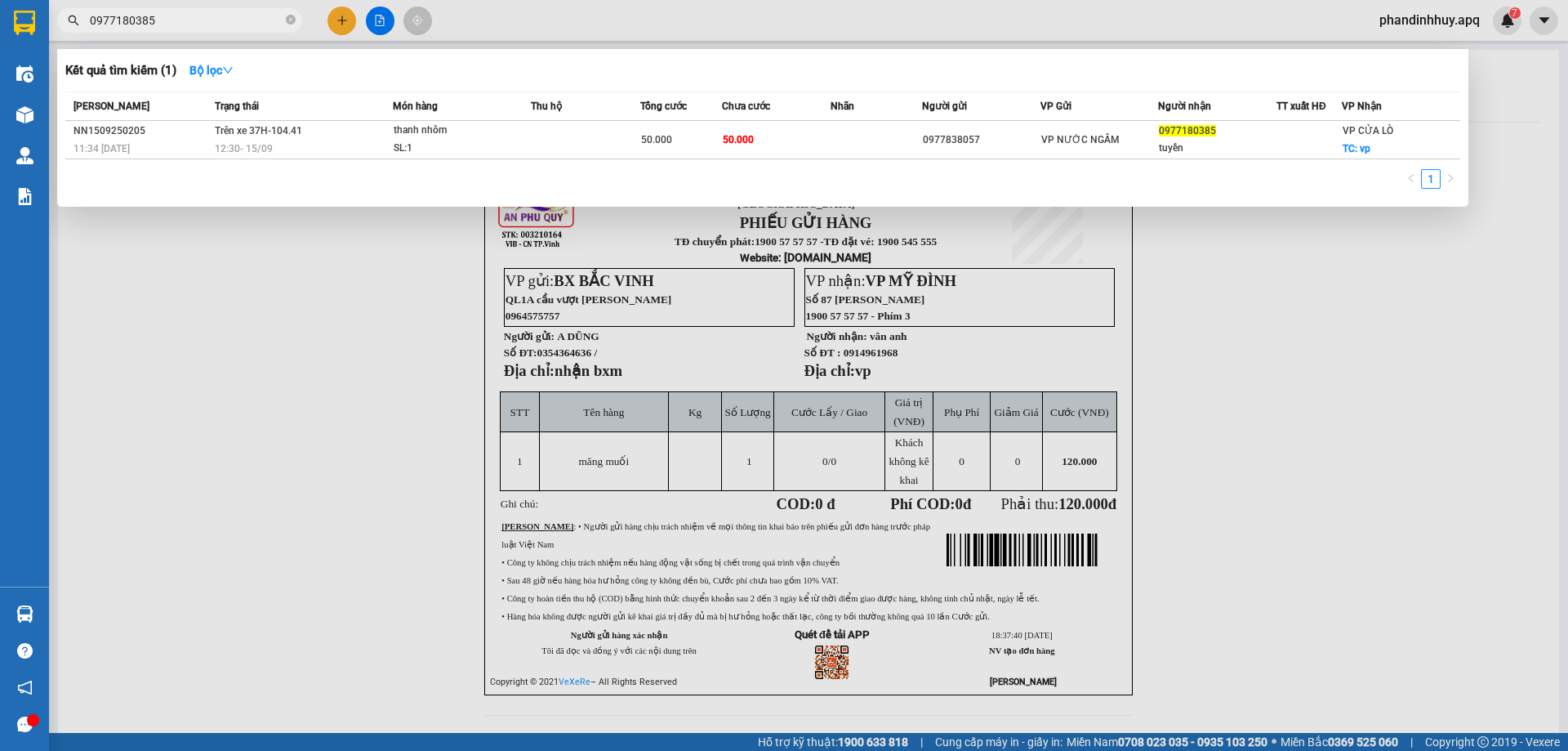
click at [167, 22] on input "0977180385" at bounding box center [186, 20] width 193 height 18
type input "0"
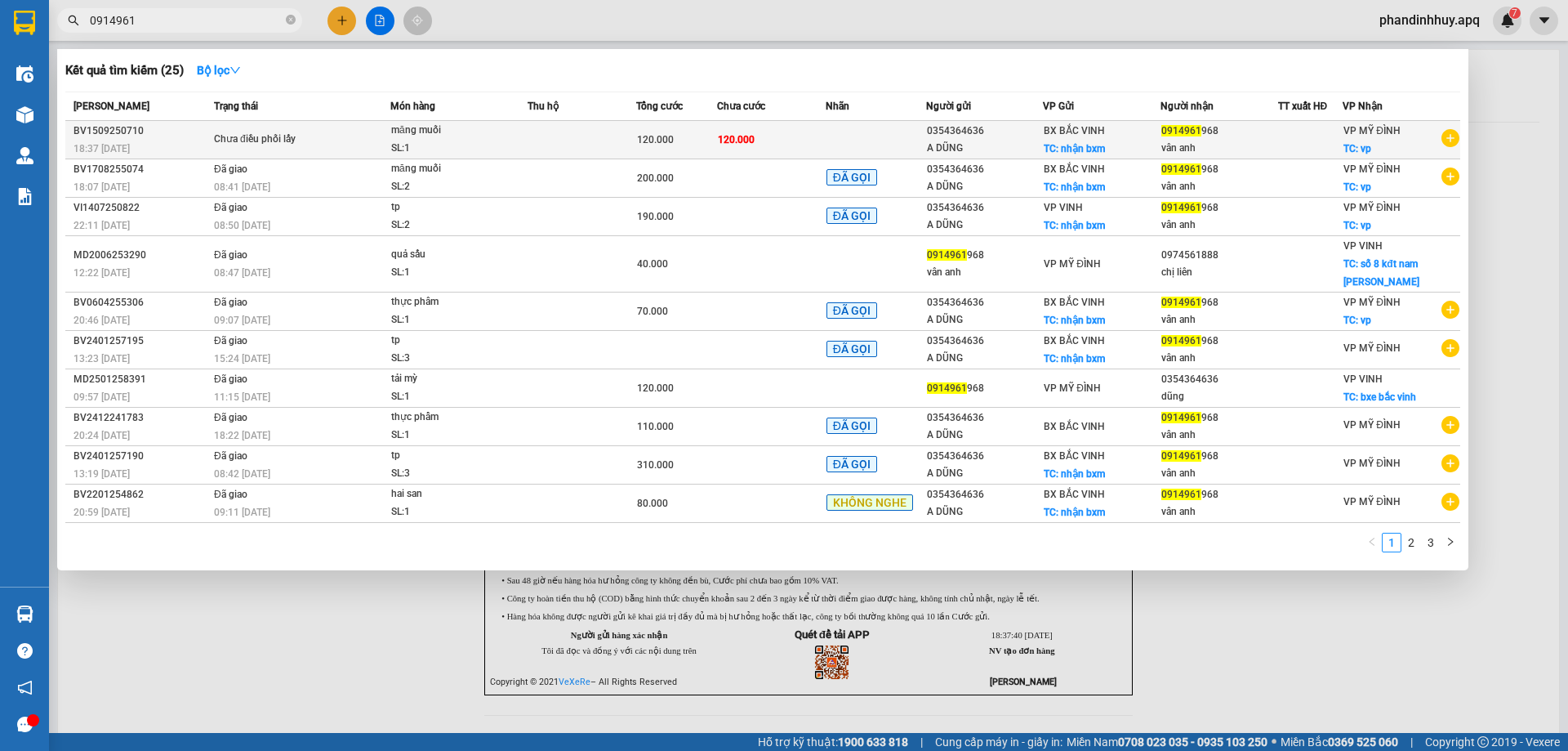
type input "0914961"
click at [559, 127] on td at bounding box center [582, 140] width 109 height 38
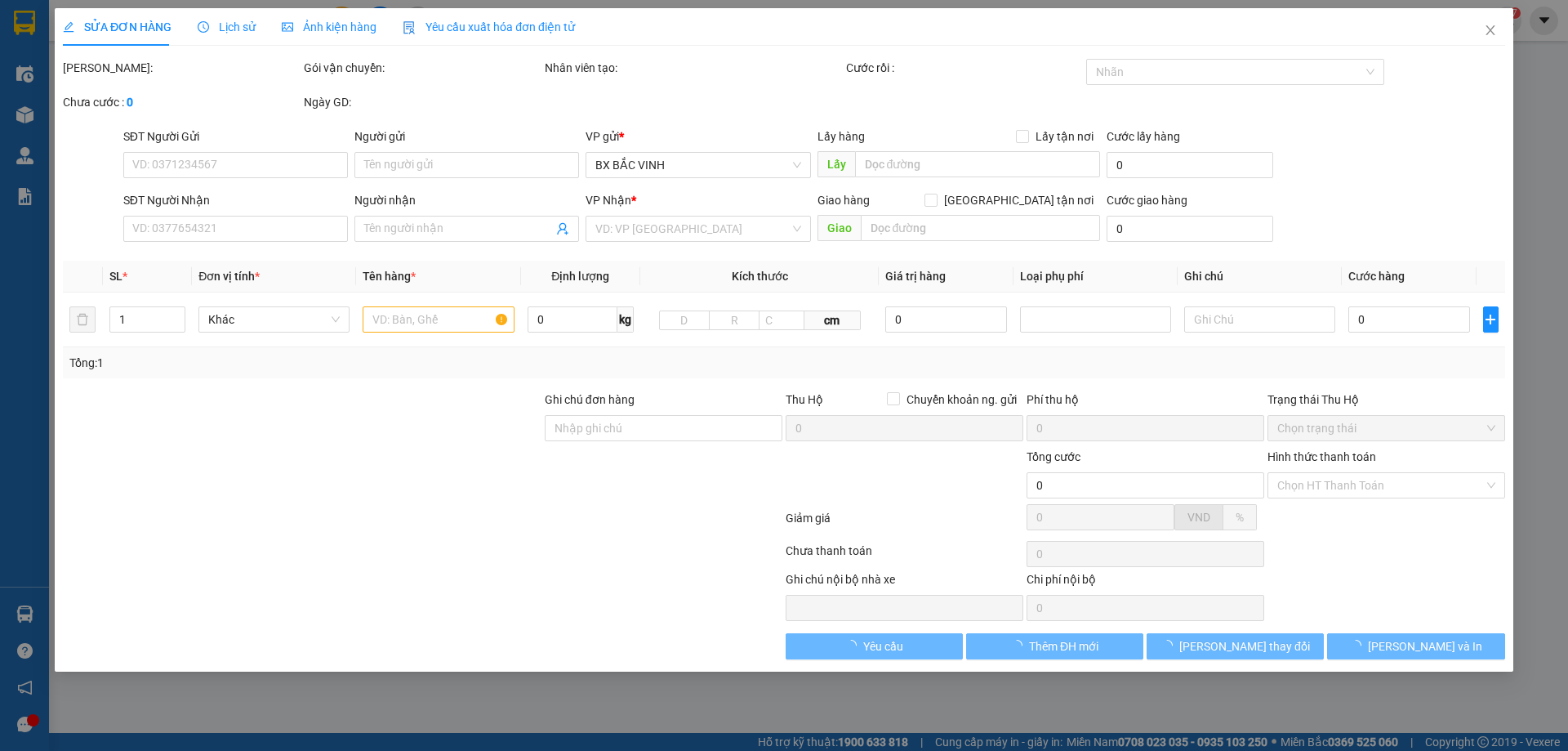
type input "0354364636"
type input "A DŨNG"
checkbox input "true"
type input "nhận bxm"
type input "0914961968"
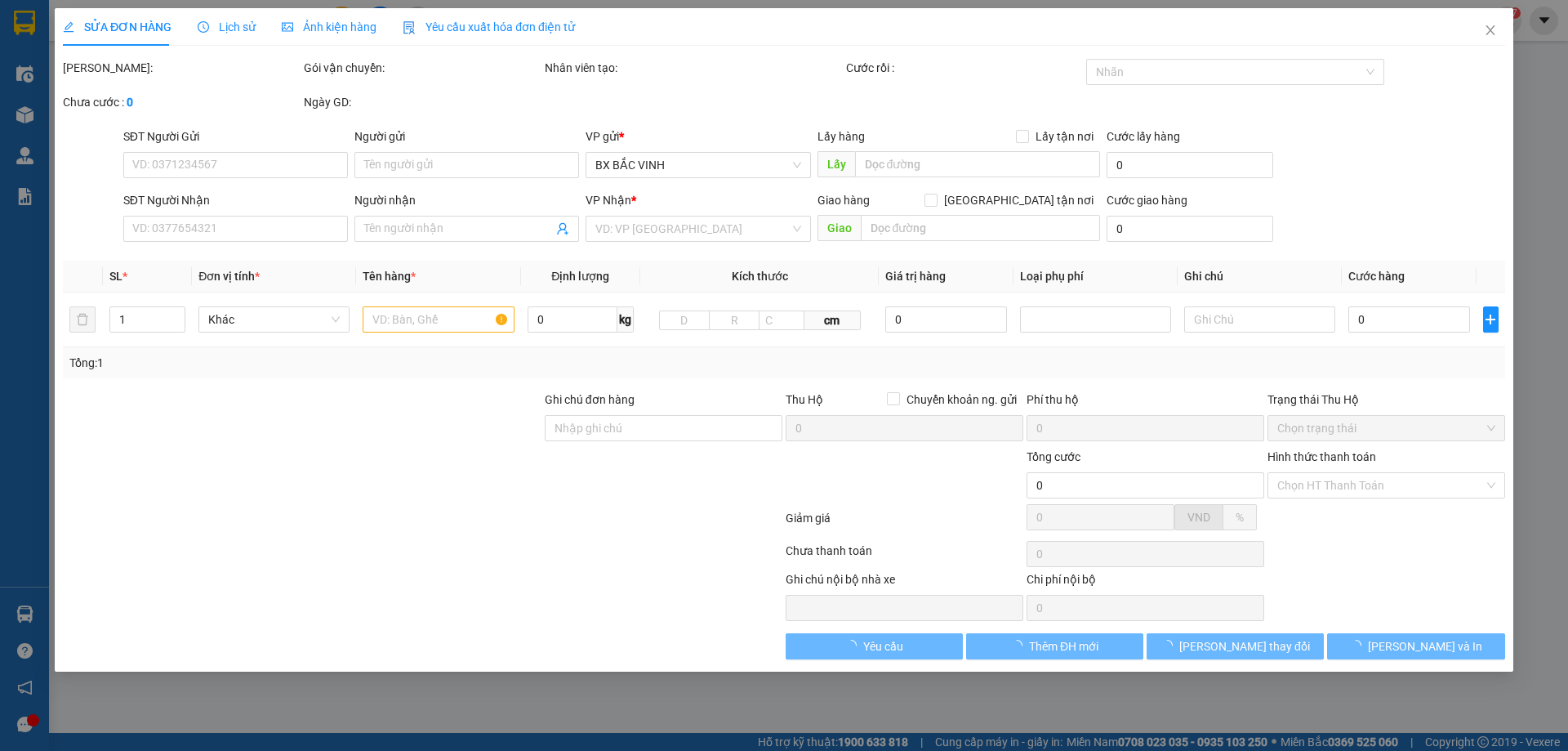
type input "vân anh"
checkbox input "true"
type input "vp"
type input "120.000"
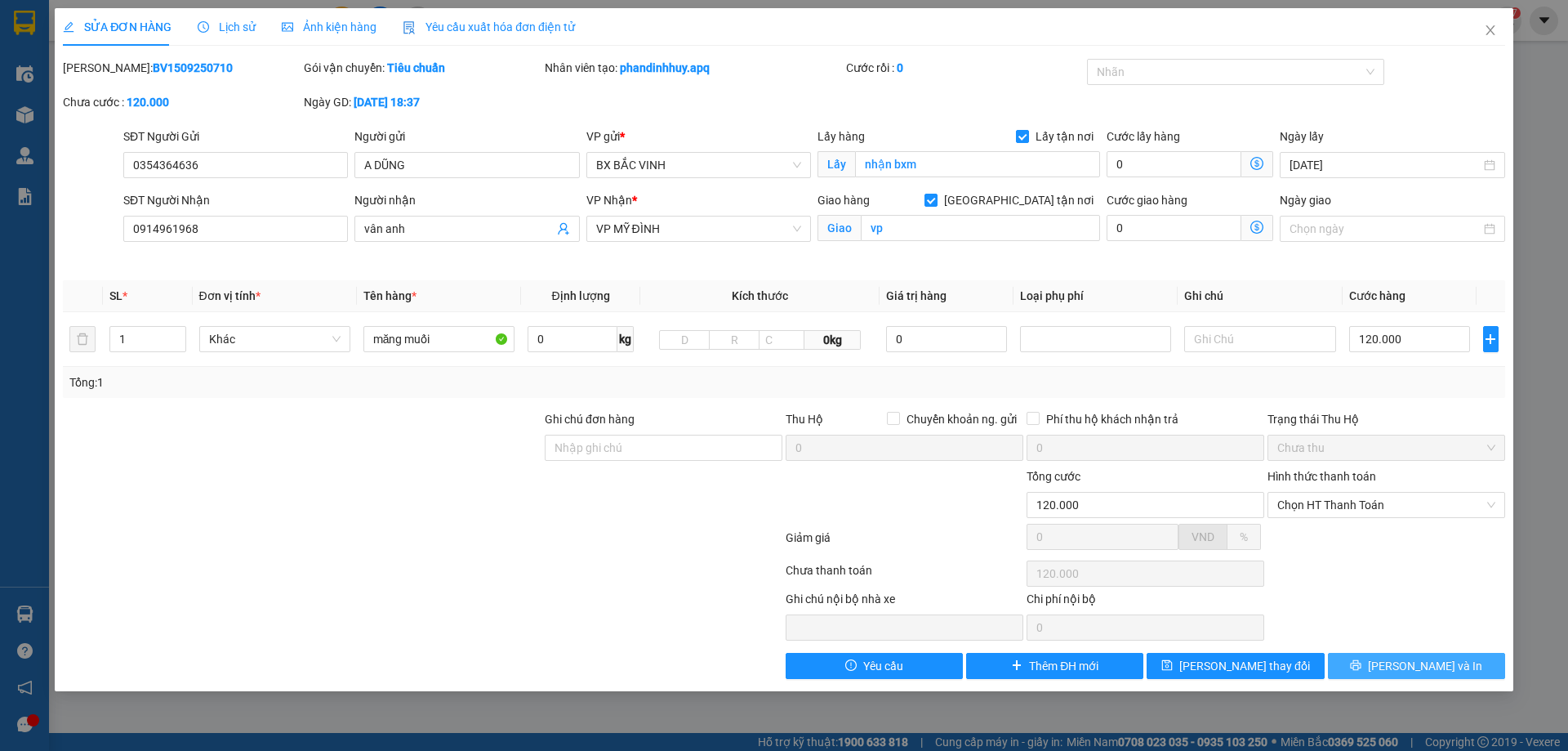
click at [1432, 664] on span "[PERSON_NAME] và In" at bounding box center [1425, 665] width 114 height 18
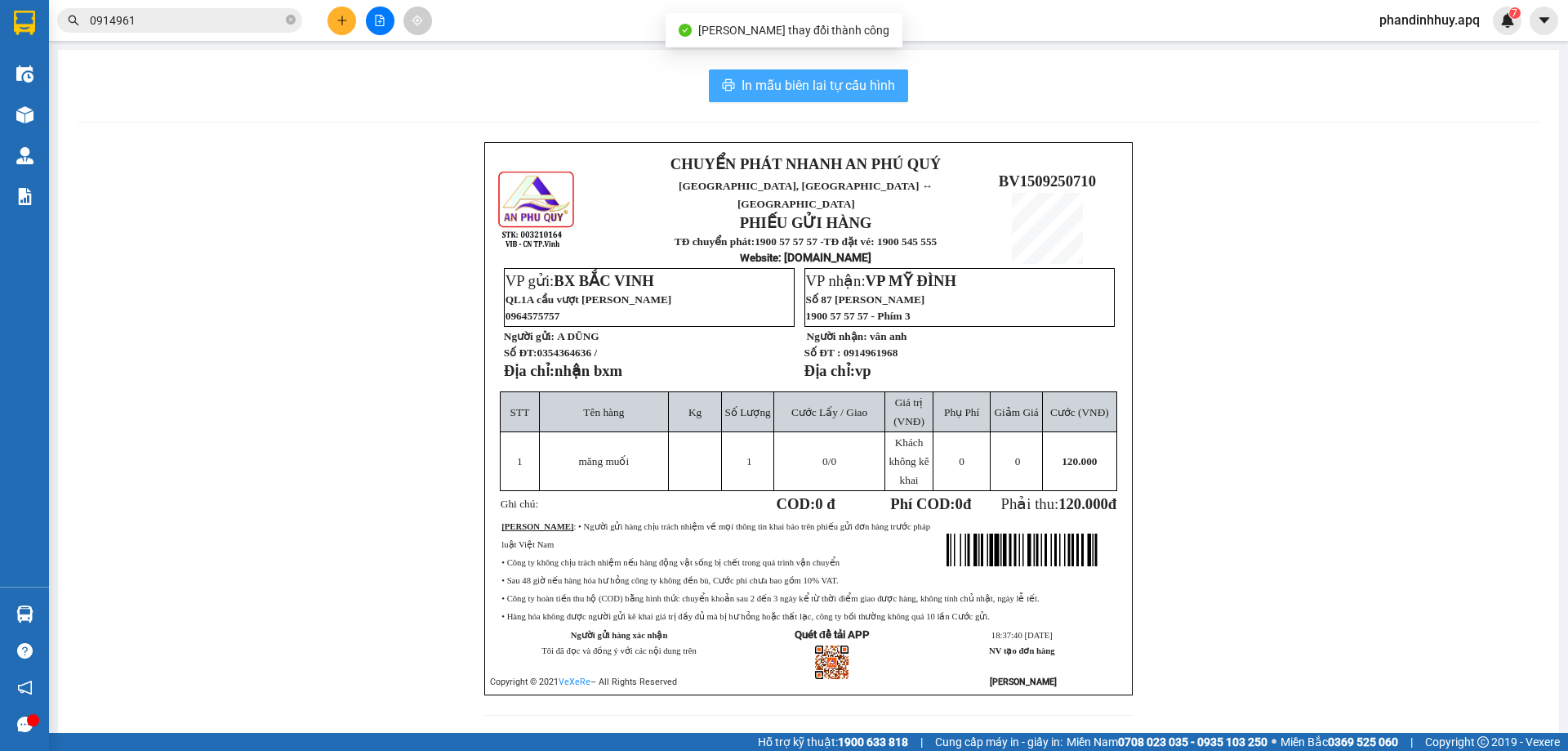
click at [850, 89] on span "In mẫu biên lai tự cấu hình" at bounding box center [818, 86] width 154 height 21
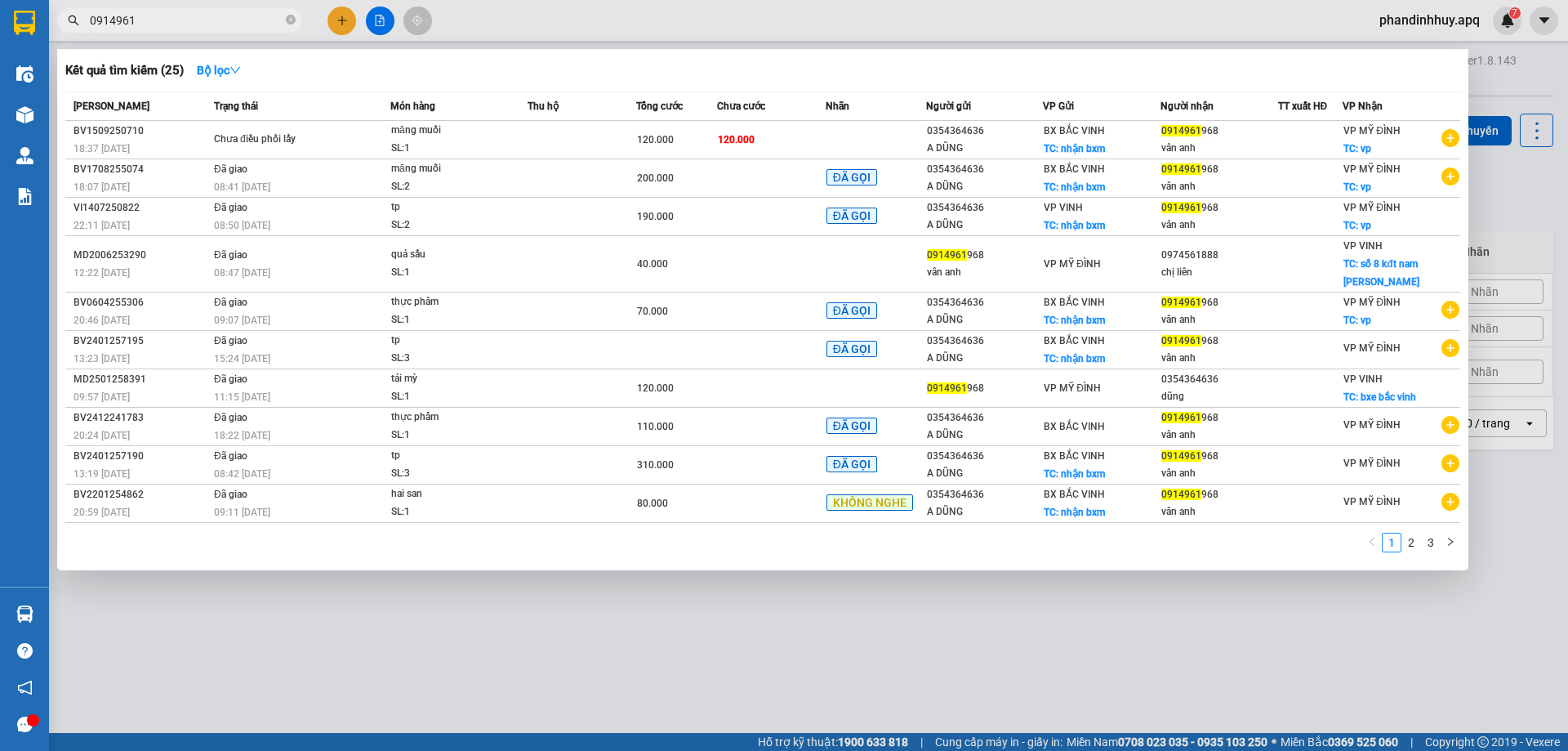
click at [183, 18] on input "0914961" at bounding box center [186, 20] width 193 height 18
